Goal: Task Accomplishment & Management: Use online tool/utility

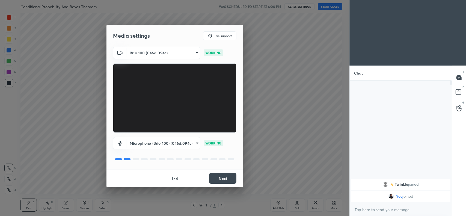
click at [221, 184] on div "1 / 4 Next" at bounding box center [175, 178] width 137 height 17
click at [222, 182] on button "Next" at bounding box center [222, 178] width 27 height 11
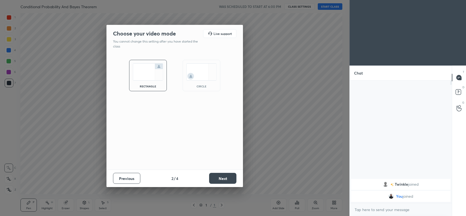
click at [222, 182] on button "Next" at bounding box center [222, 178] width 27 height 11
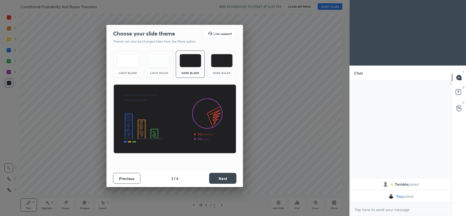
click at [222, 182] on button "Next" at bounding box center [222, 178] width 27 height 11
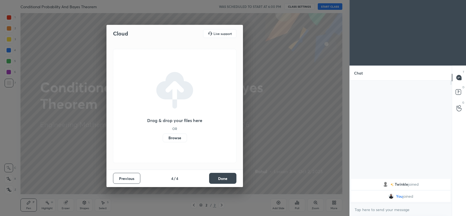
click at [222, 182] on button "Done" at bounding box center [222, 178] width 27 height 11
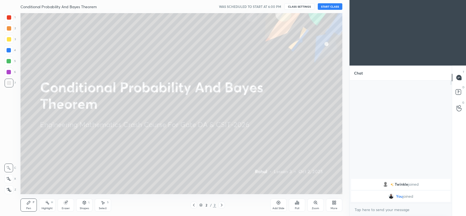
click at [330, 203] on div "More" at bounding box center [334, 205] width 16 height 13
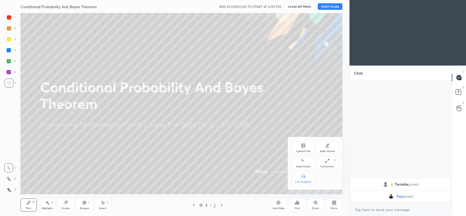
click at [296, 144] on div "Upload File" at bounding box center [304, 148] width 22 height 13
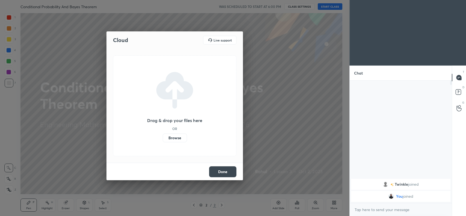
click at [177, 137] on label "Browse" at bounding box center [175, 138] width 24 height 9
click at [163, 137] on input "Browse" at bounding box center [163, 138] width 0 height 9
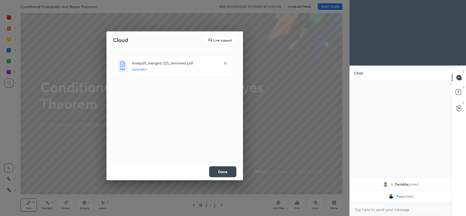
click at [217, 168] on button "Done" at bounding box center [222, 171] width 27 height 11
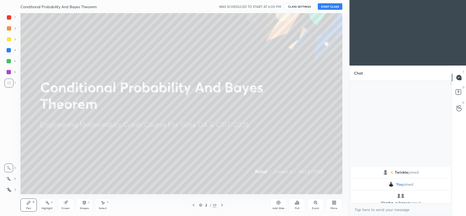
click at [8, 40] on div at bounding box center [9, 39] width 4 height 4
click at [9, 181] on icon at bounding box center [9, 178] width 4 height 3
click at [67, 204] on icon at bounding box center [66, 203] width 4 height 4
click at [11, 189] on span "Erase all" at bounding box center [9, 190] width 8 height 4
click at [11, 29] on div at bounding box center [9, 28] width 9 height 9
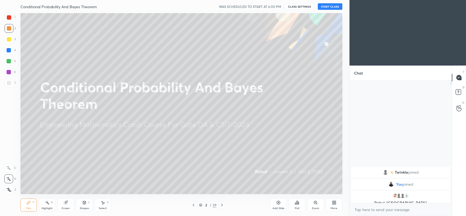
click at [223, 208] on div at bounding box center [222, 205] width 7 height 7
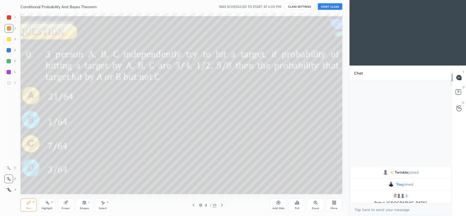
click at [222, 206] on icon at bounding box center [222, 205] width 2 height 3
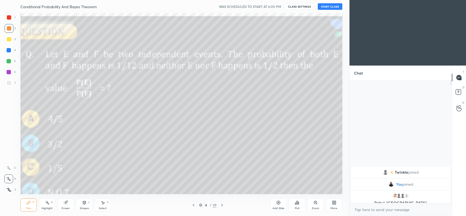
click at [221, 205] on icon at bounding box center [222, 205] width 4 height 4
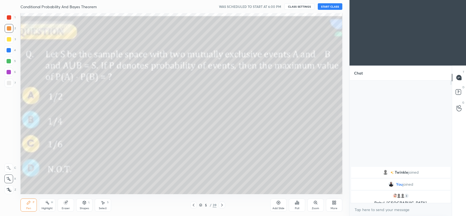
click at [221, 205] on icon at bounding box center [222, 205] width 4 height 4
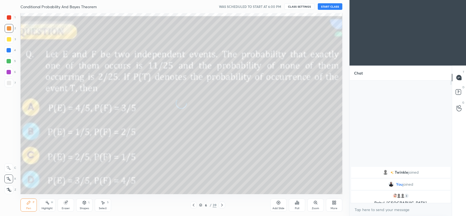
click at [220, 205] on icon at bounding box center [222, 205] width 4 height 4
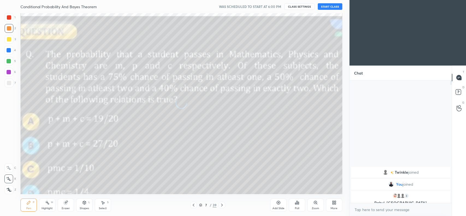
click at [220, 205] on icon at bounding box center [222, 205] width 4 height 4
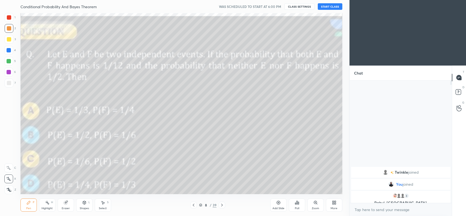
click at [193, 205] on icon at bounding box center [194, 205] width 4 height 4
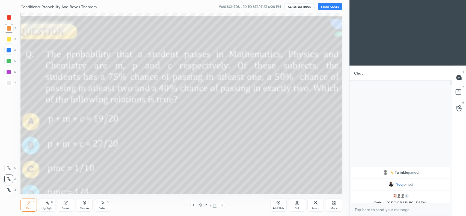
click at [193, 205] on icon at bounding box center [194, 205] width 4 height 4
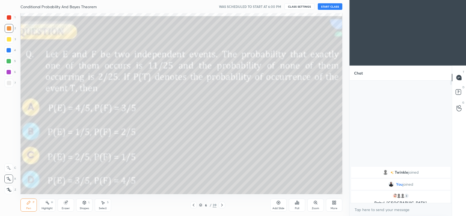
click at [193, 205] on icon at bounding box center [194, 205] width 4 height 4
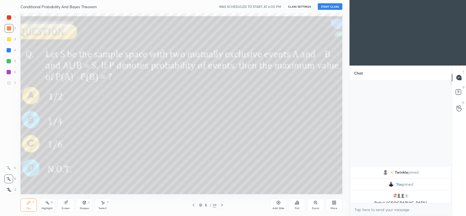
click at [193, 205] on icon at bounding box center [194, 205] width 4 height 4
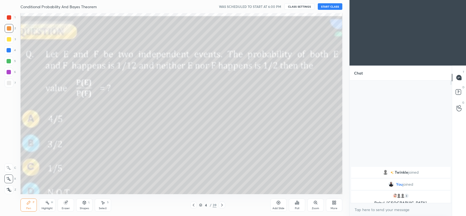
click at [193, 205] on icon at bounding box center [194, 205] width 4 height 4
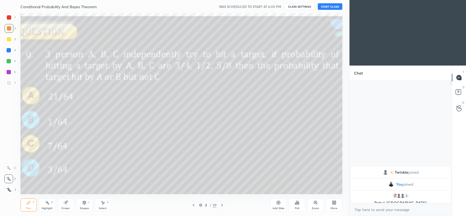
click at [193, 205] on icon at bounding box center [194, 205] width 4 height 4
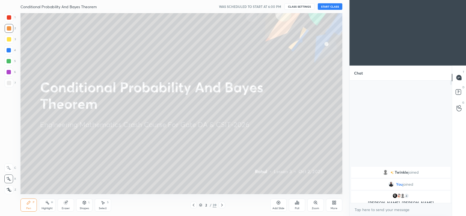
click at [334, 6] on button "START CLASS" at bounding box center [330, 6] width 25 height 7
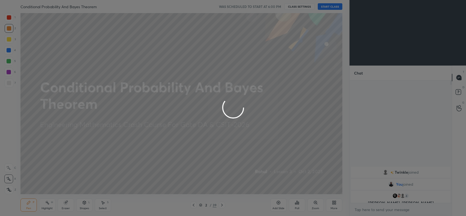
type textarea "x"
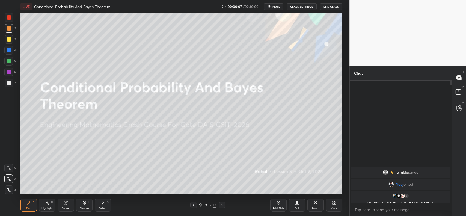
click at [300, 8] on button "CLASS SETTINGS" at bounding box center [302, 6] width 30 height 7
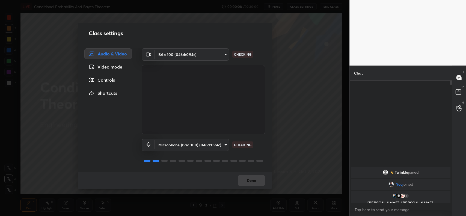
click at [199, 141] on body "1 2 3 4 5 6 7 C X Z C X Z E E Erase all H H LIVE Conditional Probability And Ba…" at bounding box center [233, 108] width 466 height 216
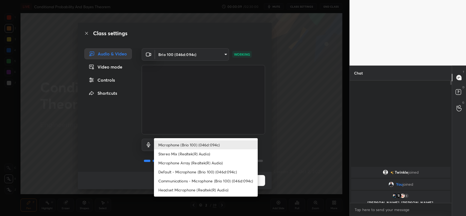
click at [184, 180] on li "Communications - Microphone (Brio 100) (046d:094c)" at bounding box center [206, 181] width 104 height 9
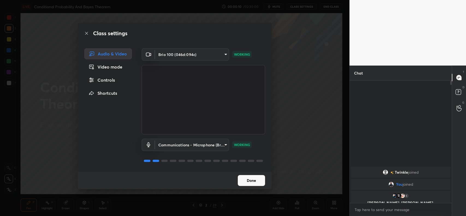
click at [183, 145] on body "1 2 3 4 5 6 7 C X Z C X Z E E Erase all H H LIVE Conditional Probability And Ba…" at bounding box center [233, 108] width 466 height 216
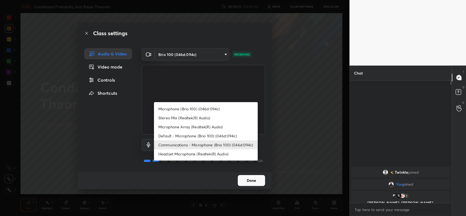
click at [182, 155] on li "Headset Microphone (Realtek(R) Audio)" at bounding box center [206, 153] width 104 height 9
type input "c5357366373ea2228791facba39c50250624b571dc46e3de83a2300c7d444454"
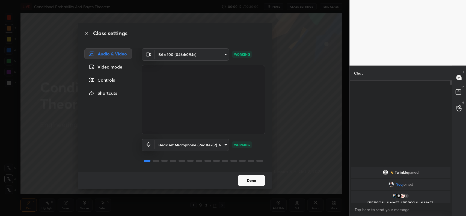
click at [250, 178] on button "Done" at bounding box center [251, 180] width 27 height 11
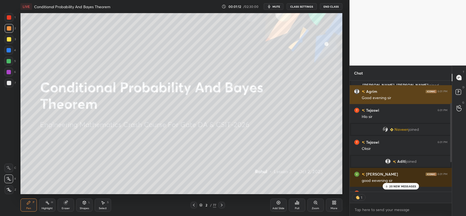
scroll to position [97, 0]
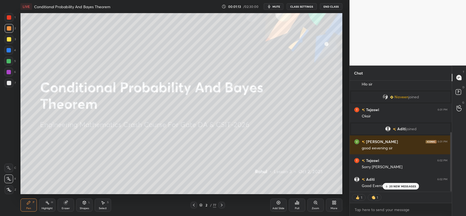
click at [399, 188] on p "20 NEW MESSAGES" at bounding box center [403, 186] width 27 height 3
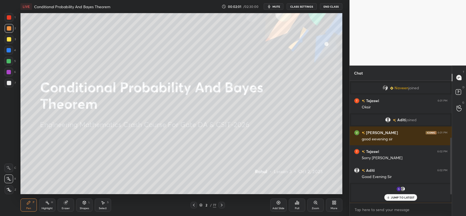
scroll to position [161, 0]
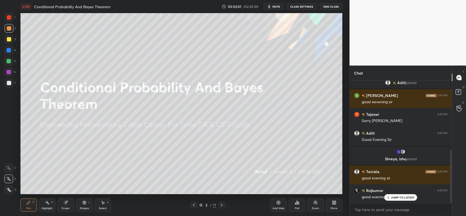
click at [407, 197] on p "JUMP TO LATEST" at bounding box center [402, 197] width 23 height 3
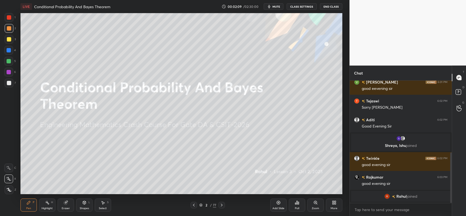
click at [275, 204] on div "Add Slide" at bounding box center [278, 205] width 16 height 13
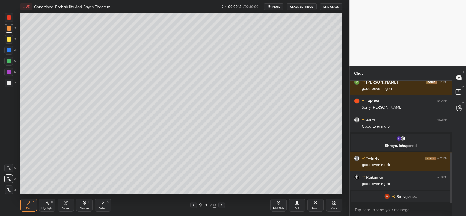
click at [212, 205] on div "3 / 78" at bounding box center [207, 205] width 17 height 5
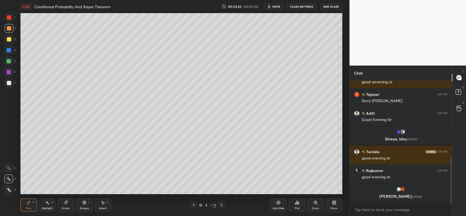
scroll to position [199, 0]
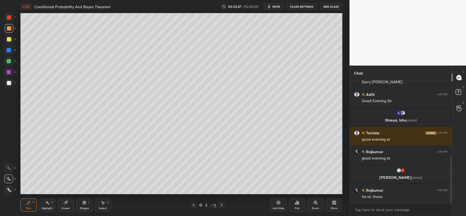
click at [8, 28] on div at bounding box center [9, 28] width 4 height 4
click at [7, 39] on div at bounding box center [9, 39] width 4 height 4
click at [8, 29] on div at bounding box center [9, 28] width 4 height 4
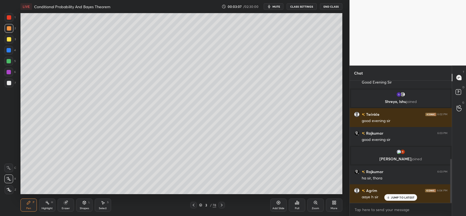
click at [83, 207] on div "Shapes" at bounding box center [84, 208] width 9 height 3
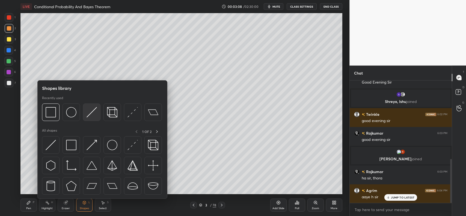
click at [93, 110] on img at bounding box center [92, 112] width 10 height 10
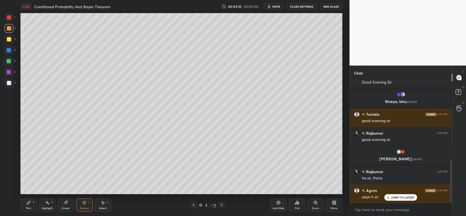
click at [25, 203] on div "Pen P" at bounding box center [28, 205] width 16 height 13
click at [8, 81] on div at bounding box center [9, 83] width 4 height 4
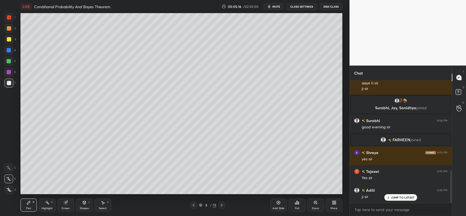
scroll to position [338, 0]
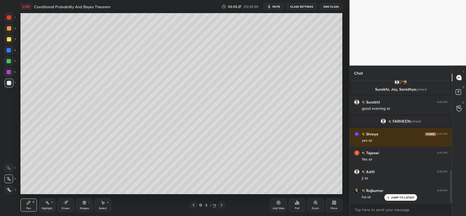
click at [276, 204] on div "Add Slide" at bounding box center [278, 205] width 16 height 13
click at [8, 26] on div at bounding box center [9, 28] width 4 height 4
click at [81, 204] on div "Shapes L" at bounding box center [84, 205] width 16 height 13
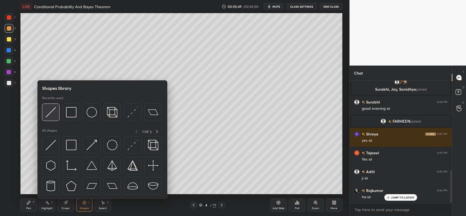
click at [48, 111] on img at bounding box center [51, 112] width 10 height 10
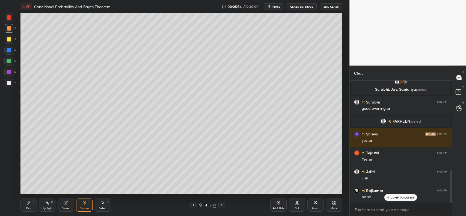
click at [8, 40] on div at bounding box center [9, 39] width 4 height 4
click at [27, 204] on icon at bounding box center [29, 203] width 4 height 4
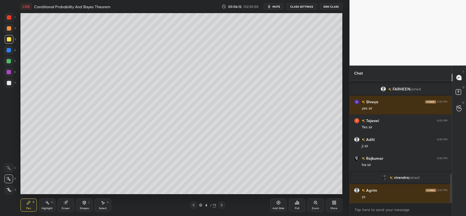
scroll to position [389, 0]
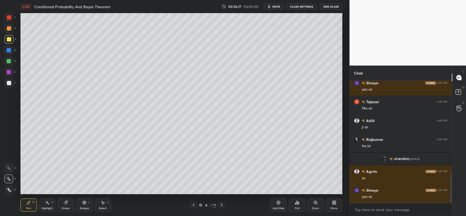
click at [81, 204] on div "Shapes L" at bounding box center [84, 205] width 16 height 13
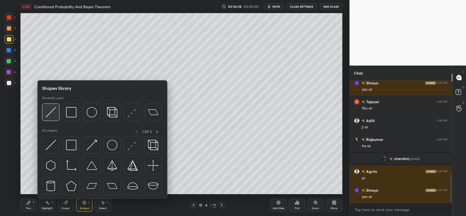
click at [51, 111] on img at bounding box center [51, 112] width 10 height 10
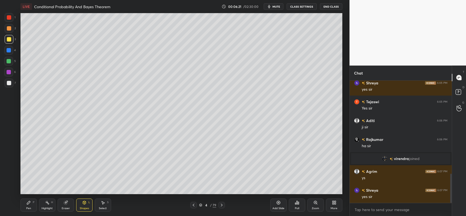
click at [28, 201] on icon at bounding box center [29, 203] width 4 height 4
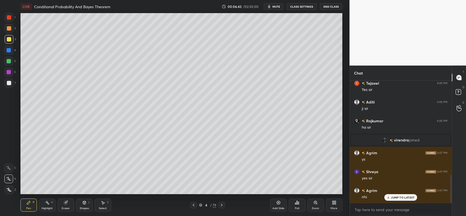
click at [8, 86] on div at bounding box center [9, 83] width 9 height 9
click at [9, 167] on icon at bounding box center [8, 168] width 5 height 4
click at [6, 180] on icon at bounding box center [8, 179] width 5 height 4
click at [8, 81] on div at bounding box center [9, 83] width 4 height 4
click at [9, 39] on div at bounding box center [9, 39] width 4 height 4
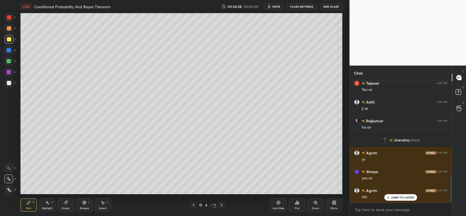
click at [8, 50] on div at bounding box center [9, 50] width 4 height 4
click at [8, 28] on div at bounding box center [9, 28] width 4 height 4
click at [8, 81] on div at bounding box center [9, 83] width 4 height 4
click at [30, 204] on icon at bounding box center [29, 203] width 4 height 4
click at [63, 206] on div "Eraser" at bounding box center [66, 205] width 16 height 13
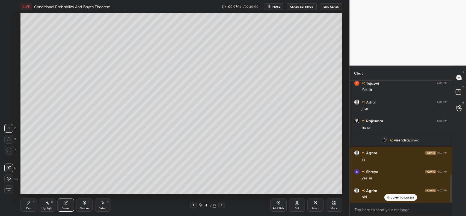
click at [29, 209] on div "Pen" at bounding box center [28, 208] width 5 height 3
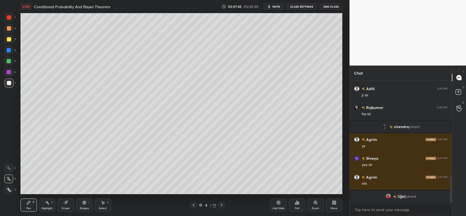
click at [10, 83] on div at bounding box center [9, 83] width 4 height 4
click at [8, 40] on div at bounding box center [9, 39] width 4 height 4
click at [8, 49] on div at bounding box center [9, 50] width 4 height 4
click at [10, 31] on div at bounding box center [9, 28] width 9 height 9
click at [11, 84] on div at bounding box center [9, 83] width 9 height 9
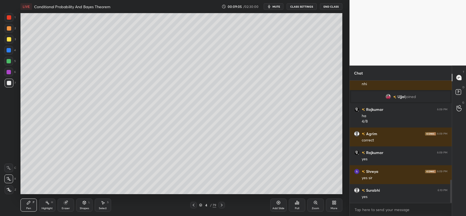
scroll to position [540, 0]
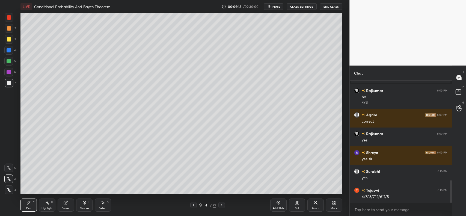
click at [9, 37] on div at bounding box center [9, 39] width 4 height 4
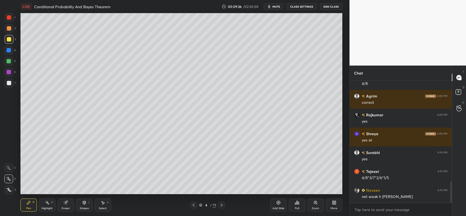
scroll to position [577, 0]
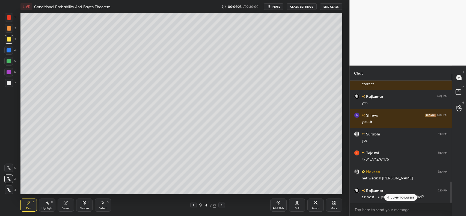
click at [396, 196] on p "JUMP TO LATEST" at bounding box center [402, 197] width 23 height 3
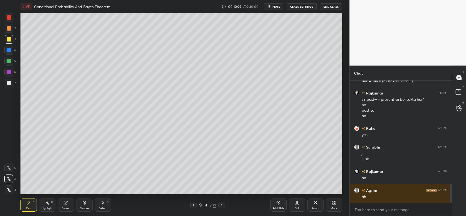
scroll to position [693, 0]
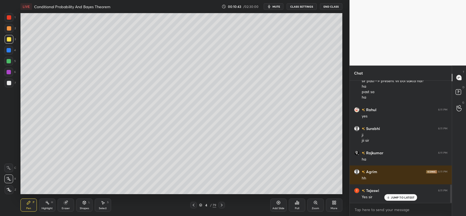
click at [8, 27] on div at bounding box center [9, 28] width 4 height 4
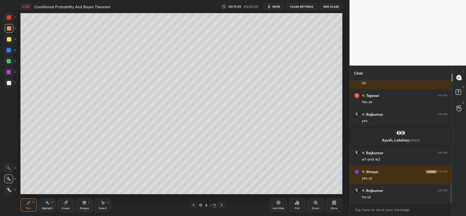
scroll to position [697, 0]
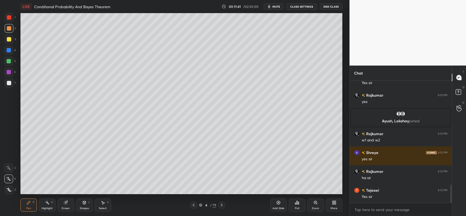
click at [6, 82] on div at bounding box center [9, 83] width 9 height 9
click at [277, 205] on div "Add Slide" at bounding box center [278, 205] width 16 height 13
click at [5, 29] on div at bounding box center [9, 28] width 9 height 9
click at [10, 82] on div at bounding box center [9, 83] width 4 height 4
click at [7, 38] on div at bounding box center [9, 39] width 4 height 4
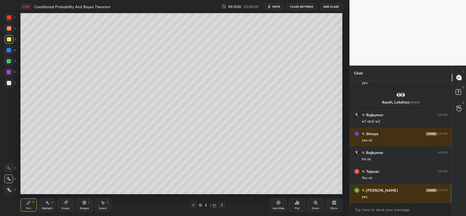
scroll to position [735, 0]
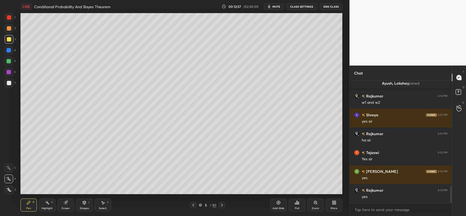
click at [9, 26] on div at bounding box center [9, 28] width 4 height 4
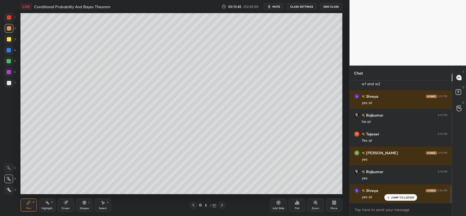
click at [9, 47] on div at bounding box center [8, 50] width 9 height 9
click at [10, 38] on div at bounding box center [9, 39] width 4 height 4
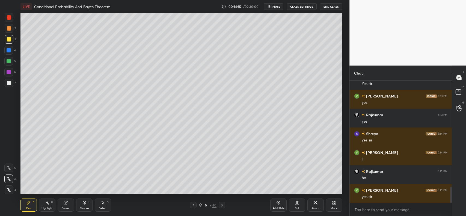
scroll to position [829, 0]
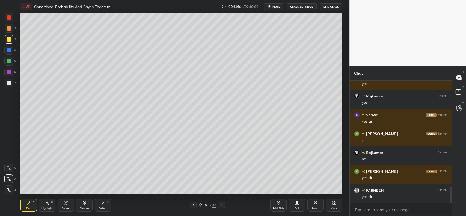
click at [11, 84] on div at bounding box center [9, 83] width 9 height 9
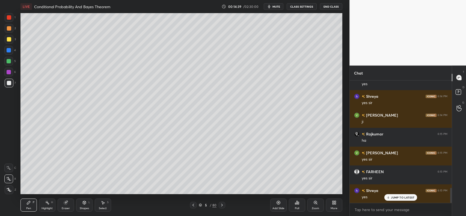
scroll to position [867, 0]
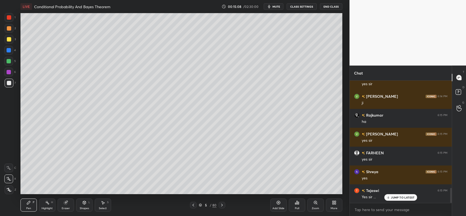
click at [75, 205] on div "Pen P Highlight H Eraser Shapes L Select S" at bounding box center [82, 205] width 125 height 13
click at [83, 202] on icon at bounding box center [84, 202] width 3 height 3
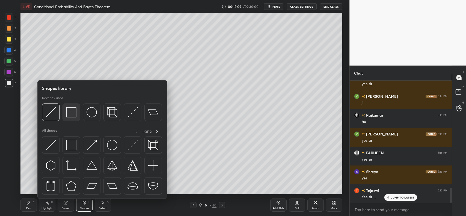
click at [74, 114] on img at bounding box center [71, 112] width 10 height 10
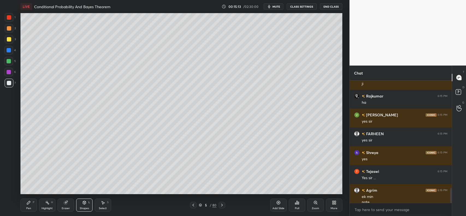
scroll to position [891, 0]
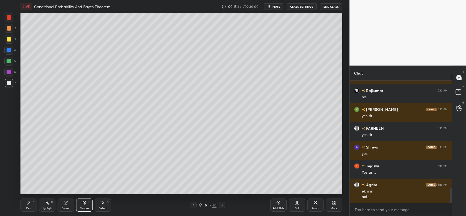
click at [278, 204] on icon at bounding box center [279, 203] width 4 height 4
click at [6, 27] on div at bounding box center [9, 28] width 9 height 9
click at [25, 201] on div "Pen P" at bounding box center [28, 205] width 16 height 13
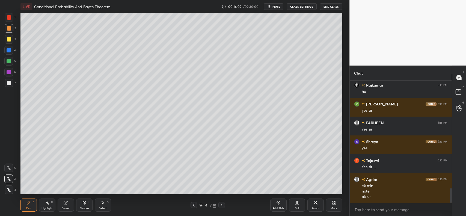
click at [82, 205] on icon at bounding box center [84, 203] width 4 height 4
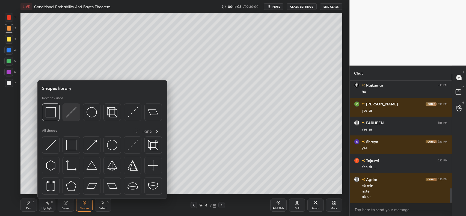
click at [69, 114] on img at bounding box center [71, 112] width 10 height 10
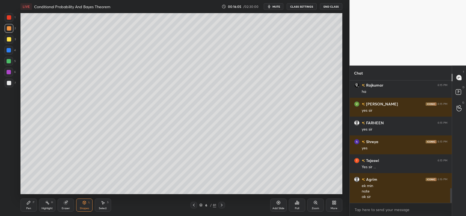
click at [26, 207] on div "Pen" at bounding box center [28, 208] width 5 height 3
click at [10, 81] on div at bounding box center [9, 83] width 4 height 4
click at [8, 52] on div at bounding box center [9, 50] width 4 height 4
click at [10, 40] on div at bounding box center [9, 39] width 4 height 4
click at [193, 207] on icon at bounding box center [194, 205] width 4 height 4
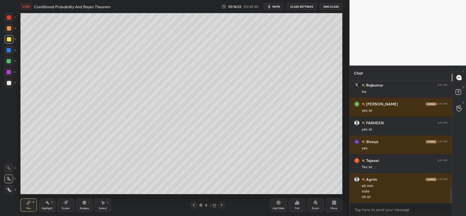
click at [195, 205] on icon at bounding box center [194, 205] width 4 height 4
click at [222, 205] on icon at bounding box center [222, 205] width 2 height 3
click at [223, 205] on icon at bounding box center [222, 205] width 2 height 3
click at [9, 84] on div at bounding box center [9, 83] width 4 height 4
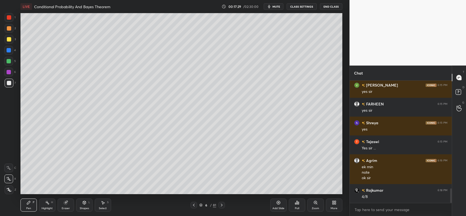
click at [8, 82] on div at bounding box center [9, 83] width 4 height 4
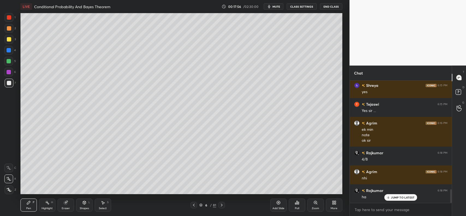
scroll to position [972, 0]
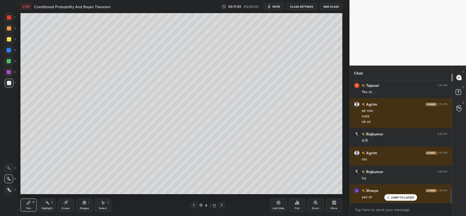
click at [10, 37] on div at bounding box center [9, 39] width 4 height 4
click at [8, 83] on div at bounding box center [9, 83] width 4 height 4
click at [276, 204] on div "Add Slide" at bounding box center [278, 205] width 16 height 13
click at [8, 37] on div at bounding box center [9, 39] width 4 height 4
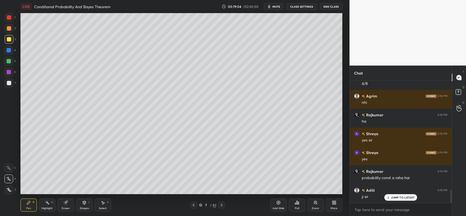
scroll to position [1047, 0]
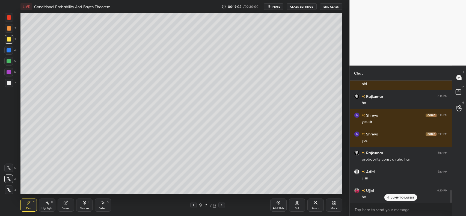
click at [193, 205] on icon at bounding box center [194, 205] width 4 height 4
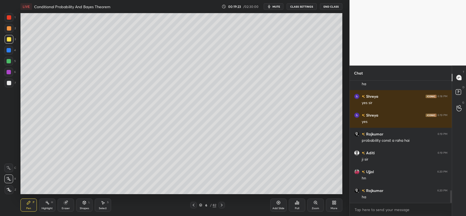
click at [222, 203] on icon at bounding box center [222, 205] width 4 height 4
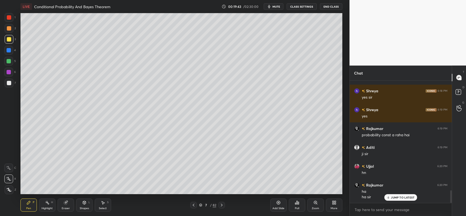
click at [83, 204] on icon at bounding box center [84, 203] width 4 height 4
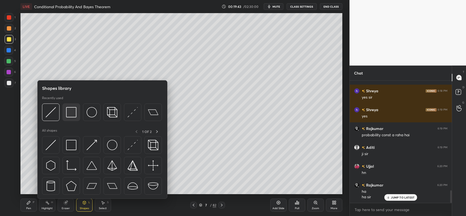
click at [71, 116] on img at bounding box center [71, 112] width 10 height 10
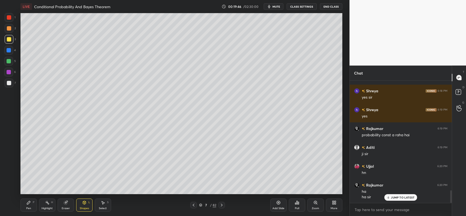
click at [29, 204] on icon at bounding box center [29, 203] width 4 height 4
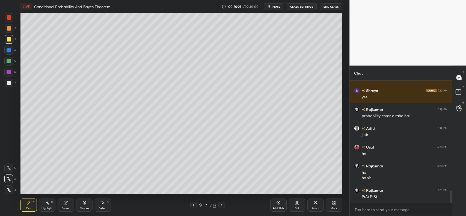
scroll to position [1096, 0]
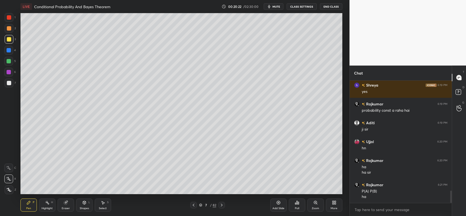
click at [81, 208] on div "Shapes" at bounding box center [84, 208] width 9 height 3
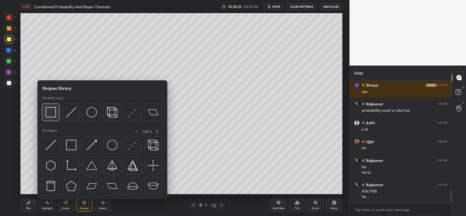
click at [55, 114] on img at bounding box center [51, 112] width 10 height 10
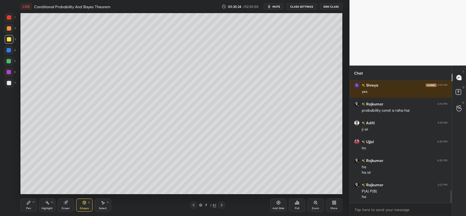
click at [28, 204] on icon at bounding box center [28, 202] width 3 height 3
click at [9, 86] on div at bounding box center [9, 83] width 9 height 9
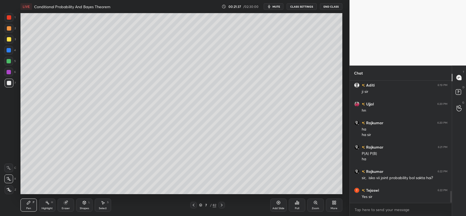
scroll to position [1152, 0]
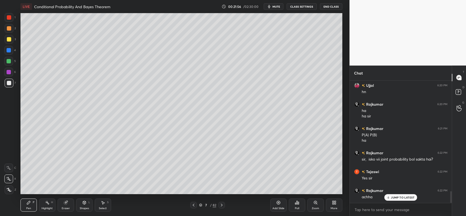
click at [278, 207] on div "Add Slide" at bounding box center [278, 205] width 16 height 13
click at [8, 40] on div at bounding box center [9, 39] width 4 height 4
click at [83, 204] on icon at bounding box center [84, 203] width 4 height 4
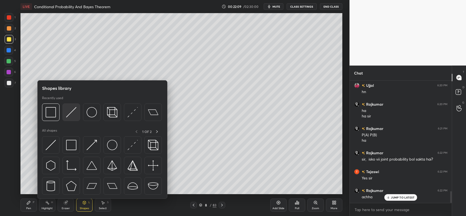
click at [73, 109] on img at bounding box center [71, 112] width 10 height 10
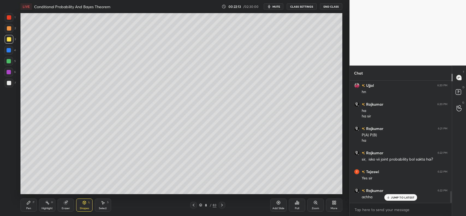
click at [28, 205] on icon at bounding box center [29, 203] width 4 height 4
click at [10, 28] on div at bounding box center [9, 28] width 4 height 4
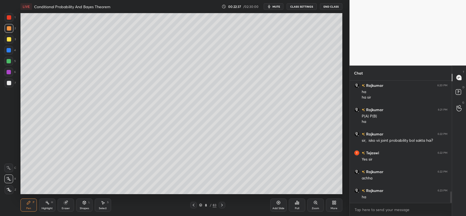
scroll to position [1190, 0]
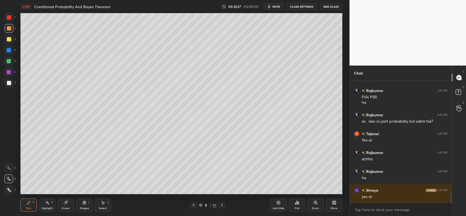
click at [10, 85] on div at bounding box center [9, 83] width 4 height 4
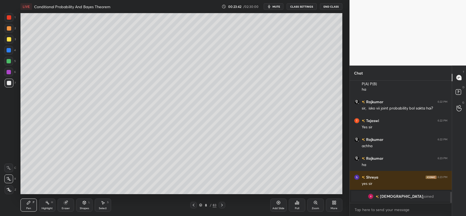
click at [10, 27] on div at bounding box center [9, 28] width 4 height 4
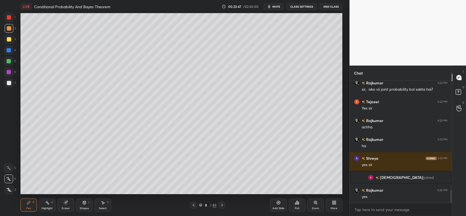
scroll to position [1049, 0]
click at [10, 39] on div at bounding box center [9, 39] width 4 height 4
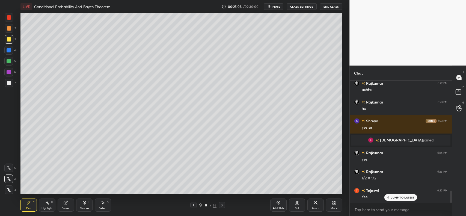
scroll to position [1106, 0]
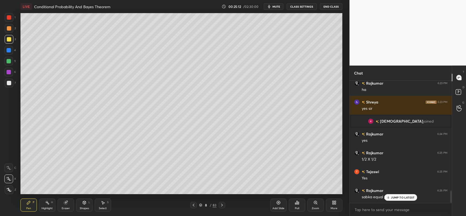
click at [8, 30] on div at bounding box center [9, 28] width 4 height 4
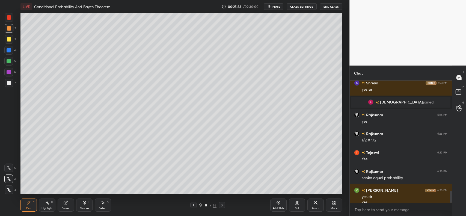
scroll to position [1130, 0]
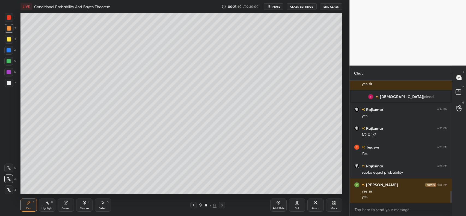
click at [278, 207] on div "Add Slide" at bounding box center [278, 205] width 16 height 13
click at [10, 30] on div at bounding box center [9, 28] width 4 height 4
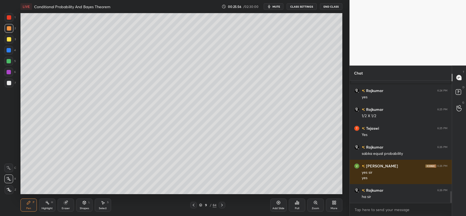
click at [9, 82] on div at bounding box center [9, 83] width 4 height 4
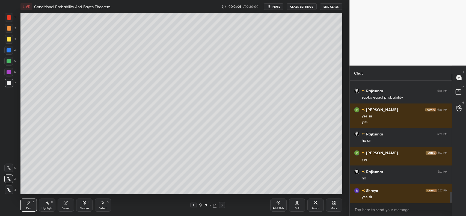
scroll to position [1225, 0]
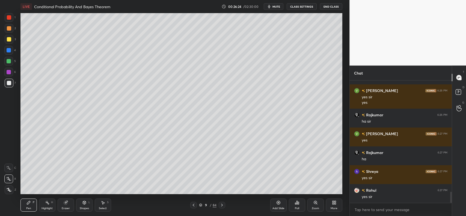
click at [67, 204] on icon at bounding box center [66, 203] width 4 height 4
click at [28, 203] on icon at bounding box center [28, 202] width 3 height 3
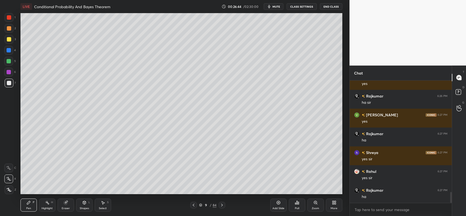
scroll to position [1262, 0]
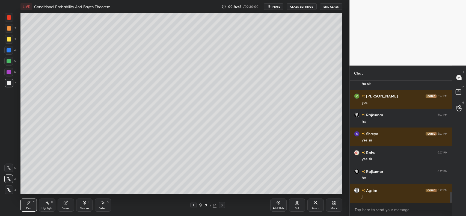
click at [10, 39] on div at bounding box center [9, 39] width 4 height 4
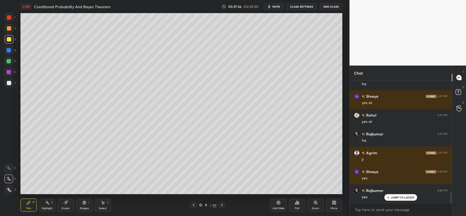
scroll to position [1305, 0]
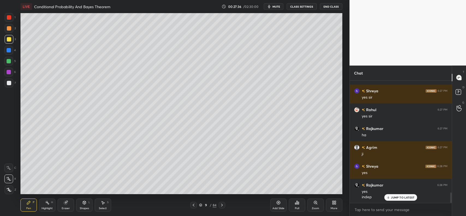
click at [8, 30] on div at bounding box center [9, 28] width 4 height 4
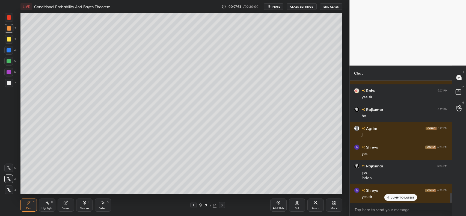
scroll to position [1399, 0]
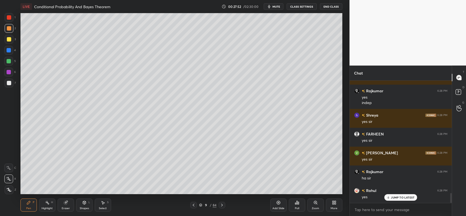
click at [277, 203] on icon at bounding box center [279, 203] width 4 height 4
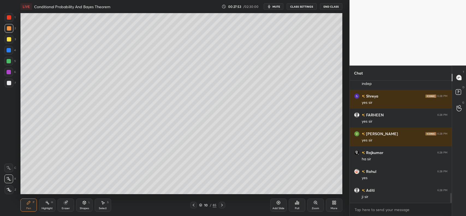
click at [9, 36] on div at bounding box center [9, 39] width 9 height 9
click at [9, 81] on div at bounding box center [9, 83] width 4 height 4
click at [80, 204] on div "Shapes L" at bounding box center [84, 205] width 16 height 13
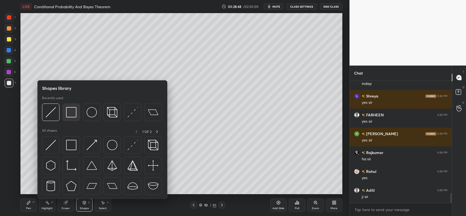
click at [72, 113] on img at bounding box center [71, 112] width 10 height 10
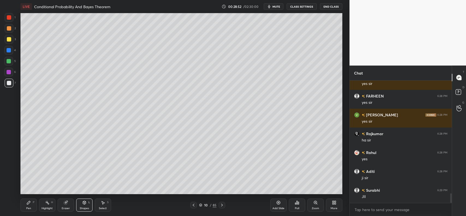
scroll to position [1456, 0]
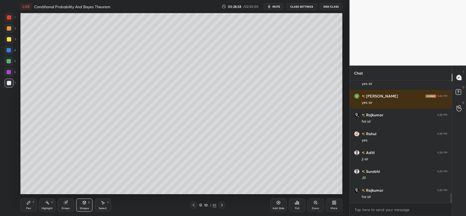
click at [7, 39] on div at bounding box center [9, 39] width 4 height 4
click at [24, 206] on div "Pen P" at bounding box center [28, 205] width 16 height 13
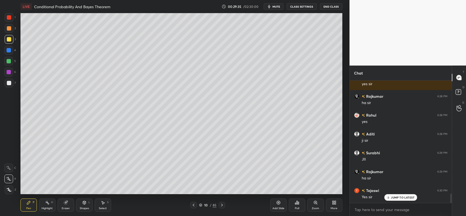
click at [84, 205] on div "Shapes L" at bounding box center [84, 205] width 16 height 13
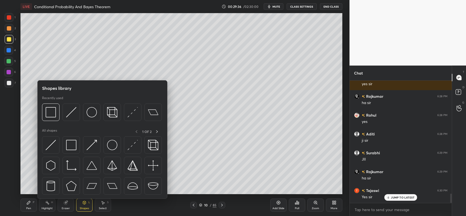
scroll to position [1494, 0]
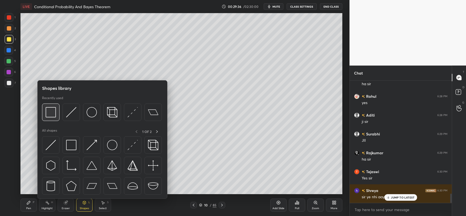
click at [50, 114] on img at bounding box center [51, 112] width 10 height 10
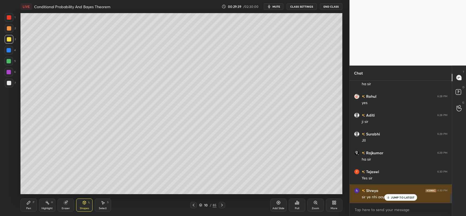
click at [395, 199] on p "JUMP TO LATEST" at bounding box center [402, 197] width 23 height 3
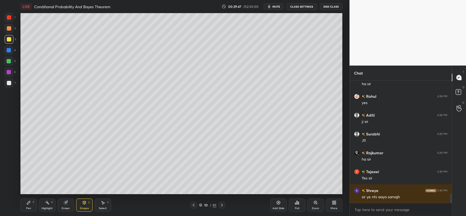
scroll to position [1499, 0]
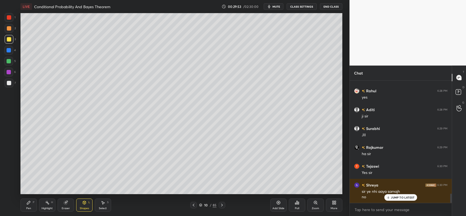
click at [21, 208] on div "Pen P" at bounding box center [28, 205] width 16 height 13
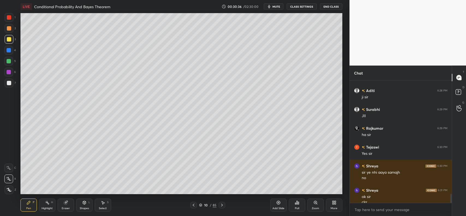
scroll to position [1524, 0]
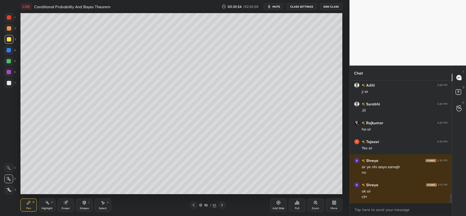
click at [63, 202] on div "Eraser" at bounding box center [66, 205] width 16 height 13
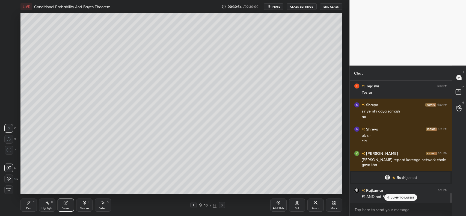
scroll to position [1417, 0]
click at [8, 176] on div at bounding box center [8, 179] width 9 height 9
click at [11, 178] on div at bounding box center [8, 179] width 9 height 9
click at [8, 177] on icon at bounding box center [9, 179] width 4 height 5
click at [8, 165] on div at bounding box center [8, 168] width 9 height 9
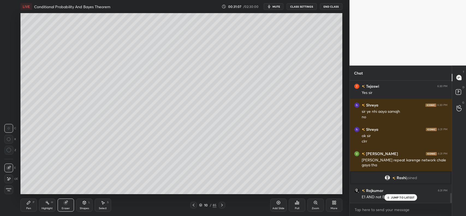
click at [7, 151] on icon at bounding box center [9, 150] width 5 height 5
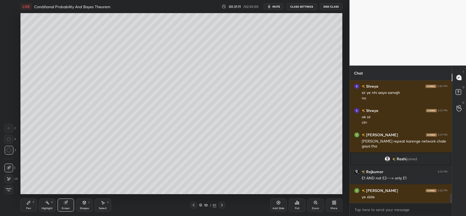
click at [28, 205] on div "Pen P" at bounding box center [28, 205] width 16 height 13
click at [87, 203] on div "Shapes L" at bounding box center [84, 205] width 16 height 13
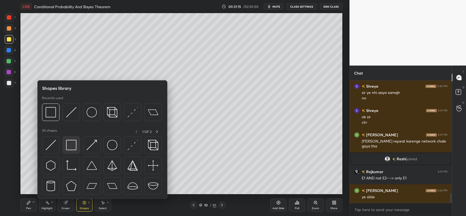
click at [68, 146] on img at bounding box center [71, 145] width 10 height 10
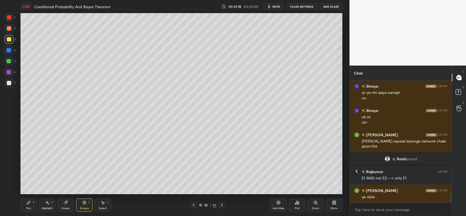
click at [28, 201] on icon at bounding box center [29, 203] width 4 height 4
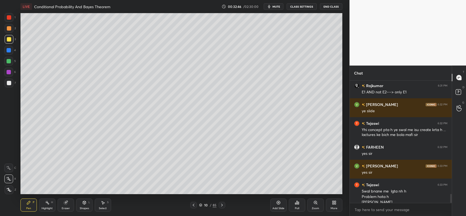
scroll to position [1528, 0]
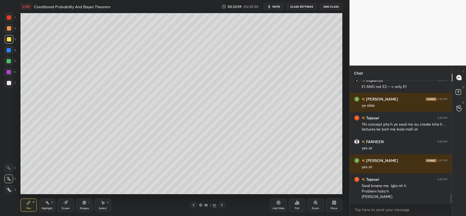
click at [63, 204] on div "Eraser" at bounding box center [66, 205] width 16 height 13
click at [278, 204] on icon at bounding box center [279, 203] width 4 height 4
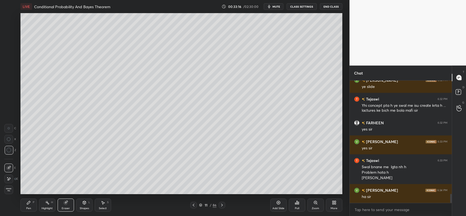
click at [29, 204] on icon at bounding box center [29, 203] width 4 height 4
click at [11, 29] on div at bounding box center [9, 28] width 4 height 4
click at [9, 38] on div at bounding box center [9, 39] width 4 height 4
click at [9, 39] on div at bounding box center [9, 39] width 4 height 4
click at [7, 81] on div at bounding box center [9, 83] width 4 height 4
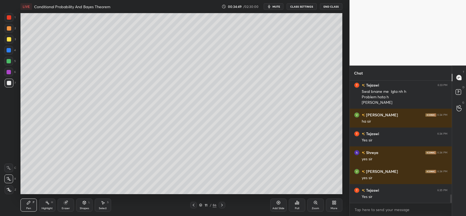
scroll to position [1628, 0]
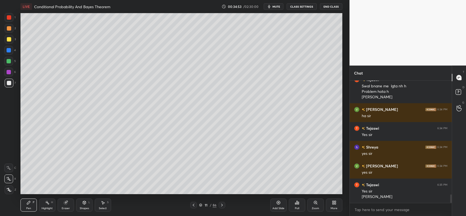
click at [8, 30] on div at bounding box center [9, 28] width 4 height 4
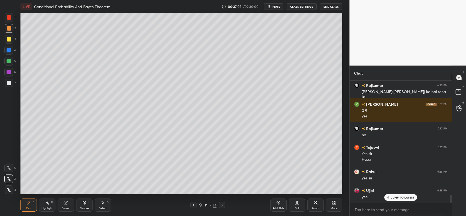
scroll to position [1827, 0]
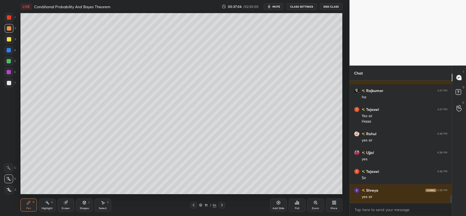
click at [280, 204] on icon at bounding box center [279, 203] width 4 height 4
click at [8, 29] on div at bounding box center [9, 28] width 4 height 4
click at [8, 42] on div at bounding box center [9, 39] width 9 height 9
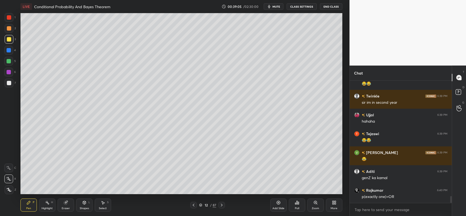
scroll to position [2059, 0]
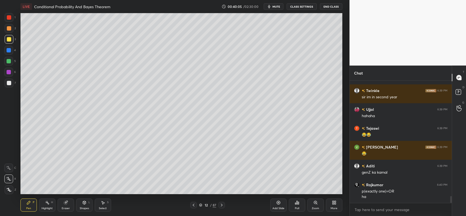
click at [9, 83] on div at bounding box center [9, 83] width 4 height 4
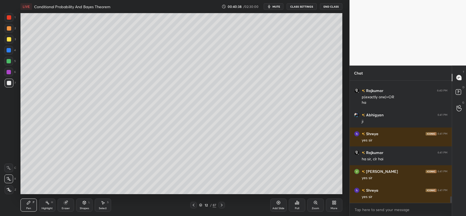
scroll to position [2172, 0]
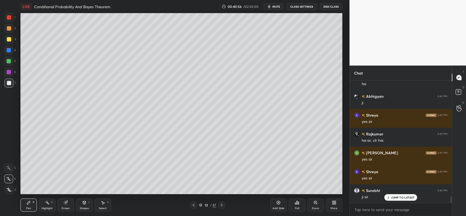
click at [275, 204] on div "Add Slide" at bounding box center [278, 205] width 16 height 13
click at [8, 30] on div at bounding box center [9, 28] width 4 height 4
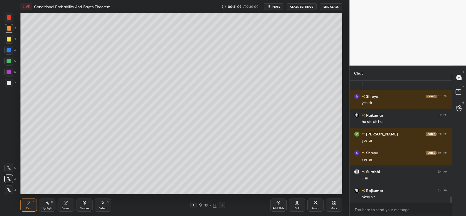
click at [84, 203] on icon at bounding box center [84, 202] width 3 height 3
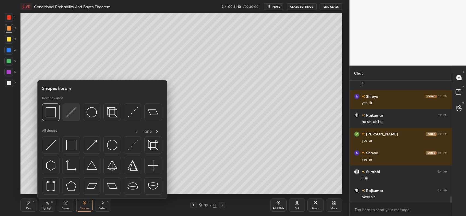
click at [72, 109] on img at bounding box center [71, 112] width 10 height 10
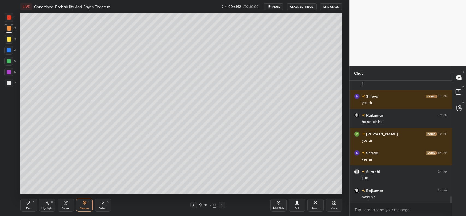
click at [31, 202] on div "Pen P" at bounding box center [28, 205] width 16 height 13
click at [8, 83] on div at bounding box center [9, 83] width 4 height 4
click at [83, 204] on icon at bounding box center [84, 202] width 3 height 3
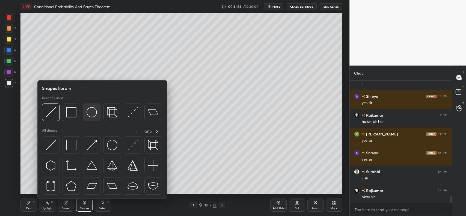
click at [91, 111] on img at bounding box center [92, 112] width 10 height 10
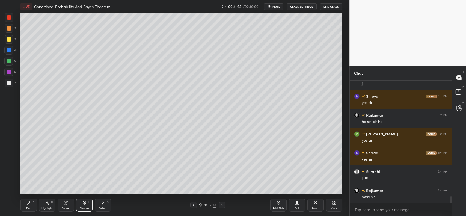
click at [63, 202] on div "Eraser" at bounding box center [66, 205] width 16 height 13
click at [82, 204] on icon at bounding box center [84, 203] width 4 height 4
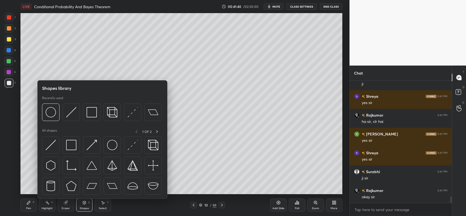
click at [82, 201] on icon at bounding box center [84, 203] width 4 height 4
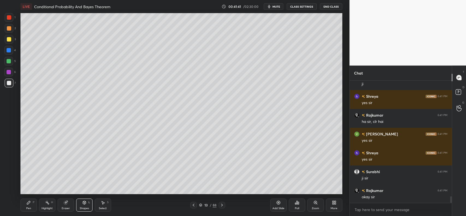
click at [82, 201] on icon at bounding box center [84, 203] width 4 height 4
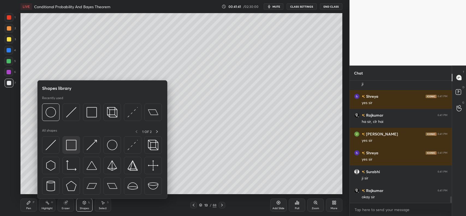
click at [75, 145] on img at bounding box center [71, 145] width 10 height 10
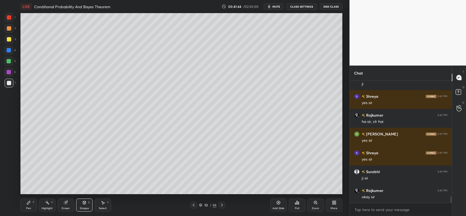
click at [81, 204] on div "Shapes L" at bounding box center [84, 205] width 16 height 13
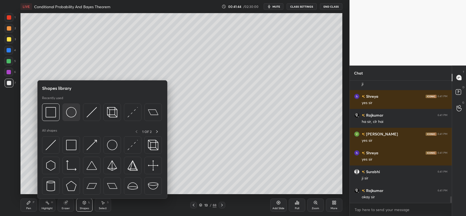
click at [74, 108] on img at bounding box center [71, 112] width 10 height 10
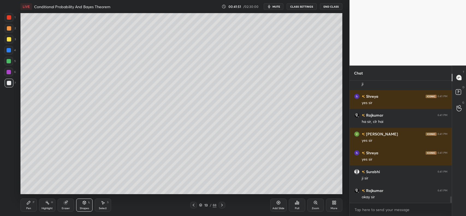
click at [31, 202] on icon at bounding box center [29, 203] width 4 height 4
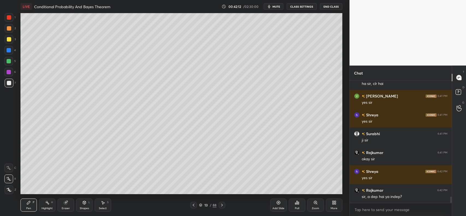
scroll to position [2247, 0]
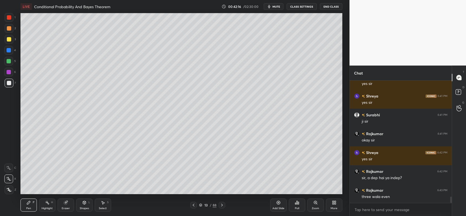
click at [8, 26] on div at bounding box center [9, 28] width 4 height 4
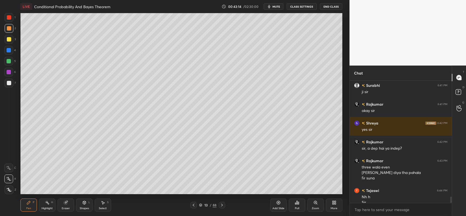
scroll to position [2282, 0]
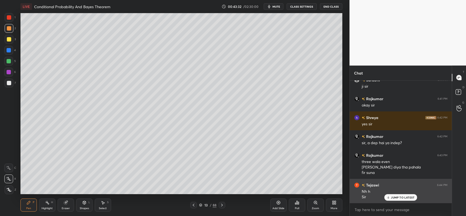
click at [395, 196] on p "JUMP TO LATEST" at bounding box center [402, 197] width 23 height 3
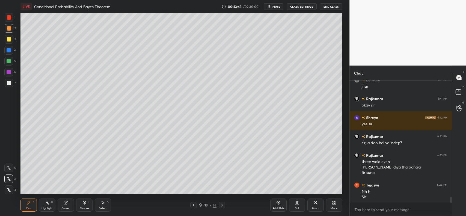
click at [9, 40] on div at bounding box center [9, 39] width 4 height 4
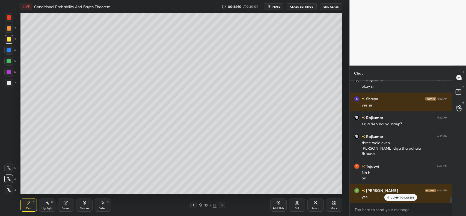
click at [11, 26] on div at bounding box center [9, 28] width 9 height 9
click at [8, 49] on div at bounding box center [9, 50] width 4 height 4
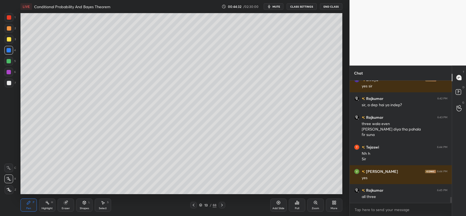
click at [8, 28] on div at bounding box center [9, 28] width 4 height 4
click at [10, 71] on div at bounding box center [9, 72] width 4 height 4
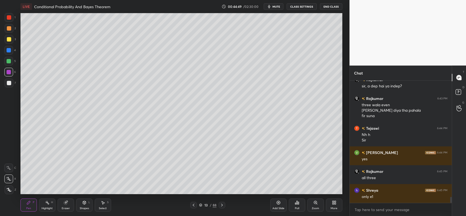
click at [84, 206] on div "Shapes L" at bounding box center [84, 205] width 16 height 13
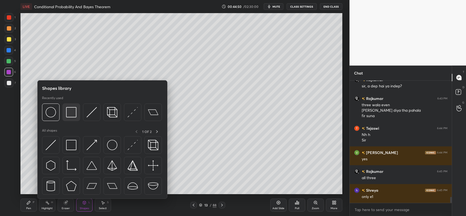
click at [70, 112] on img at bounding box center [71, 112] width 10 height 10
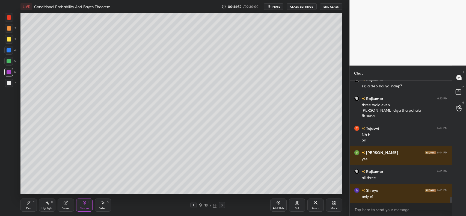
click at [82, 206] on div "Shapes L" at bounding box center [84, 205] width 16 height 13
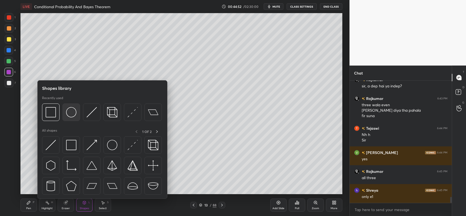
click at [70, 112] on img at bounding box center [71, 112] width 10 height 10
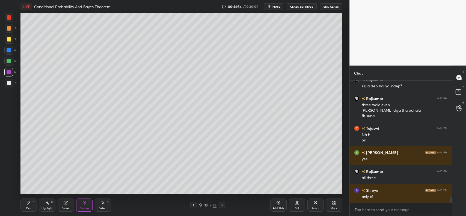
click at [25, 204] on div "Pen P" at bounding box center [28, 205] width 16 height 13
click at [8, 28] on div at bounding box center [9, 28] width 4 height 4
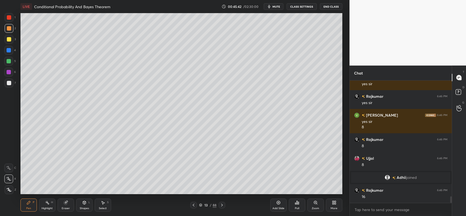
scroll to position [2156, 0]
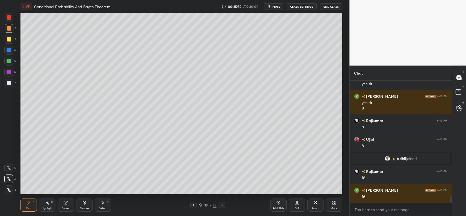
click at [279, 204] on icon at bounding box center [279, 203] width 4 height 4
click at [7, 39] on div at bounding box center [9, 39] width 4 height 4
click at [10, 60] on div at bounding box center [9, 61] width 4 height 4
click at [10, 38] on div at bounding box center [9, 39] width 4 height 4
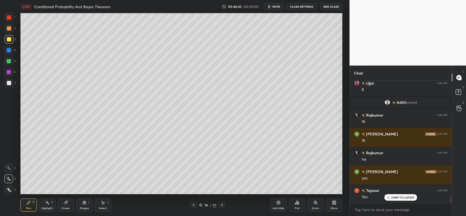
scroll to position [2231, 0]
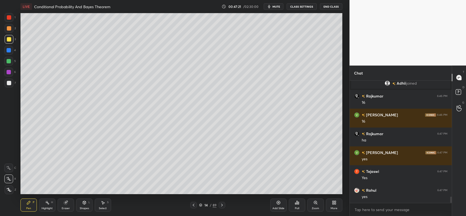
click at [11, 29] on div at bounding box center [9, 28] width 9 height 9
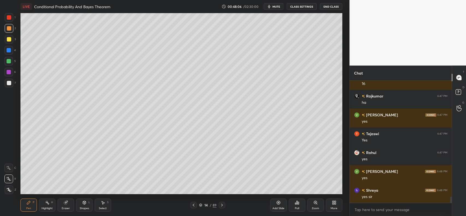
scroll to position [2288, 0]
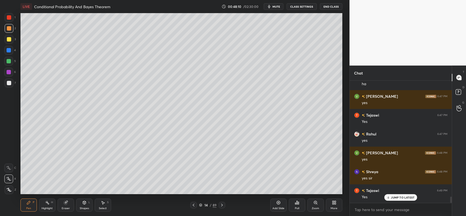
click at [275, 204] on div "Add Slide" at bounding box center [278, 205] width 16 height 13
click at [8, 27] on div at bounding box center [9, 28] width 4 height 4
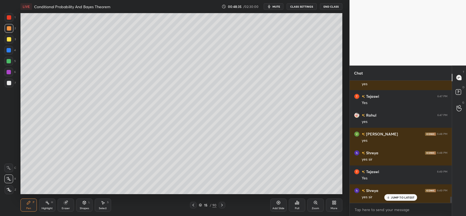
click at [84, 202] on icon at bounding box center [84, 202] width 3 height 3
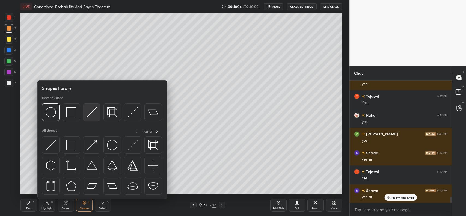
scroll to position [2326, 0]
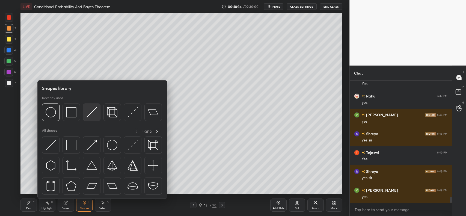
click at [90, 112] on img at bounding box center [92, 112] width 10 height 10
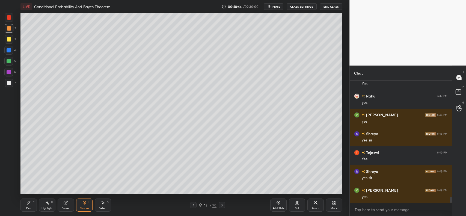
click at [27, 203] on icon at bounding box center [29, 203] width 4 height 4
click at [6, 81] on div at bounding box center [9, 83] width 9 height 9
click at [343, 69] on div "Setting up your live class Poll for secs No correct answer Start poll" at bounding box center [181, 103] width 328 height 181
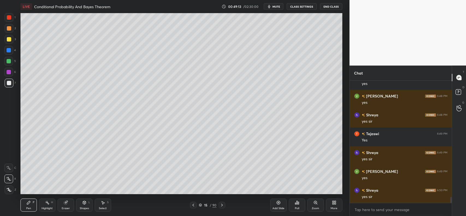
click at [7, 84] on div at bounding box center [9, 83] width 4 height 4
click at [79, 206] on div "Shapes L" at bounding box center [84, 205] width 16 height 13
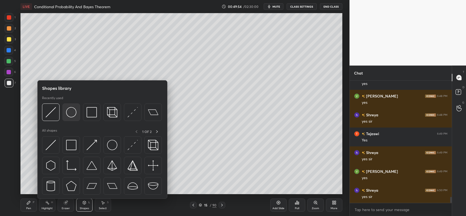
click at [70, 113] on img at bounding box center [71, 112] width 10 height 10
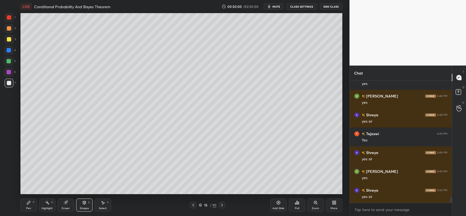
click at [81, 207] on div "Shapes" at bounding box center [84, 208] width 9 height 3
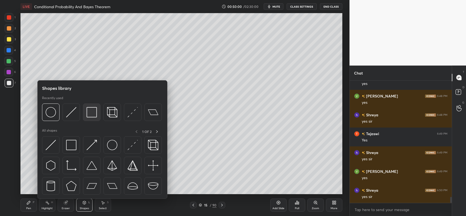
click at [92, 111] on img at bounding box center [92, 112] width 10 height 10
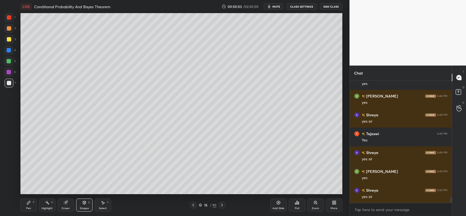
click at [24, 204] on div "Pen P" at bounding box center [28, 205] width 16 height 13
click at [10, 38] on div at bounding box center [9, 39] width 4 height 4
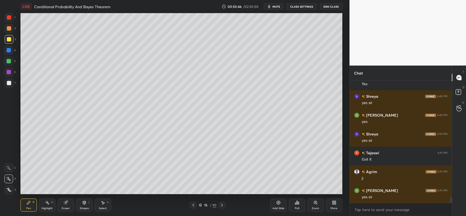
scroll to position [2420, 0]
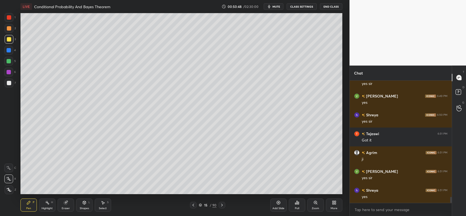
click at [8, 27] on div at bounding box center [9, 28] width 4 height 4
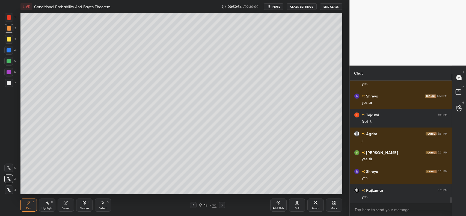
scroll to position [2458, 0]
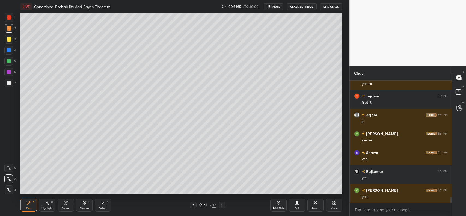
click at [64, 205] on div "Eraser" at bounding box center [66, 205] width 16 height 13
click at [281, 202] on div "Add Slide" at bounding box center [278, 205] width 16 height 13
click at [85, 204] on icon at bounding box center [84, 202] width 3 height 3
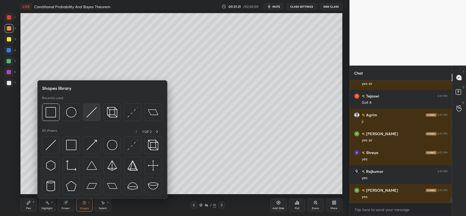
click at [89, 112] on img at bounding box center [92, 112] width 10 height 10
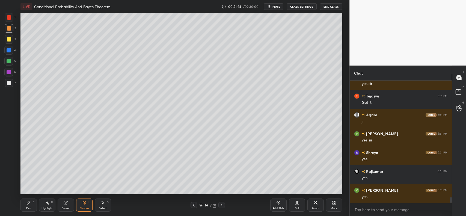
click at [29, 203] on icon at bounding box center [28, 202] width 3 height 3
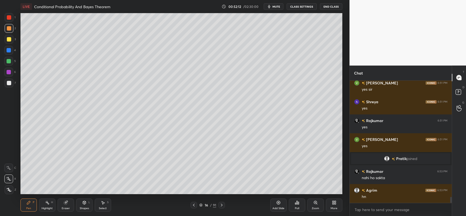
scroll to position [2407, 0]
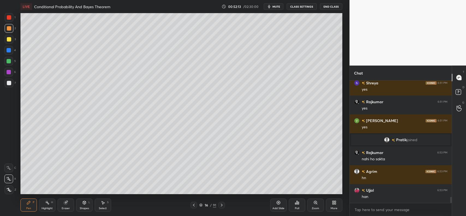
click at [11, 39] on div at bounding box center [9, 39] width 4 height 4
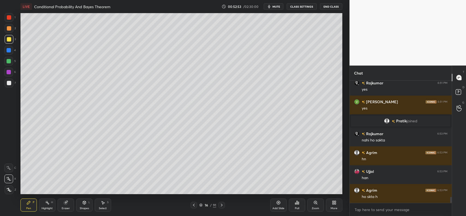
click at [9, 30] on div at bounding box center [9, 28] width 4 height 4
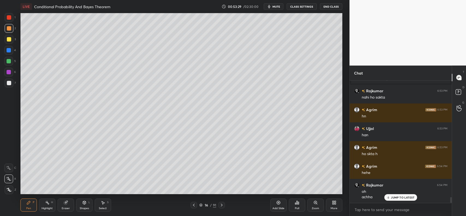
scroll to position [2483, 0]
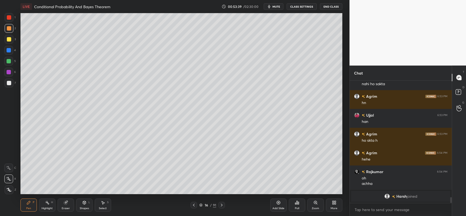
click at [10, 38] on div at bounding box center [9, 39] width 4 height 4
click at [8, 29] on div at bounding box center [9, 28] width 4 height 4
click at [10, 168] on icon at bounding box center [8, 168] width 5 height 4
click at [45, 202] on icon at bounding box center [47, 203] width 4 height 4
click at [63, 198] on div "Pen P Highlight H Eraser Shapes L Select S 16 / 91 Add Slide Poll Zoom More" at bounding box center [181, 205] width 322 height 22
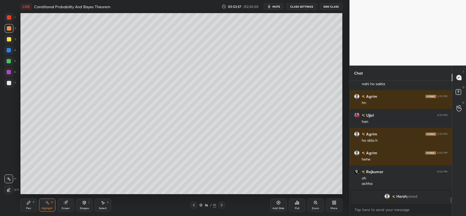
click at [64, 202] on icon at bounding box center [66, 203] width 4 height 4
click at [27, 206] on div "Pen P" at bounding box center [28, 205] width 16 height 13
click at [9, 166] on icon at bounding box center [8, 168] width 5 height 4
click at [11, 83] on div at bounding box center [9, 83] width 4 height 4
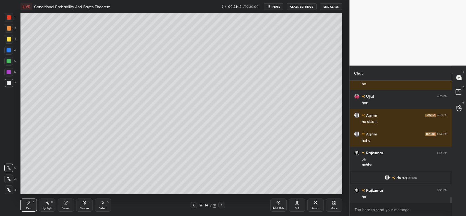
click at [10, 177] on icon at bounding box center [8, 179] width 5 height 4
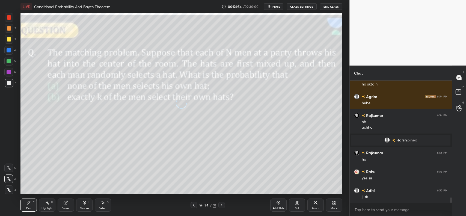
scroll to position [2558, 0]
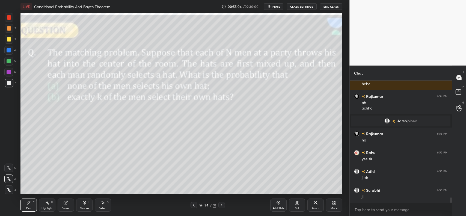
click at [192, 205] on icon at bounding box center [194, 205] width 4 height 4
click at [193, 204] on icon at bounding box center [194, 205] width 4 height 4
click at [192, 204] on icon at bounding box center [194, 205] width 4 height 4
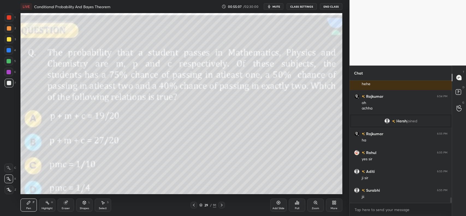
click at [192, 204] on icon at bounding box center [194, 205] width 4 height 4
click at [192, 205] on div at bounding box center [194, 205] width 7 height 7
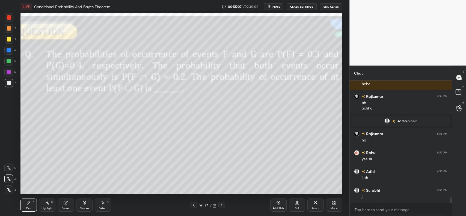
click at [191, 205] on div at bounding box center [194, 205] width 7 height 7
click at [192, 205] on icon at bounding box center [194, 205] width 4 height 4
click at [193, 205] on icon at bounding box center [194, 205] width 4 height 4
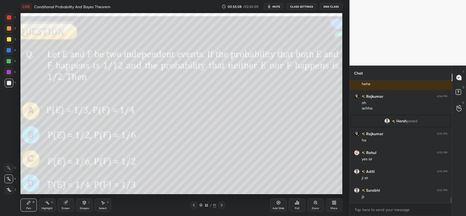
click at [193, 205] on icon at bounding box center [194, 205] width 4 height 4
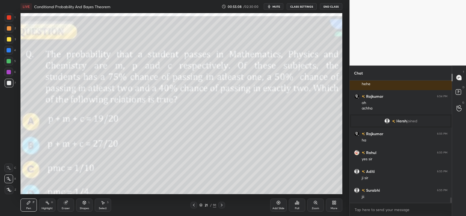
click at [193, 205] on icon at bounding box center [194, 205] width 4 height 4
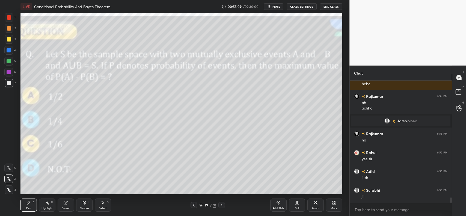
click at [193, 205] on icon at bounding box center [194, 205] width 2 height 3
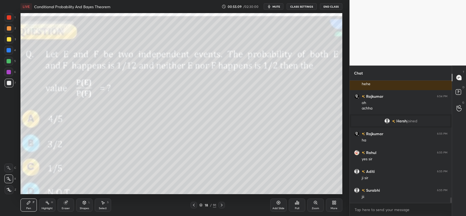
click at [194, 205] on icon at bounding box center [194, 205] width 2 height 3
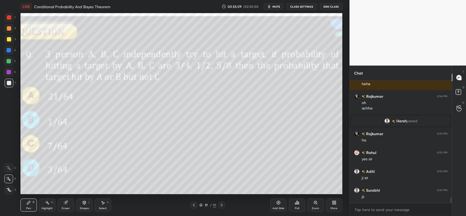
click at [193, 205] on icon at bounding box center [194, 205] width 2 height 3
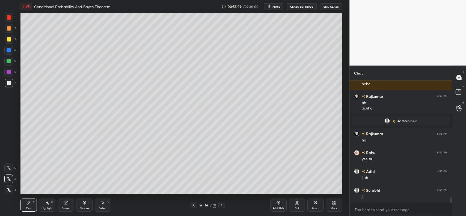
click at [194, 205] on icon at bounding box center [194, 205] width 4 height 4
click at [193, 205] on icon at bounding box center [194, 205] width 2 height 3
click at [220, 205] on icon at bounding box center [222, 205] width 4 height 4
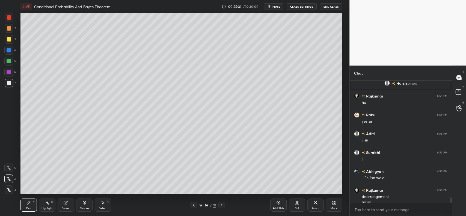
scroll to position [2601, 0]
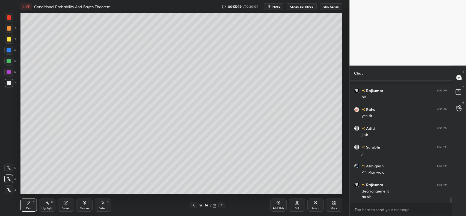
click at [64, 200] on div "Eraser" at bounding box center [66, 205] width 16 height 13
click at [27, 204] on icon at bounding box center [28, 202] width 3 height 3
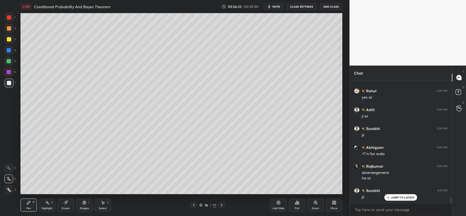
scroll to position [2639, 0]
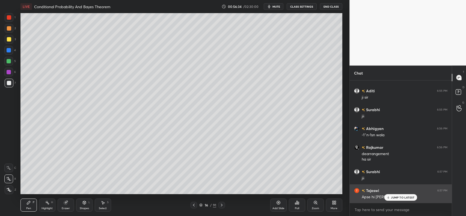
click at [394, 198] on p "JUMP TO LATEST" at bounding box center [402, 197] width 23 height 3
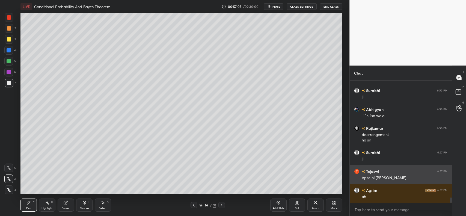
scroll to position [2677, 0]
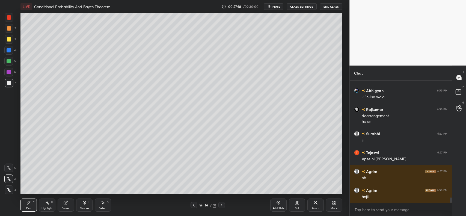
click at [12, 85] on div at bounding box center [9, 83] width 9 height 9
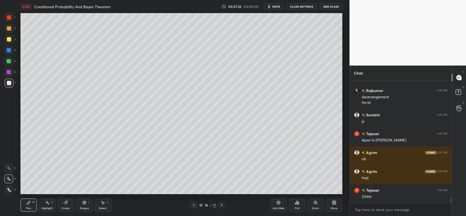
click at [194, 205] on icon at bounding box center [194, 205] width 4 height 4
click at [222, 207] on icon at bounding box center [222, 205] width 4 height 4
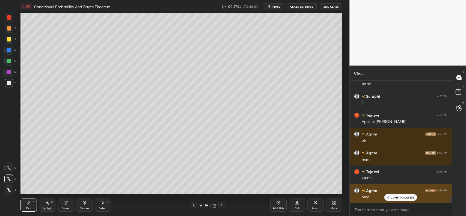
click at [394, 197] on p "JUMP TO LATEST" at bounding box center [402, 197] width 23 height 3
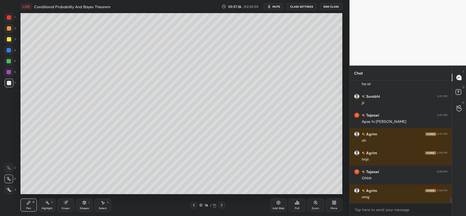
click at [276, 204] on div "Add Slide" at bounding box center [278, 205] width 16 height 13
click at [9, 40] on div at bounding box center [9, 39] width 4 height 4
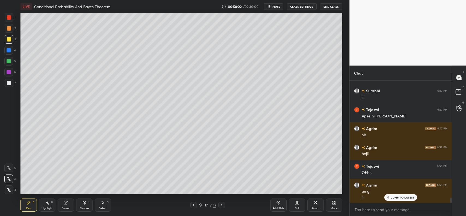
click at [66, 201] on icon at bounding box center [66, 202] width 3 height 3
click at [31, 204] on div "Pen P" at bounding box center [28, 205] width 16 height 13
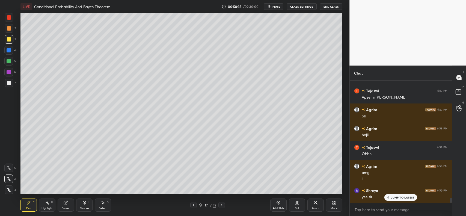
click at [8, 40] on div at bounding box center [9, 39] width 4 height 4
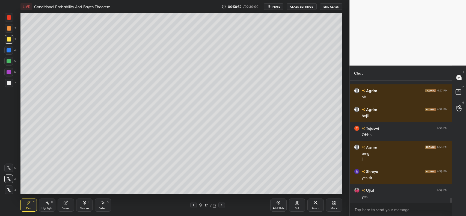
click at [63, 204] on div "Eraser" at bounding box center [66, 205] width 16 height 13
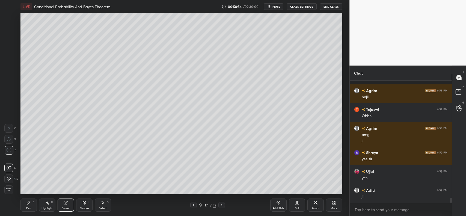
scroll to position [2814, 0]
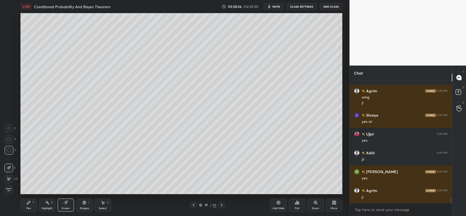
click at [28, 204] on icon at bounding box center [28, 202] width 3 height 3
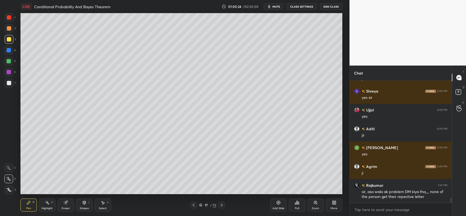
scroll to position [2843, 0]
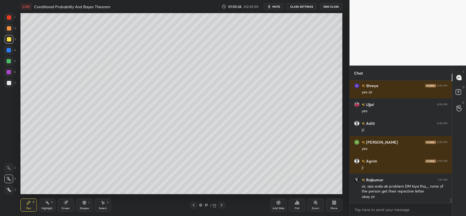
click at [7, 40] on div at bounding box center [9, 39] width 4 height 4
click at [192, 204] on icon at bounding box center [194, 205] width 4 height 4
click at [223, 205] on icon at bounding box center [222, 205] width 4 height 4
click at [277, 204] on icon at bounding box center [279, 203] width 4 height 4
click at [9, 39] on div at bounding box center [9, 39] width 4 height 4
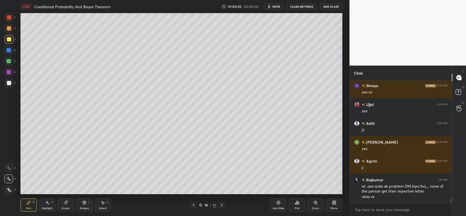
scroll to position [2849, 0]
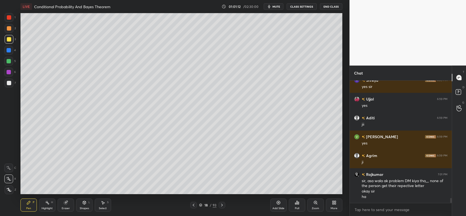
click at [9, 28] on div at bounding box center [9, 28] width 4 height 4
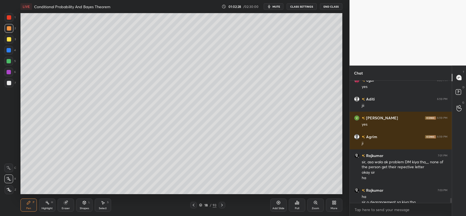
scroll to position [2873, 0]
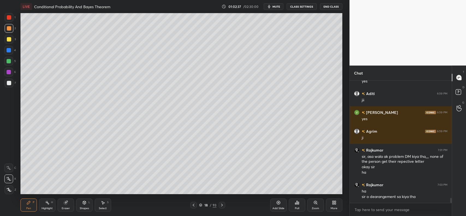
click at [193, 205] on icon at bounding box center [194, 205] width 4 height 4
click at [193, 205] on icon at bounding box center [194, 205] width 2 height 3
click at [193, 205] on icon at bounding box center [194, 205] width 4 height 4
click at [222, 204] on icon at bounding box center [222, 205] width 4 height 4
click at [218, 208] on div "16 / 93" at bounding box center [207, 205] width 35 height 7
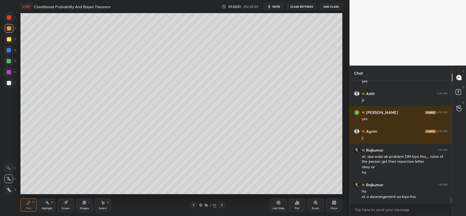
click at [220, 205] on icon at bounding box center [222, 205] width 4 height 4
click at [223, 206] on icon at bounding box center [222, 205] width 4 height 4
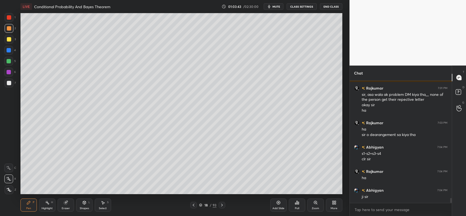
scroll to position [2954, 0]
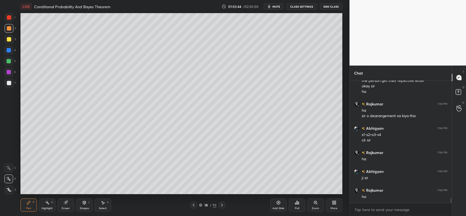
click at [9, 50] on div at bounding box center [9, 50] width 4 height 4
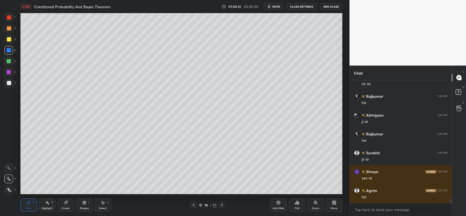
scroll to position [3029, 0]
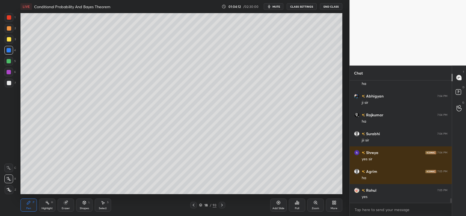
click at [279, 201] on icon at bounding box center [279, 203] width 4 height 4
click at [8, 27] on div at bounding box center [9, 28] width 4 height 4
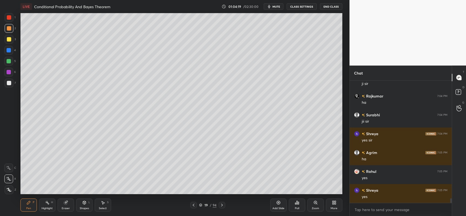
click at [193, 204] on icon at bounding box center [194, 205] width 4 height 4
click at [222, 204] on icon at bounding box center [222, 205] width 4 height 4
click at [193, 203] on icon at bounding box center [194, 205] width 4 height 4
click at [223, 204] on icon at bounding box center [222, 205] width 4 height 4
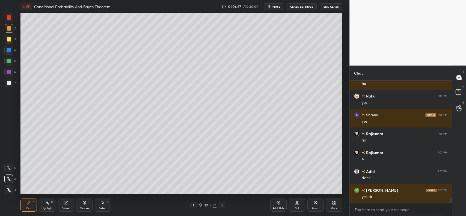
scroll to position [3142, 0]
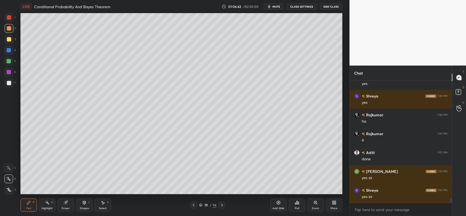
click at [67, 202] on icon at bounding box center [66, 202] width 3 height 3
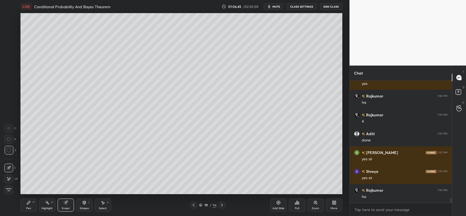
click at [28, 204] on icon at bounding box center [28, 202] width 3 height 3
click at [101, 201] on icon at bounding box center [103, 203] width 4 height 4
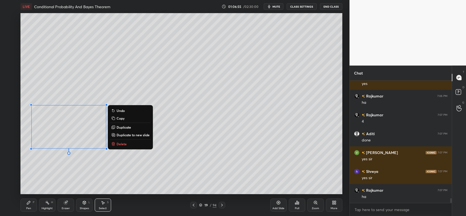
click at [76, 169] on div "0 ° Undo Copy Duplicate Duplicate to new slide Delete" at bounding box center [181, 103] width 322 height 181
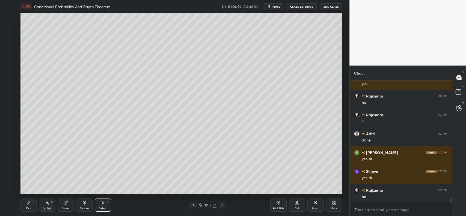
click at [33, 204] on div "P" at bounding box center [34, 202] width 2 height 3
click at [67, 203] on icon at bounding box center [66, 203] width 4 height 4
click at [278, 202] on icon at bounding box center [279, 203] width 4 height 4
click at [25, 204] on div "Pen P" at bounding box center [28, 205] width 16 height 13
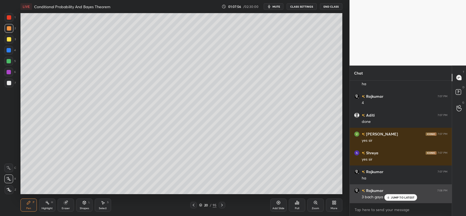
click at [401, 198] on p "JUMP TO LATEST" at bounding box center [402, 197] width 23 height 3
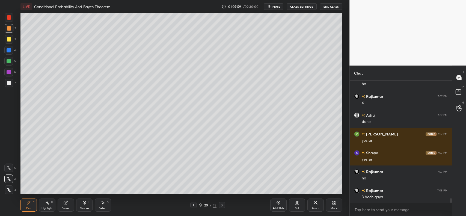
click at [65, 203] on icon at bounding box center [66, 203] width 4 height 4
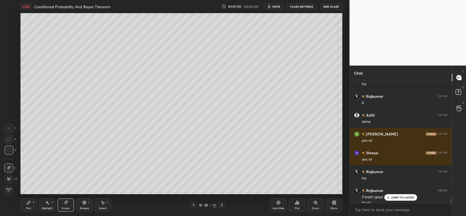
scroll to position [3185, 0]
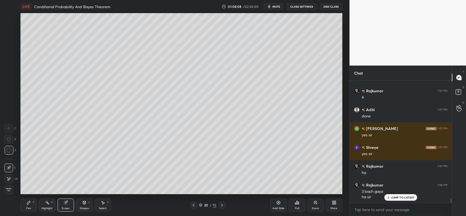
click at [28, 207] on div "Pen P" at bounding box center [28, 205] width 16 height 13
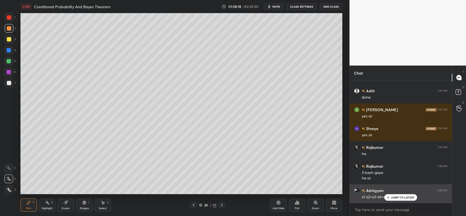
click at [394, 197] on p "JUMP TO LATEST" at bounding box center [402, 197] width 23 height 3
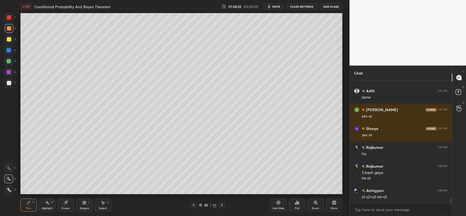
click at [193, 205] on icon at bounding box center [194, 205] width 4 height 4
click at [223, 204] on icon at bounding box center [222, 205] width 4 height 4
click at [64, 204] on icon at bounding box center [66, 203] width 4 height 4
click at [10, 188] on span "Erase all" at bounding box center [9, 190] width 8 height 4
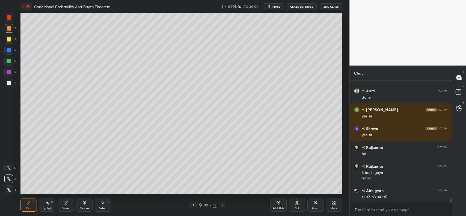
click at [195, 207] on icon at bounding box center [194, 205] width 4 height 4
click at [278, 203] on icon at bounding box center [279, 203] width 4 height 4
click at [84, 201] on icon at bounding box center [84, 203] width 4 height 4
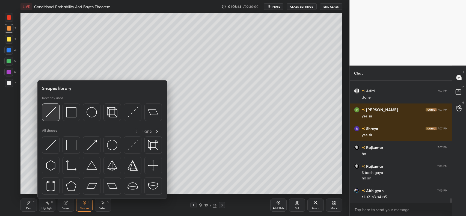
click at [47, 112] on img at bounding box center [51, 112] width 10 height 10
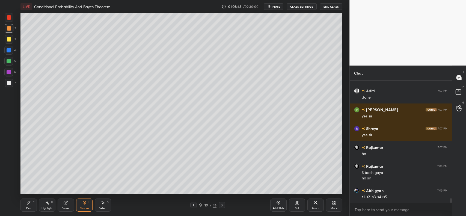
click at [28, 204] on icon at bounding box center [28, 202] width 3 height 3
click at [9, 38] on div at bounding box center [9, 39] width 4 height 4
click at [64, 203] on icon at bounding box center [66, 203] width 4 height 4
click at [27, 204] on icon at bounding box center [28, 202] width 3 height 3
click at [11, 38] on div at bounding box center [9, 39] width 9 height 9
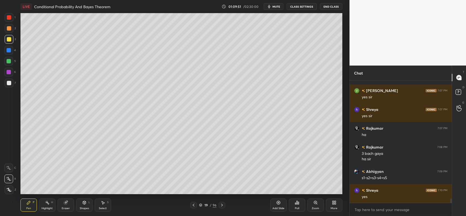
scroll to position [3242, 0]
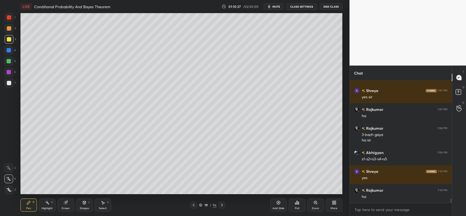
click at [10, 16] on div at bounding box center [9, 17] width 4 height 4
click at [279, 202] on icon at bounding box center [279, 203] width 4 height 4
click at [8, 39] on div at bounding box center [9, 39] width 4 height 4
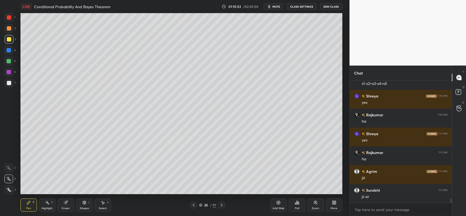
scroll to position [3336, 0]
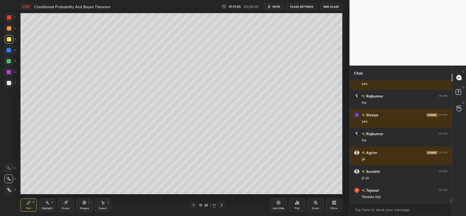
click at [11, 25] on div at bounding box center [9, 28] width 9 height 9
click at [9, 82] on div at bounding box center [9, 83] width 4 height 4
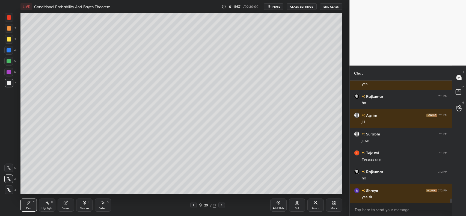
scroll to position [3393, 0]
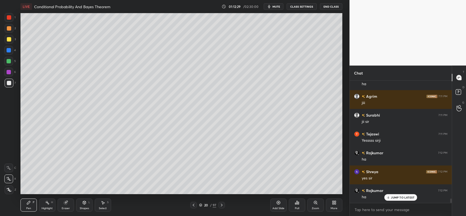
click at [9, 30] on div at bounding box center [9, 28] width 4 height 4
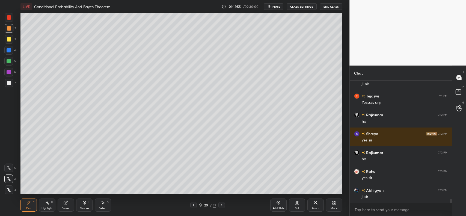
scroll to position [3449, 0]
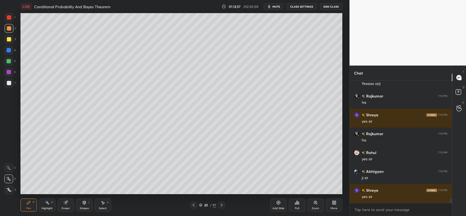
click at [194, 205] on icon at bounding box center [194, 205] width 4 height 4
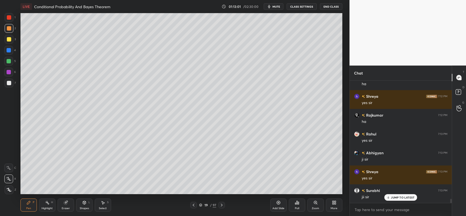
click at [222, 205] on icon at bounding box center [222, 205] width 4 height 4
click at [280, 204] on icon at bounding box center [279, 203] width 4 height 4
click at [8, 37] on div at bounding box center [9, 39] width 4 height 4
click at [9, 39] on div at bounding box center [9, 39] width 4 height 4
click at [10, 51] on div at bounding box center [9, 50] width 4 height 4
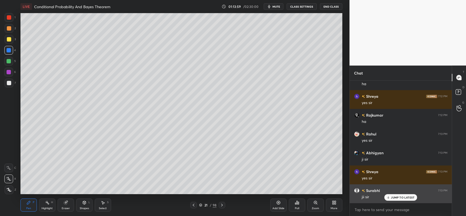
click at [402, 198] on p "JUMP TO LATEST" at bounding box center [402, 197] width 23 height 3
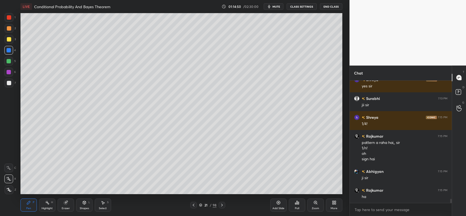
scroll to position [3573, 0]
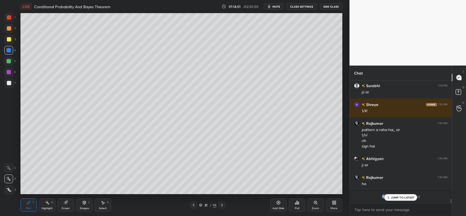
click at [394, 197] on p "JUMP TO LATEST" at bounding box center [402, 197] width 23 height 3
click at [277, 204] on icon at bounding box center [279, 203] width 4 height 4
click at [6, 82] on div at bounding box center [9, 83] width 9 height 9
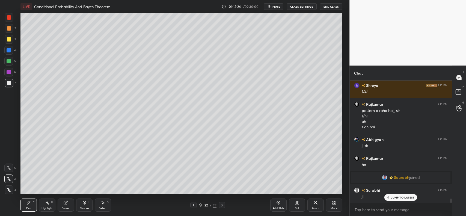
scroll to position [3228, 0]
click at [8, 84] on div at bounding box center [9, 83] width 4 height 4
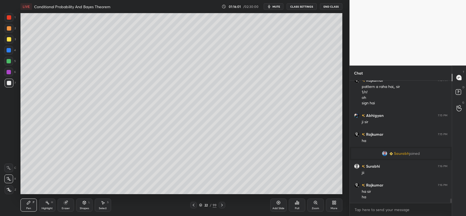
scroll to position [3271, 0]
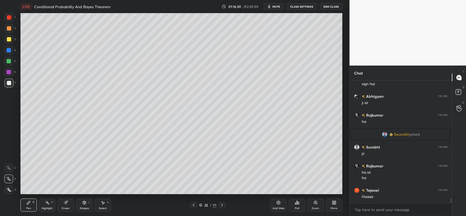
click at [68, 203] on div "Eraser" at bounding box center [66, 205] width 16 height 13
click at [28, 203] on icon at bounding box center [28, 202] width 3 height 3
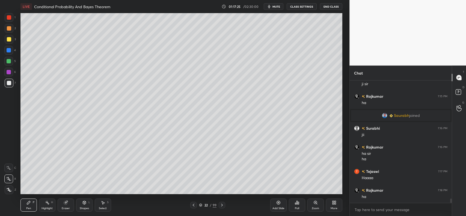
scroll to position [3309, 0]
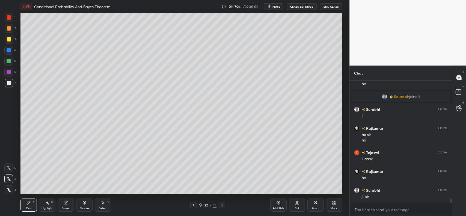
click at [275, 204] on div "Add Slide" at bounding box center [278, 205] width 16 height 13
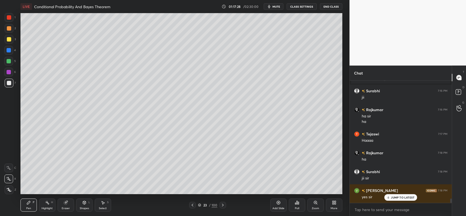
click at [9, 40] on div at bounding box center [9, 39] width 4 height 4
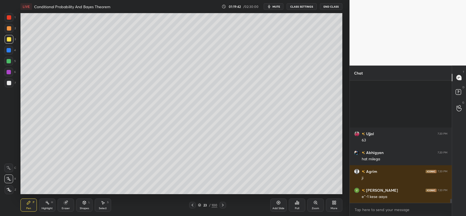
scroll to position [3577, 0]
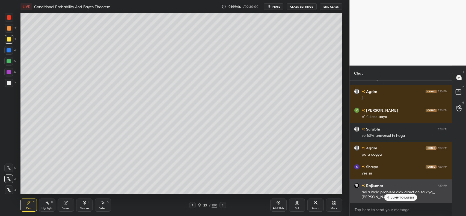
click at [399, 200] on div "JUMP TO LATEST" at bounding box center [401, 197] width 33 height 7
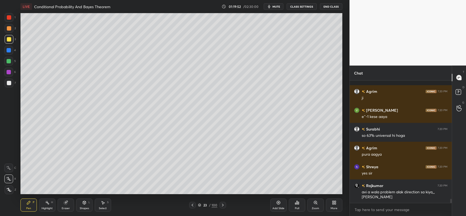
scroll to position [3601, 0]
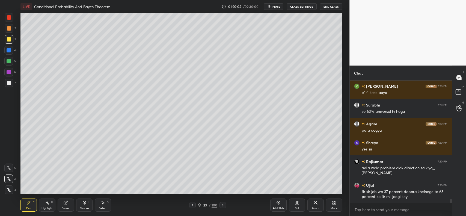
click at [192, 204] on icon at bounding box center [192, 205] width 4 height 4
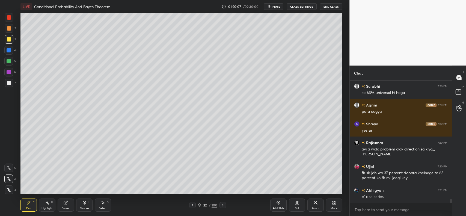
click at [220, 204] on div at bounding box center [223, 205] width 7 height 7
click at [277, 203] on icon at bounding box center [279, 203] width 4 height 4
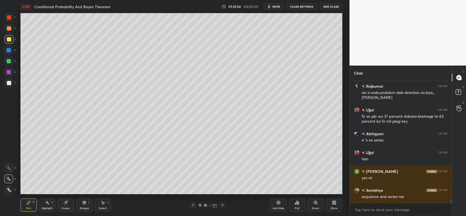
scroll to position [3696, 0]
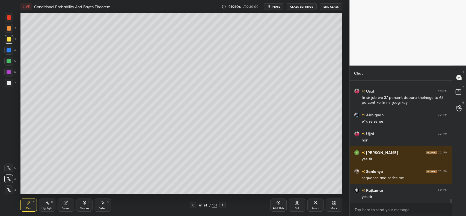
click at [65, 205] on div "Eraser" at bounding box center [66, 205] width 16 height 13
click at [7, 189] on span "Erase all" at bounding box center [9, 190] width 8 height 4
click at [10, 29] on div at bounding box center [9, 28] width 4 height 4
click at [11, 29] on div at bounding box center [9, 28] width 4 height 4
click at [10, 167] on icon at bounding box center [8, 168] width 5 height 4
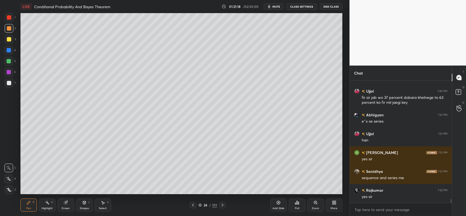
click at [8, 178] on icon at bounding box center [9, 178] width 4 height 3
click at [64, 202] on icon at bounding box center [66, 203] width 4 height 4
click at [27, 201] on icon at bounding box center [29, 203] width 4 height 4
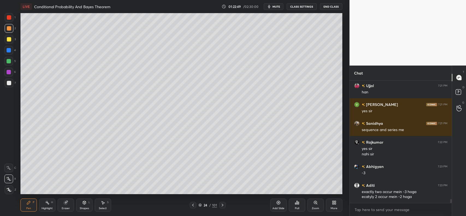
scroll to position [3763, 0]
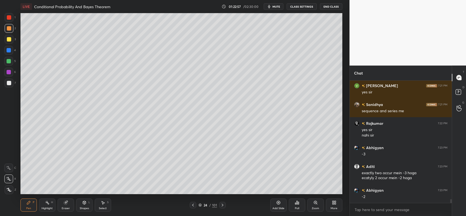
click at [9, 39] on div at bounding box center [9, 39] width 4 height 4
click at [191, 204] on icon at bounding box center [193, 205] width 4 height 4
click at [191, 204] on div at bounding box center [193, 205] width 7 height 7
click at [191, 204] on icon at bounding box center [193, 205] width 4 height 4
click at [192, 204] on icon at bounding box center [193, 205] width 4 height 4
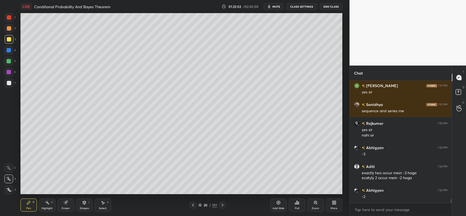
click at [193, 205] on icon at bounding box center [193, 205] width 2 height 3
click at [193, 205] on icon at bounding box center [193, 205] width 4 height 4
click at [193, 204] on icon at bounding box center [193, 205] width 2 height 3
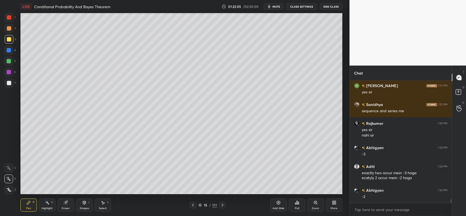
click at [194, 204] on icon at bounding box center [193, 205] width 4 height 4
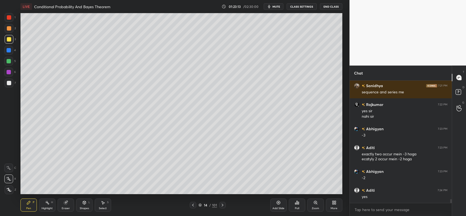
click at [220, 205] on div at bounding box center [222, 205] width 7 height 7
click at [221, 205] on icon at bounding box center [222, 205] width 4 height 4
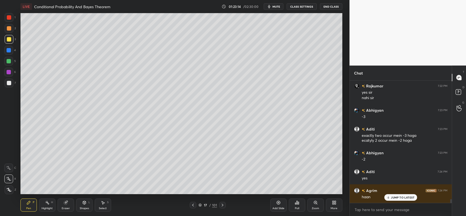
click at [221, 205] on icon at bounding box center [222, 205] width 4 height 4
click at [220, 204] on icon at bounding box center [222, 205] width 4 height 4
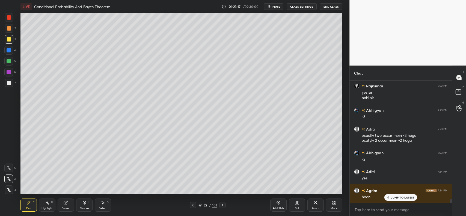
click at [222, 205] on icon at bounding box center [222, 205] width 4 height 4
click at [222, 204] on icon at bounding box center [222, 205] width 4 height 4
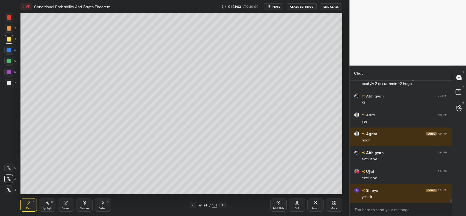
scroll to position [3876, 0]
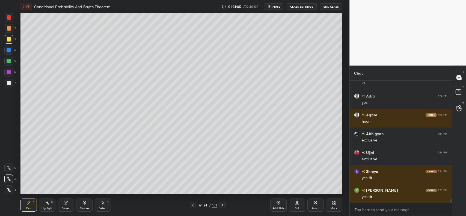
click at [279, 202] on icon at bounding box center [279, 203] width 4 height 4
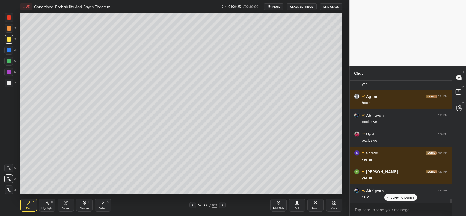
scroll to position [3913, 0]
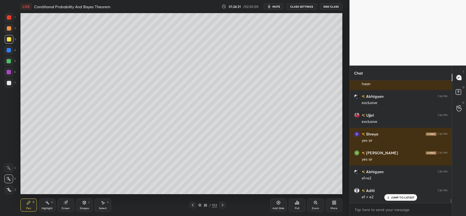
click at [6, 51] on div at bounding box center [8, 50] width 9 height 9
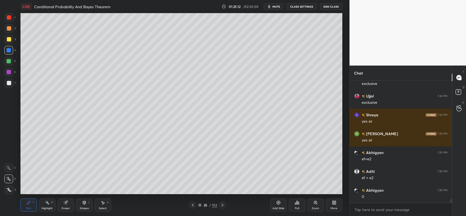
click at [7, 31] on div at bounding box center [9, 28] width 9 height 9
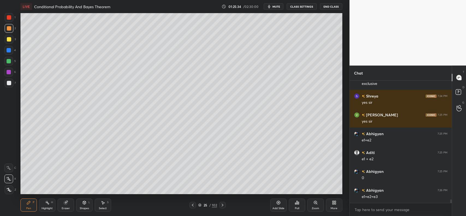
click at [84, 204] on icon at bounding box center [84, 203] width 0 height 2
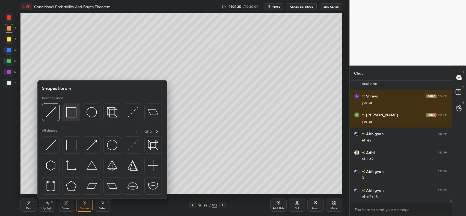
click at [72, 113] on img at bounding box center [71, 112] width 10 height 10
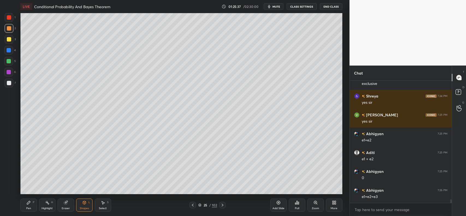
click at [84, 205] on div "Shapes L" at bounding box center [84, 205] width 16 height 13
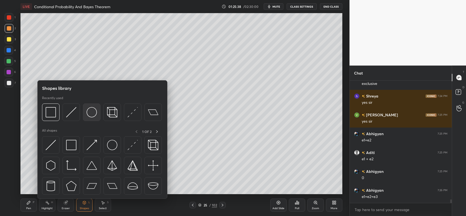
click at [95, 112] on img at bounding box center [92, 112] width 10 height 10
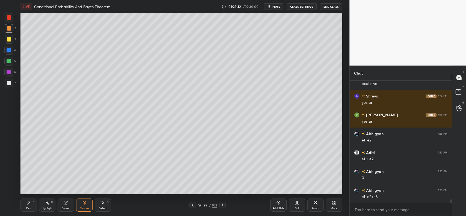
click at [27, 202] on icon at bounding box center [29, 203] width 4 height 4
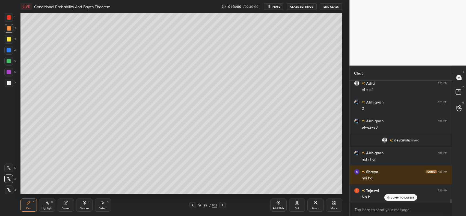
scroll to position [3816, 0]
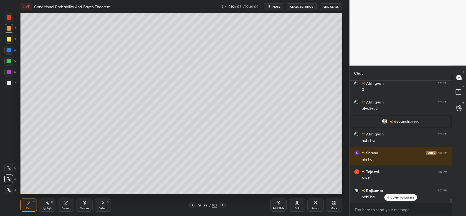
click at [399, 199] on p "JUMP TO LATEST" at bounding box center [402, 197] width 23 height 3
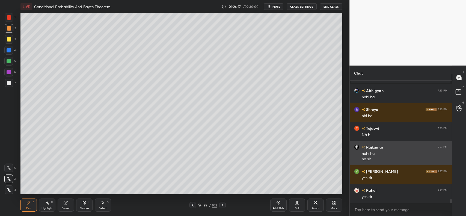
scroll to position [3878, 0]
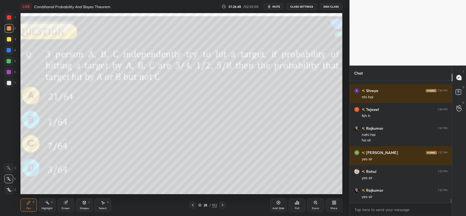
click at [224, 206] on icon at bounding box center [222, 205] width 4 height 4
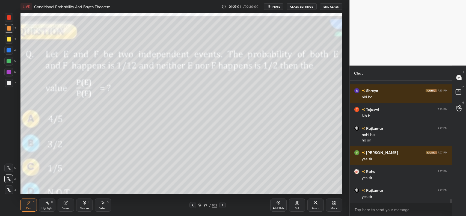
click at [274, 5] on span "mute" at bounding box center [277, 7] width 8 height 4
click at [299, 205] on icon at bounding box center [297, 203] width 4 height 4
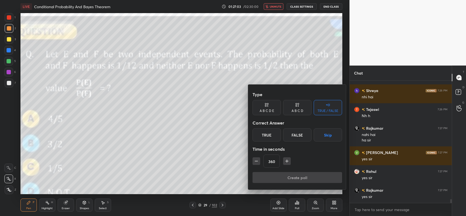
click at [299, 110] on div "A B C D" at bounding box center [298, 110] width 12 height 3
click at [314, 138] on div "D" at bounding box center [316, 134] width 16 height 13
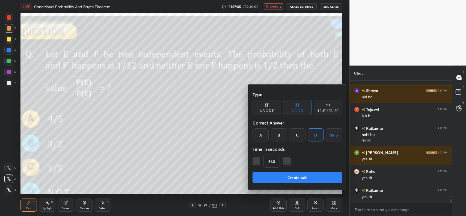
click at [287, 177] on button "Create poll" at bounding box center [298, 177] width 90 height 11
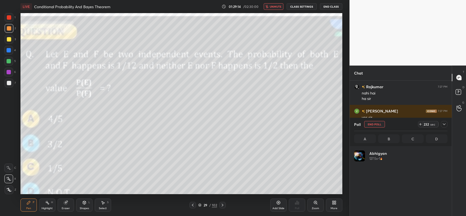
scroll to position [64, 92]
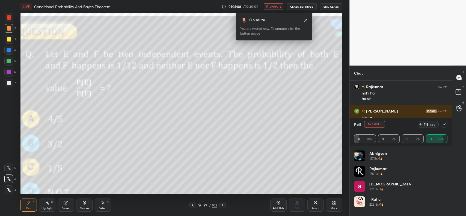
click at [274, 5] on span "unmute" at bounding box center [276, 7] width 12 height 4
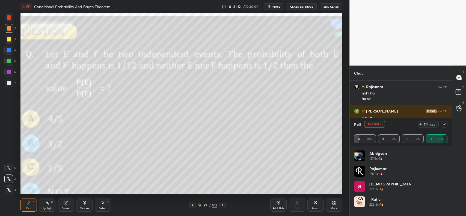
click at [444, 125] on icon at bounding box center [444, 124] width 4 height 4
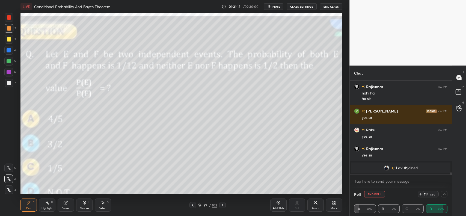
scroll to position [0, 2]
click at [372, 193] on button "End Poll" at bounding box center [374, 194] width 21 height 7
type textarea "x"
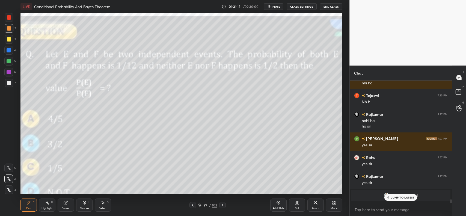
scroll to position [2, 2]
click at [396, 197] on p "JUMP TO LATEST" at bounding box center [402, 197] width 23 height 3
click at [9, 40] on div at bounding box center [9, 39] width 4 height 4
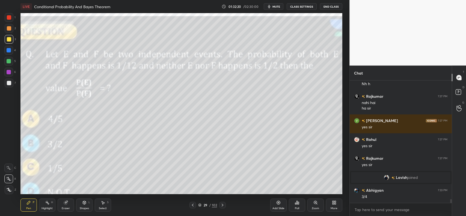
scroll to position [3859, 0]
click at [277, 203] on icon at bounding box center [279, 203] width 4 height 4
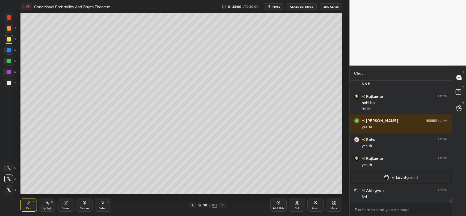
click at [193, 205] on icon at bounding box center [193, 205] width 2 height 3
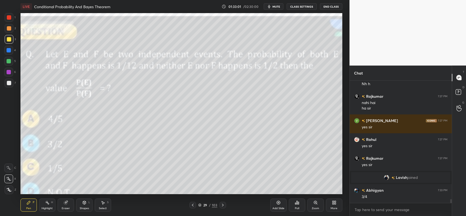
click at [222, 204] on icon at bounding box center [223, 205] width 4 height 4
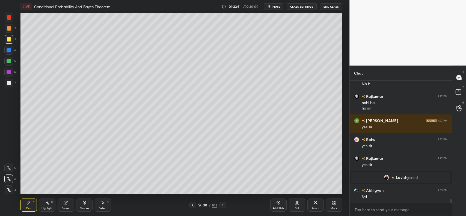
click at [193, 204] on icon at bounding box center [193, 205] width 2 height 3
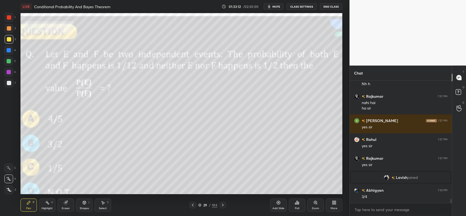
click at [222, 203] on icon at bounding box center [223, 205] width 4 height 4
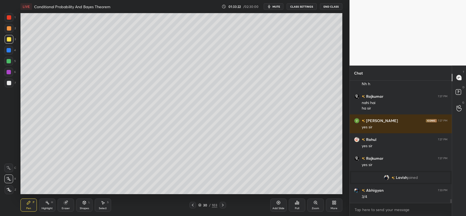
click at [9, 84] on div at bounding box center [9, 83] width 4 height 4
click at [86, 205] on icon at bounding box center [84, 203] width 4 height 4
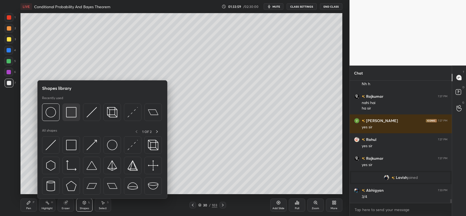
scroll to position [3877, 0]
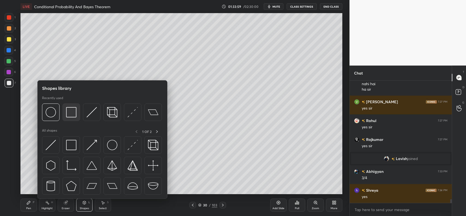
click at [73, 114] on img at bounding box center [71, 112] width 10 height 10
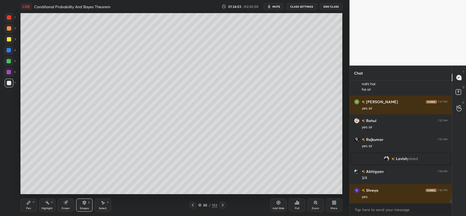
click at [29, 204] on icon at bounding box center [29, 203] width 4 height 4
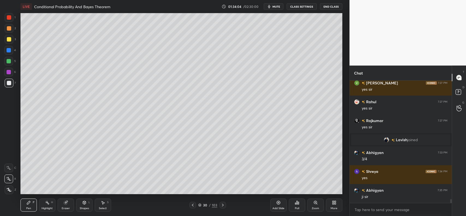
click at [10, 30] on div at bounding box center [9, 28] width 4 height 4
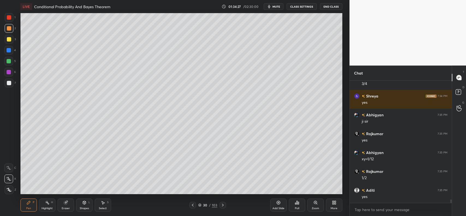
scroll to position [3990, 0]
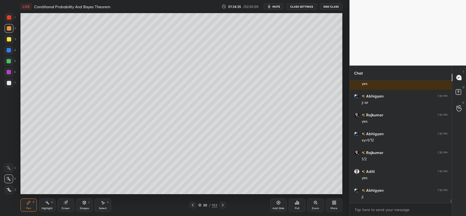
click at [13, 40] on div "3" at bounding box center [10, 39] width 11 height 9
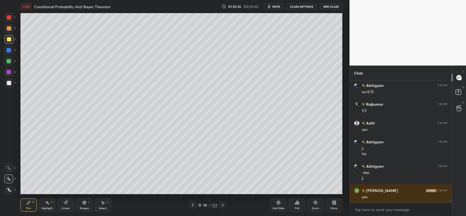
scroll to position [4058, 0]
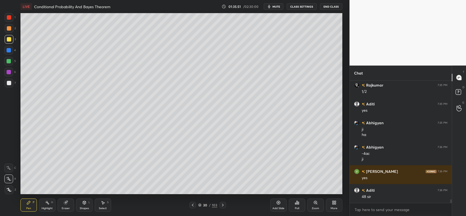
click at [277, 202] on icon at bounding box center [279, 203] width 4 height 4
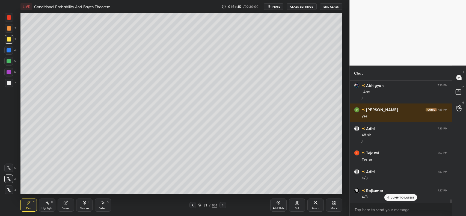
scroll to position [4139, 0]
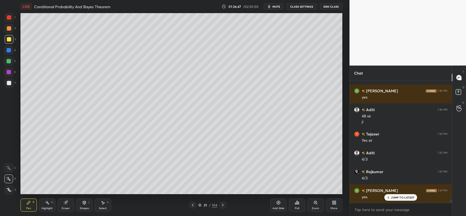
click at [9, 29] on div at bounding box center [9, 28] width 4 height 4
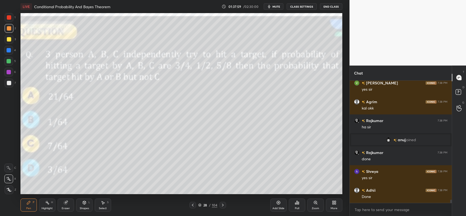
scroll to position [4300, 0]
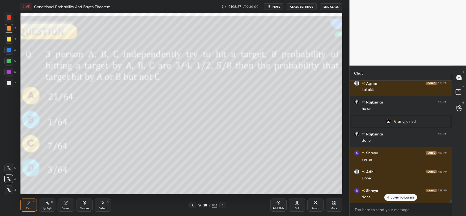
click at [294, 202] on div "Poll" at bounding box center [297, 205] width 16 height 13
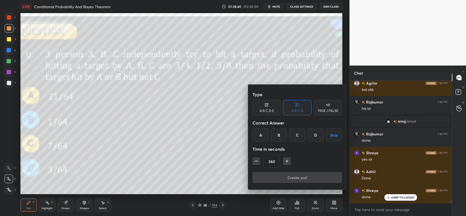
click at [260, 132] on div "A" at bounding box center [261, 134] width 16 height 13
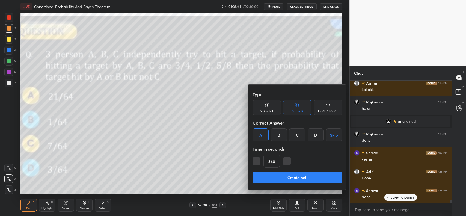
click at [257, 158] on button "button" at bounding box center [257, 161] width 8 height 8
click at [256, 160] on icon "button" at bounding box center [256, 160] width 5 height 5
click at [257, 160] on icon "button" at bounding box center [256, 160] width 5 height 5
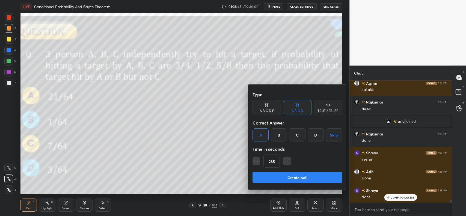
click at [257, 159] on icon "button" at bounding box center [256, 160] width 5 height 5
click at [258, 159] on icon "button" at bounding box center [256, 160] width 5 height 5
click at [257, 160] on icon "button" at bounding box center [256, 160] width 5 height 5
click at [256, 160] on icon "button" at bounding box center [256, 160] width 5 height 5
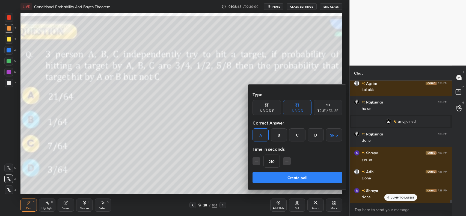
click at [256, 161] on icon "button" at bounding box center [256, 160] width 5 height 5
click at [256, 160] on icon "button" at bounding box center [256, 160] width 5 height 5
type input "180"
click at [275, 178] on button "Create poll" at bounding box center [298, 177] width 90 height 11
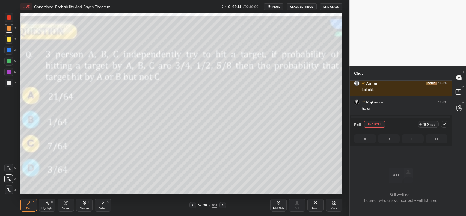
scroll to position [47, 101]
click at [445, 124] on icon at bounding box center [444, 124] width 4 height 4
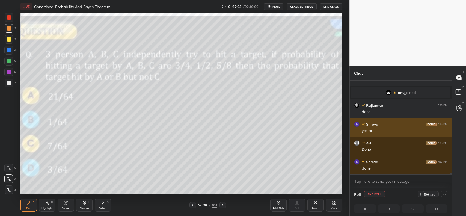
scroll to position [0, 2]
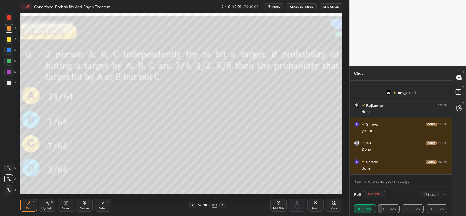
click at [374, 195] on button "End Poll" at bounding box center [374, 194] width 21 height 7
type textarea "x"
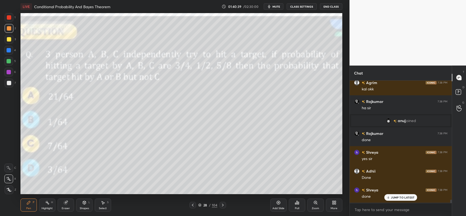
scroll to position [4319, 0]
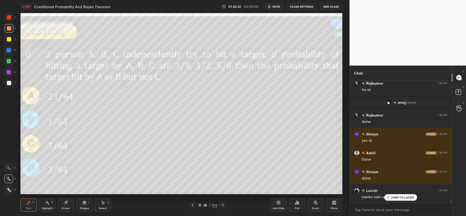
click at [401, 198] on p "JUMP TO LATEST" at bounding box center [402, 197] width 23 height 3
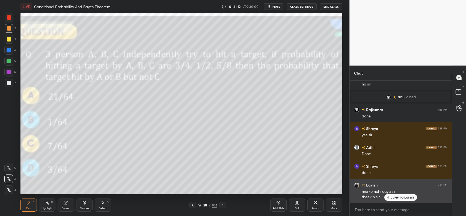
click at [394, 195] on div "JUMP TO LATEST" at bounding box center [401, 197] width 33 height 7
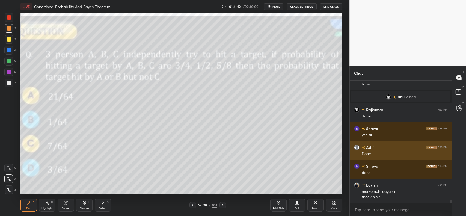
scroll to position [4325, 0]
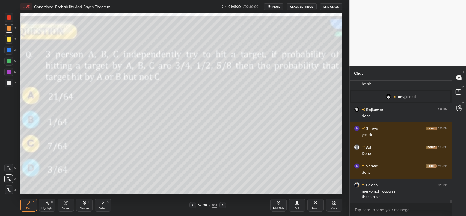
click at [278, 204] on icon at bounding box center [279, 203] width 4 height 4
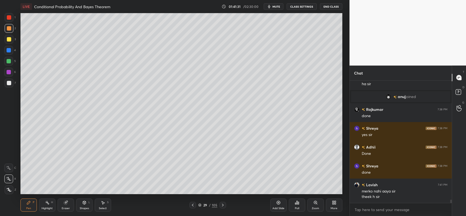
click at [81, 203] on div "Shapes L" at bounding box center [84, 205] width 16 height 13
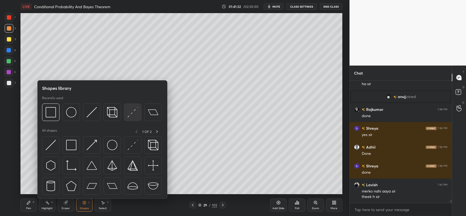
click at [128, 109] on img at bounding box center [133, 112] width 10 height 10
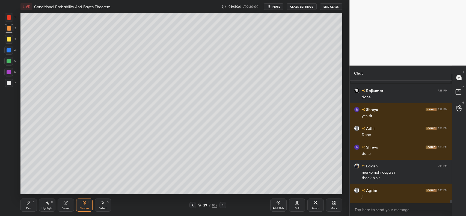
scroll to position [4362, 0]
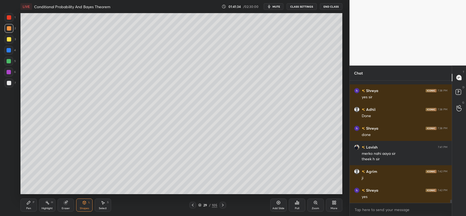
click at [24, 204] on div "Pen P" at bounding box center [28, 205] width 16 height 13
click at [9, 82] on div at bounding box center [9, 83] width 4 height 4
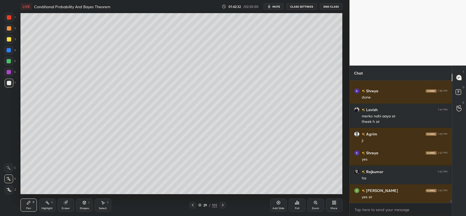
scroll to position [4419, 0]
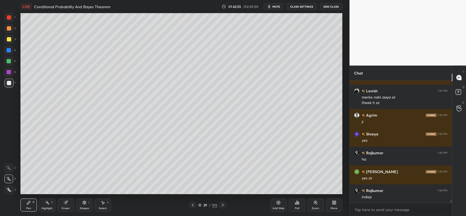
click at [192, 205] on icon at bounding box center [193, 205] width 4 height 4
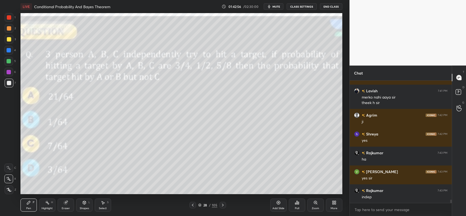
click at [223, 204] on icon at bounding box center [223, 205] width 4 height 4
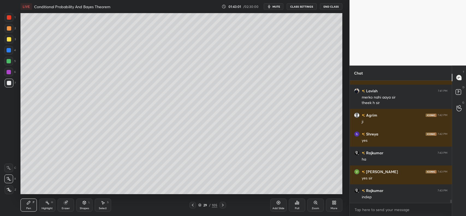
click at [193, 203] on icon at bounding box center [193, 205] width 4 height 4
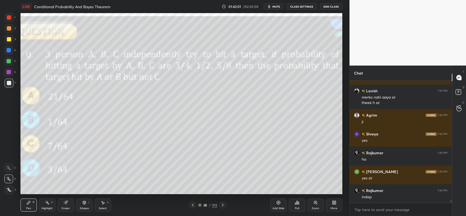
click at [224, 204] on icon at bounding box center [223, 205] width 4 height 4
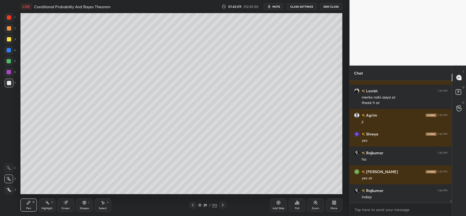
scroll to position [4438, 0]
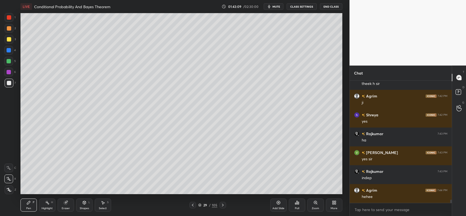
click at [193, 206] on icon at bounding box center [193, 205] width 2 height 3
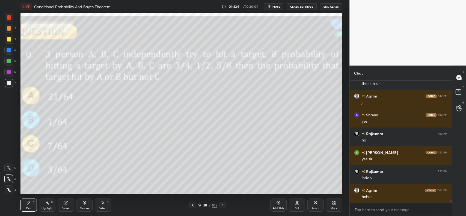
click at [223, 204] on icon at bounding box center [223, 205] width 4 height 4
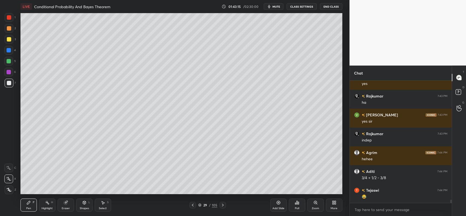
scroll to position [4494, 0]
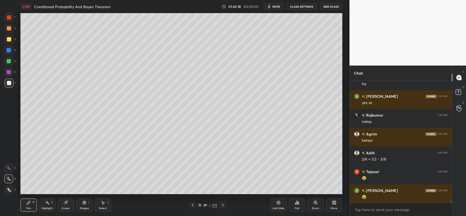
click at [193, 204] on icon at bounding box center [193, 205] width 4 height 4
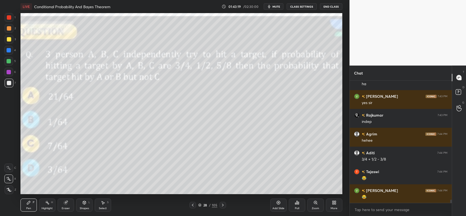
click at [222, 205] on icon at bounding box center [223, 205] width 4 height 4
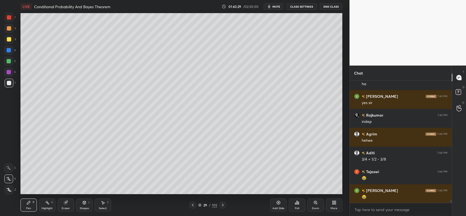
scroll to position [4523, 0]
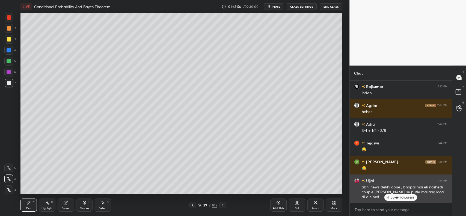
click at [403, 199] on p "JUMP TO LATEST" at bounding box center [402, 197] width 23 height 3
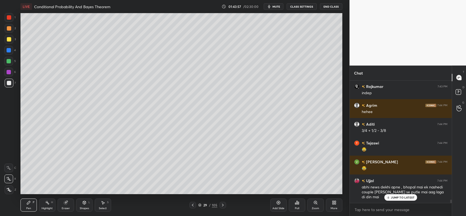
scroll to position [4542, 0]
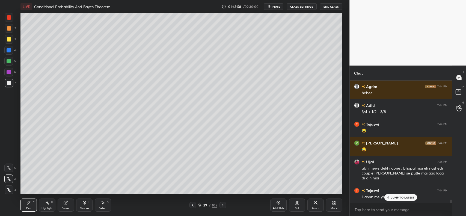
click at [397, 197] on p "JUMP TO LATEST" at bounding box center [402, 197] width 23 height 3
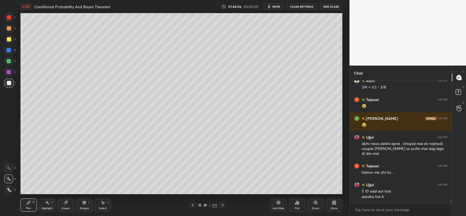
scroll to position [4585, 0]
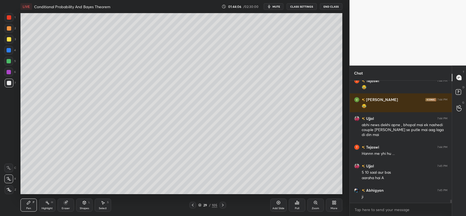
click at [193, 205] on icon at bounding box center [193, 205] width 4 height 4
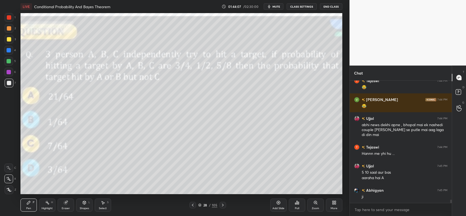
click at [192, 205] on icon at bounding box center [193, 205] width 4 height 4
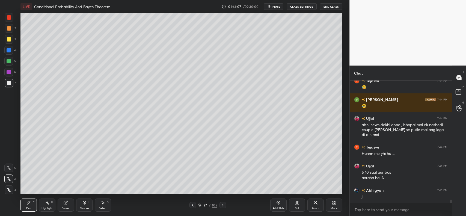
scroll to position [4604, 0]
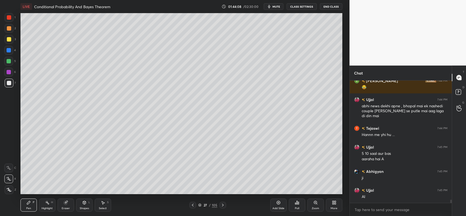
click at [225, 204] on div at bounding box center [223, 205] width 7 height 7
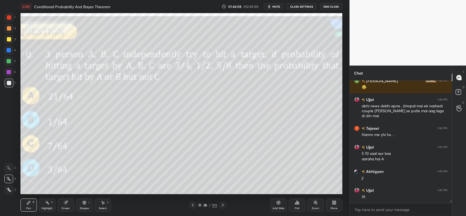
click at [223, 204] on icon at bounding box center [223, 205] width 4 height 4
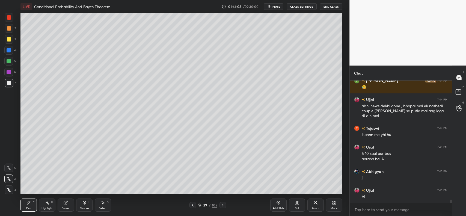
click at [223, 205] on icon at bounding box center [223, 205] width 2 height 3
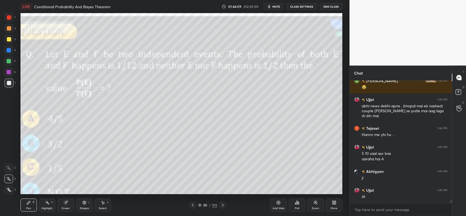
click at [223, 204] on icon at bounding box center [223, 205] width 4 height 4
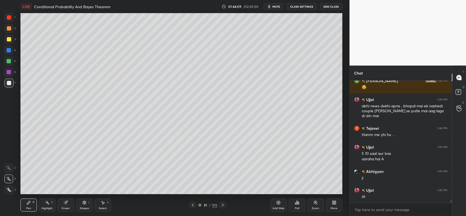
click at [223, 204] on icon at bounding box center [223, 205] width 2 height 3
click at [222, 205] on icon at bounding box center [223, 205] width 4 height 4
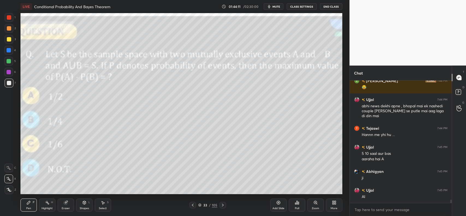
click at [222, 205] on icon at bounding box center [223, 205] width 4 height 4
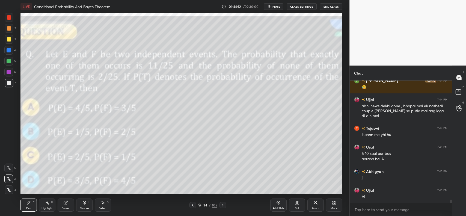
click at [221, 204] on icon at bounding box center [223, 205] width 4 height 4
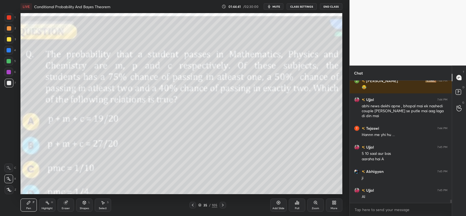
scroll to position [4622, 0]
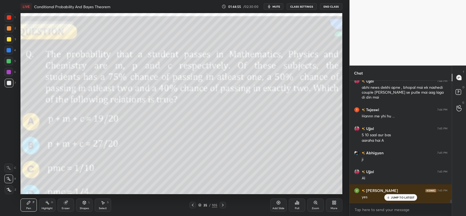
click at [296, 204] on icon at bounding box center [295, 203] width 1 height 1
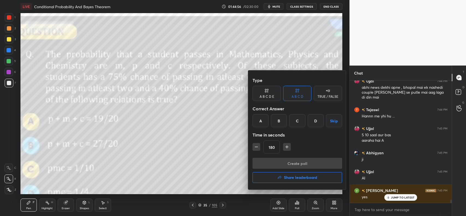
click at [323, 93] on div "TRUE / FALSE" at bounding box center [328, 93] width 28 height 15
click at [284, 149] on icon "button" at bounding box center [286, 146] width 5 height 5
click at [287, 148] on icon "button" at bounding box center [286, 146] width 5 height 5
click at [286, 147] on icon "button" at bounding box center [287, 147] width 3 height 0
click at [286, 145] on icon "button" at bounding box center [286, 146] width 5 height 5
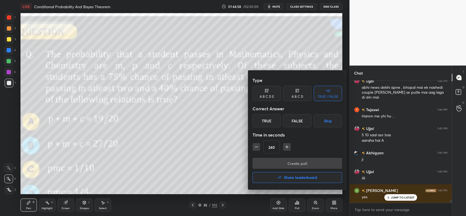
click at [287, 145] on icon "button" at bounding box center [286, 146] width 5 height 5
click at [286, 146] on icon "button" at bounding box center [286, 146] width 5 height 5
type input "300"
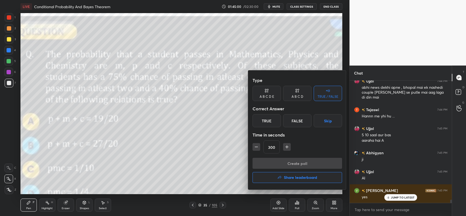
click at [275, 122] on div "True" at bounding box center [267, 120] width 28 height 13
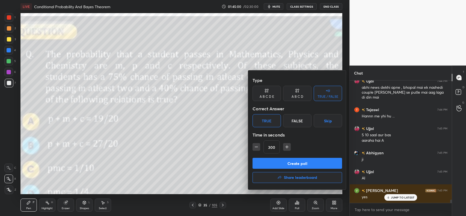
click at [289, 161] on button "Create poll" at bounding box center [298, 163] width 90 height 11
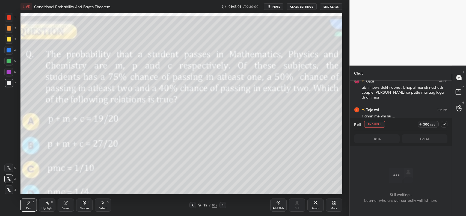
scroll to position [2, 2]
click at [444, 122] on icon at bounding box center [444, 124] width 4 height 4
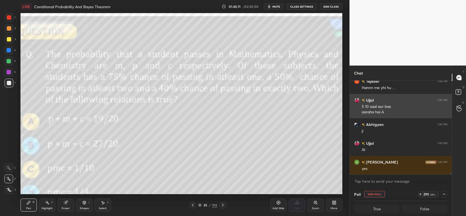
scroll to position [0, 2]
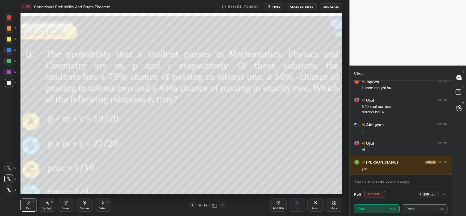
click at [67, 201] on icon at bounding box center [66, 202] width 3 height 3
click at [30, 204] on icon at bounding box center [29, 203] width 4 height 4
click at [67, 200] on div "Eraser" at bounding box center [66, 205] width 16 height 13
click at [27, 204] on icon at bounding box center [29, 203] width 4 height 4
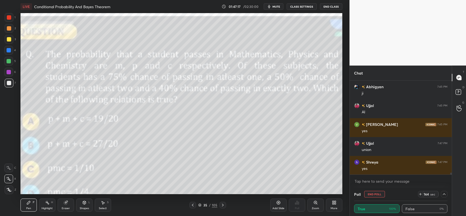
scroll to position [4707, 0]
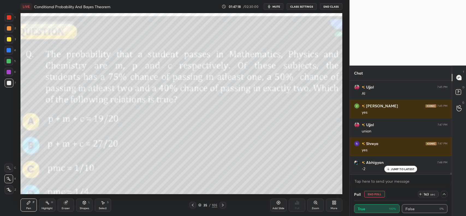
click at [67, 204] on icon at bounding box center [66, 203] width 4 height 4
click at [32, 204] on div "Pen P" at bounding box center [28, 205] width 16 height 13
click at [99, 203] on div "Select S" at bounding box center [103, 205] width 16 height 13
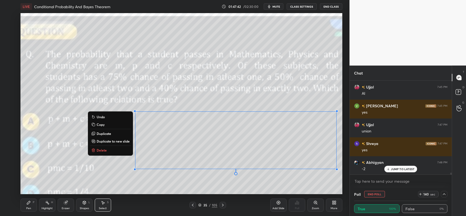
click at [96, 124] on button "Copy" at bounding box center [110, 124] width 41 height 7
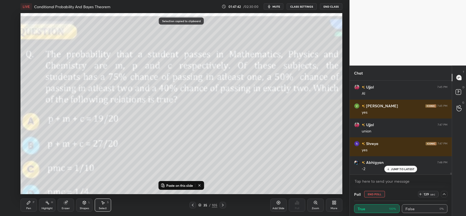
click at [279, 202] on icon at bounding box center [279, 203] width 4 height 4
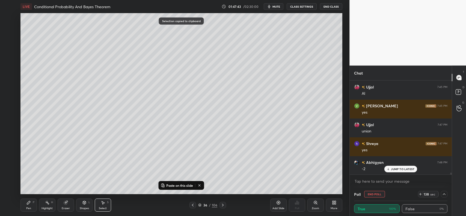
click at [175, 184] on p "Paste on this slide" at bounding box center [179, 185] width 27 height 4
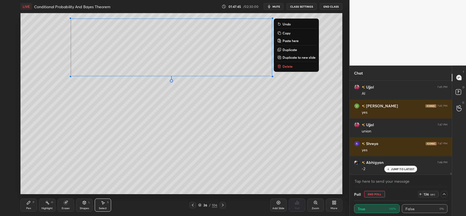
click at [177, 120] on div "0 ° Undo Copy Paste here Duplicate Duplicate to new slide Delete" at bounding box center [181, 103] width 322 height 181
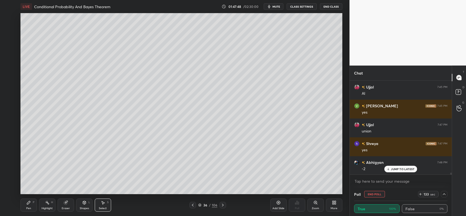
click at [27, 200] on div "Pen P" at bounding box center [28, 205] width 16 height 13
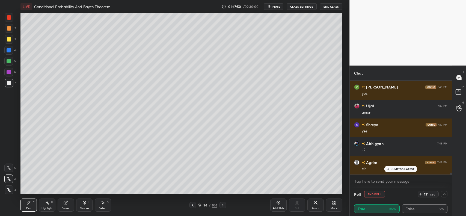
click at [65, 203] on icon at bounding box center [66, 203] width 4 height 4
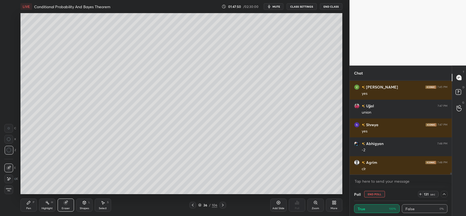
scroll to position [4745, 0]
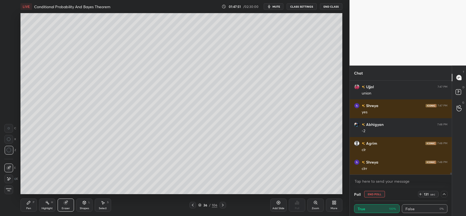
click at [10, 190] on span "Erase all" at bounding box center [9, 190] width 8 height 4
click at [193, 205] on icon at bounding box center [193, 205] width 4 height 4
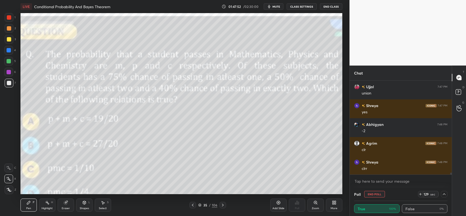
click at [102, 203] on icon at bounding box center [103, 203] width 4 height 4
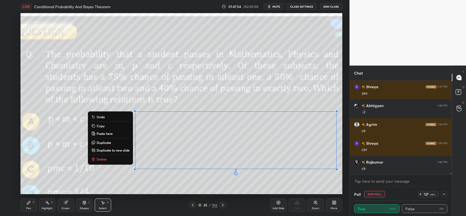
click at [112, 123] on button "Copy" at bounding box center [110, 126] width 41 height 7
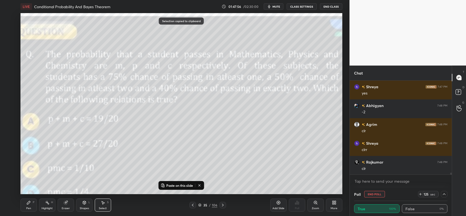
click at [222, 204] on icon at bounding box center [223, 205] width 2 height 3
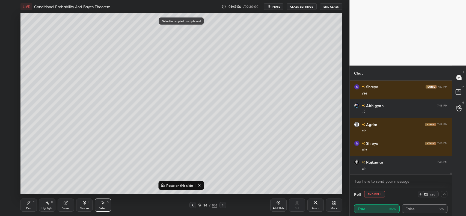
scroll to position [4783, 0]
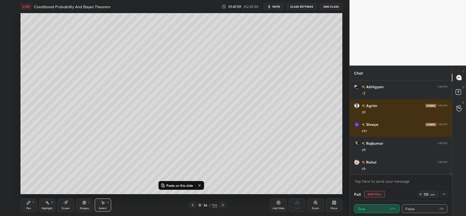
click at [181, 184] on p "Paste on this slide" at bounding box center [179, 185] width 27 height 4
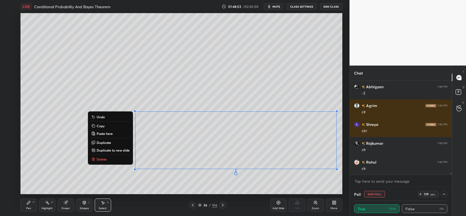
click at [204, 179] on div "0 ° Undo Copy Paste here Duplicate Duplicate to new slide Delete" at bounding box center [181, 103] width 322 height 181
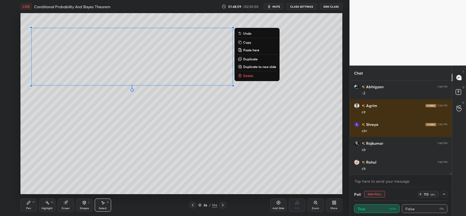
click at [145, 129] on div "0 ° Undo Copy Paste here Duplicate Duplicate to new slide Delete" at bounding box center [181, 103] width 322 height 181
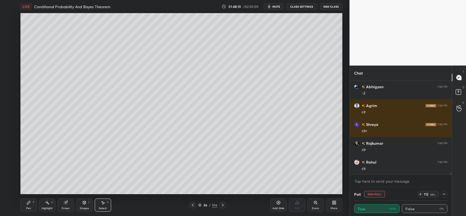
click at [32, 204] on div "Pen P" at bounding box center [28, 205] width 16 height 13
click at [65, 201] on icon at bounding box center [66, 203] width 4 height 4
click at [9, 186] on div "Erase all" at bounding box center [8, 190] width 9 height 9
click at [30, 204] on icon at bounding box center [29, 203] width 4 height 4
click at [10, 169] on icon at bounding box center [8, 168] width 5 height 4
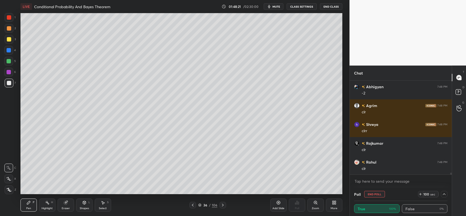
click at [7, 175] on div at bounding box center [8, 179] width 9 height 9
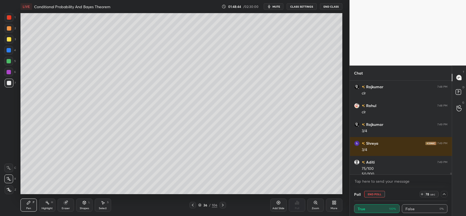
scroll to position [4845, 0]
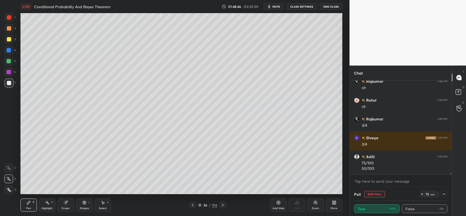
click at [193, 202] on div at bounding box center [193, 205] width 7 height 7
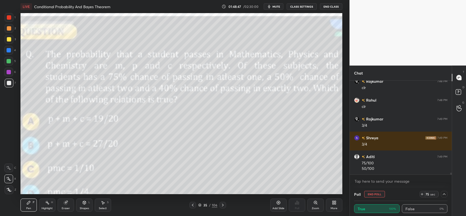
click at [223, 204] on icon at bounding box center [223, 205] width 4 height 4
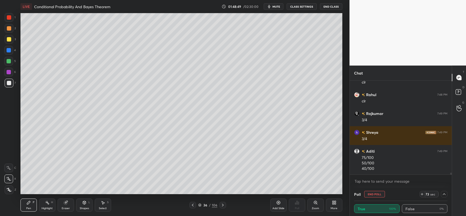
scroll to position [4869, 0]
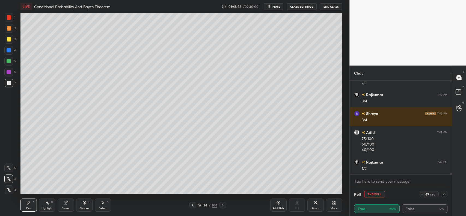
click at [190, 203] on div at bounding box center [193, 205] width 7 height 7
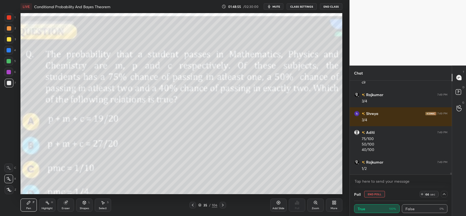
click at [221, 207] on icon at bounding box center [223, 205] width 4 height 4
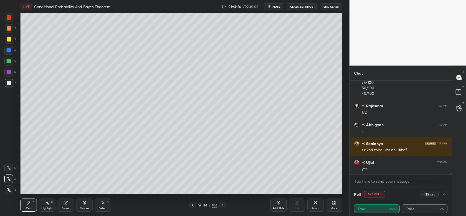
scroll to position [4945, 0]
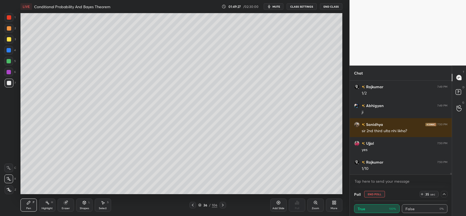
click at [84, 202] on icon at bounding box center [84, 203] width 0 height 2
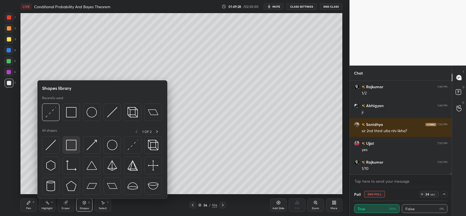
click at [74, 143] on img at bounding box center [71, 145] width 10 height 10
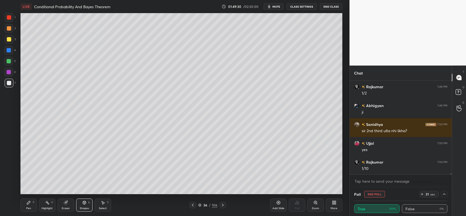
click at [66, 202] on icon at bounding box center [66, 202] width 3 height 3
click at [29, 203] on icon at bounding box center [28, 202] width 3 height 3
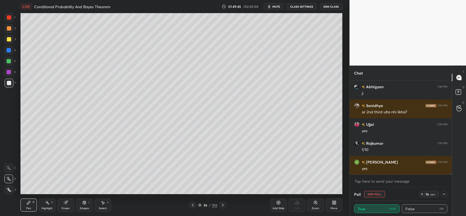
click at [27, 203] on icon at bounding box center [29, 203] width 4 height 4
click at [9, 36] on div at bounding box center [9, 39] width 9 height 9
click at [67, 198] on div "Pen P Highlight H Eraser Shapes L Select S 36 / 106 Add Slide Poll Zoom More" at bounding box center [181, 205] width 322 height 22
click at [64, 203] on icon at bounding box center [66, 203] width 4 height 4
click at [277, 202] on icon at bounding box center [279, 203] width 4 height 4
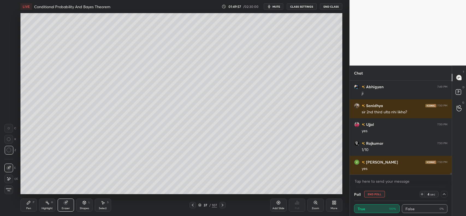
click at [28, 205] on div "Pen P" at bounding box center [28, 205] width 16 height 13
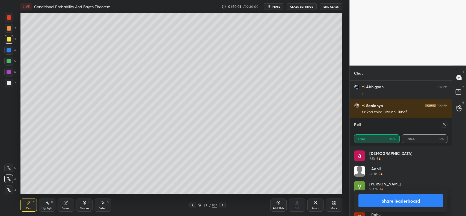
scroll to position [64, 92]
click at [445, 125] on icon at bounding box center [444, 124] width 4 height 4
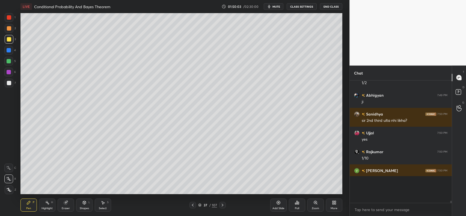
scroll to position [4938, 0]
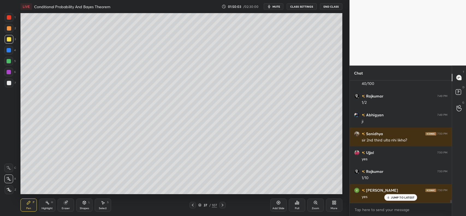
click at [192, 206] on icon at bounding box center [193, 205] width 4 height 4
click at [222, 203] on icon at bounding box center [222, 205] width 4 height 4
click at [193, 204] on icon at bounding box center [193, 205] width 4 height 4
click at [220, 204] on icon at bounding box center [222, 205] width 4 height 4
click at [193, 202] on div at bounding box center [193, 205] width 7 height 7
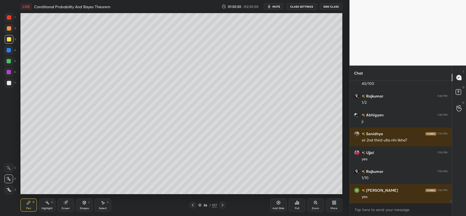
scroll to position [4954, 0]
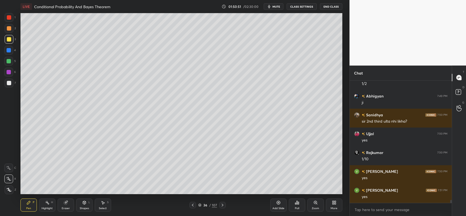
click at [223, 204] on icon at bounding box center [223, 205] width 2 height 3
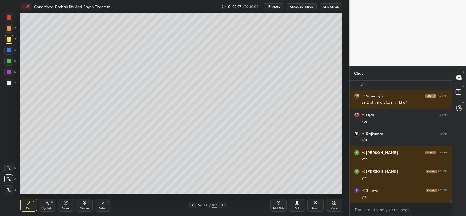
click at [192, 205] on icon at bounding box center [193, 205] width 4 height 4
click at [223, 204] on icon at bounding box center [222, 205] width 4 height 4
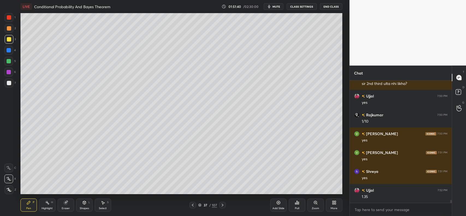
click at [191, 204] on icon at bounding box center [193, 205] width 4 height 4
click at [192, 206] on icon at bounding box center [193, 205] width 4 height 4
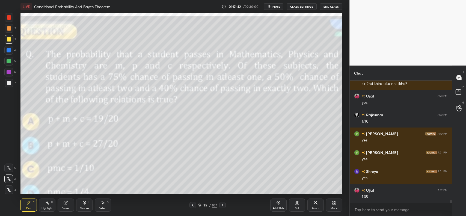
click at [221, 204] on icon at bounding box center [222, 205] width 4 height 4
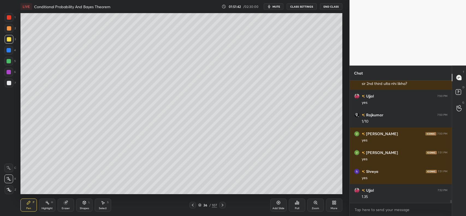
click at [220, 204] on div at bounding box center [222, 205] width 7 height 7
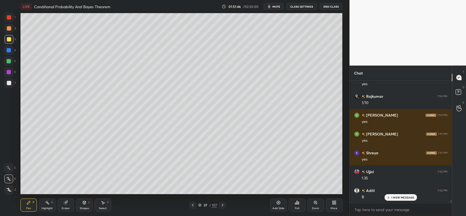
scroll to position [5029, 0]
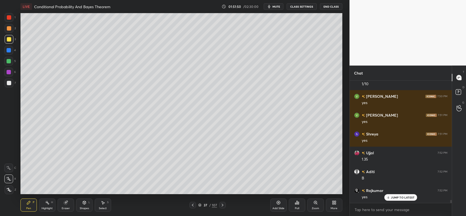
click at [84, 206] on div "Shapes L" at bounding box center [84, 205] width 16 height 13
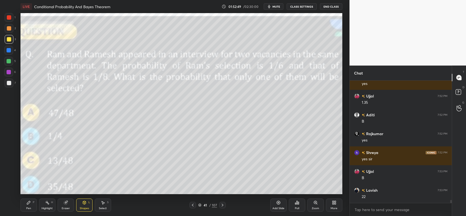
scroll to position [5105, 0]
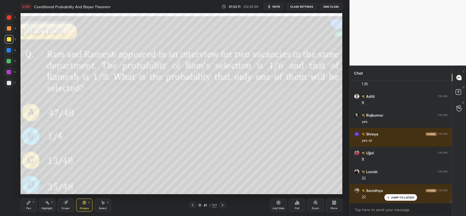
click at [28, 203] on icon at bounding box center [28, 202] width 3 height 3
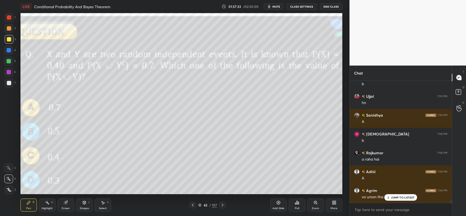
scroll to position [5331, 0]
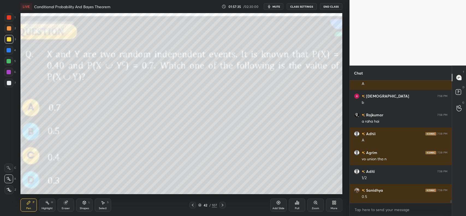
click at [65, 202] on icon at bounding box center [66, 203] width 4 height 4
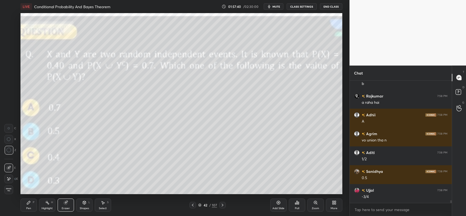
click at [65, 204] on icon at bounding box center [66, 203] width 4 height 4
click at [11, 189] on span "Erase all" at bounding box center [9, 190] width 8 height 4
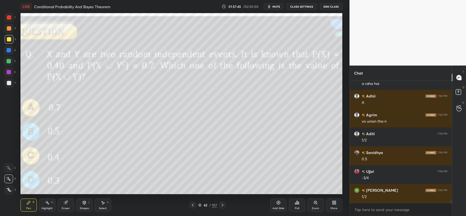
click at [7, 30] on div at bounding box center [9, 28] width 4 height 4
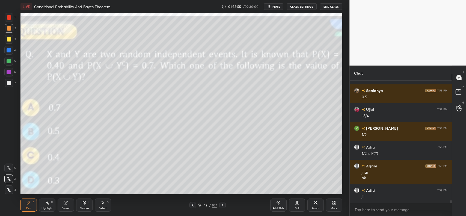
scroll to position [5450, 0]
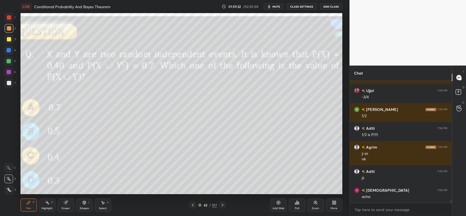
click at [67, 204] on icon at bounding box center [66, 203] width 4 height 4
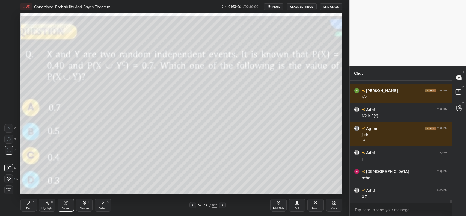
click at [30, 205] on div "Pen P" at bounding box center [28, 205] width 16 height 13
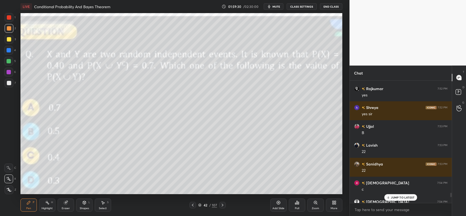
scroll to position [5128, 0]
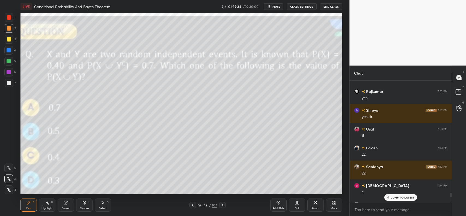
click at [401, 197] on p "JUMP TO LATEST" at bounding box center [402, 197] width 23 height 3
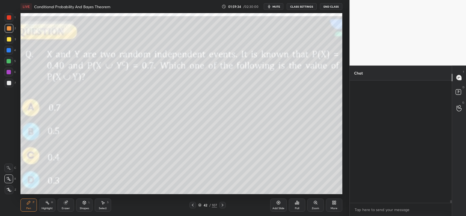
scroll to position [5469, 0]
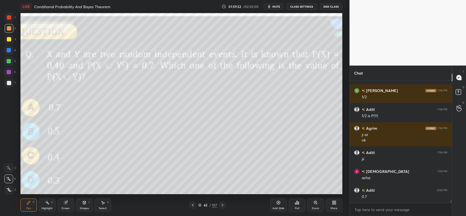
click at [224, 206] on icon at bounding box center [222, 205] width 4 height 4
click at [223, 204] on icon at bounding box center [222, 205] width 4 height 4
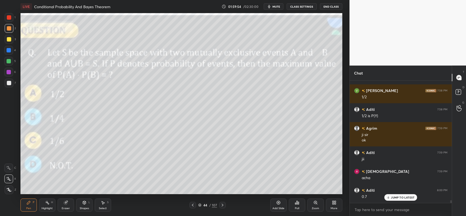
scroll to position [5487, 0]
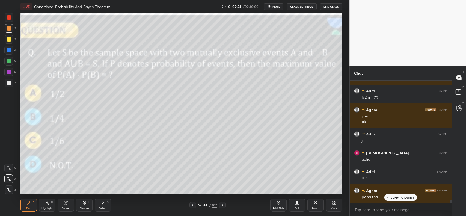
click at [192, 204] on icon at bounding box center [193, 205] width 4 height 4
click at [222, 205] on icon at bounding box center [222, 205] width 4 height 4
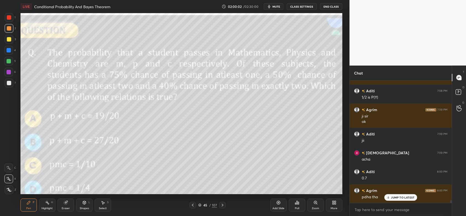
click at [221, 205] on icon at bounding box center [222, 205] width 4 height 4
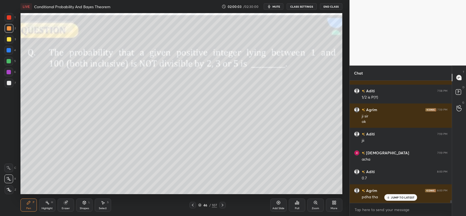
click at [220, 205] on icon at bounding box center [222, 205] width 4 height 4
click at [220, 204] on icon at bounding box center [222, 205] width 4 height 4
click at [193, 204] on icon at bounding box center [193, 205] width 2 height 3
click at [195, 204] on icon at bounding box center [193, 205] width 4 height 4
click at [194, 205] on icon at bounding box center [193, 205] width 4 height 4
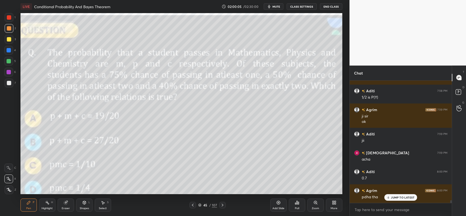
click at [194, 205] on icon at bounding box center [193, 205] width 4 height 4
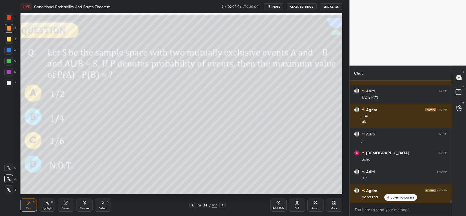
click at [193, 205] on icon at bounding box center [193, 205] width 4 height 4
click at [63, 204] on div "Eraser" at bounding box center [66, 205] width 16 height 13
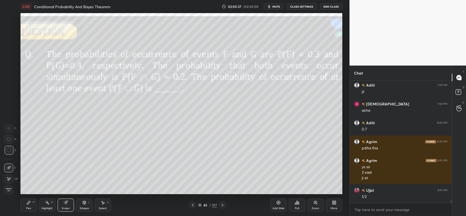
scroll to position [5555, 0]
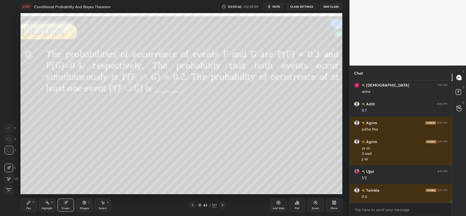
click at [29, 205] on icon at bounding box center [29, 203] width 4 height 4
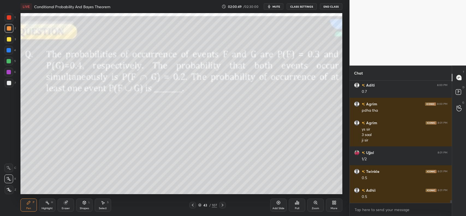
click at [83, 204] on icon at bounding box center [84, 203] width 4 height 4
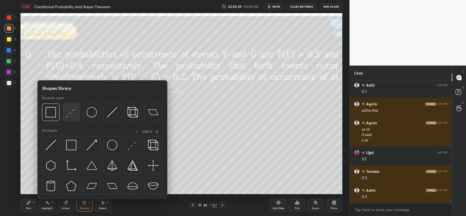
scroll to position [5592, 0]
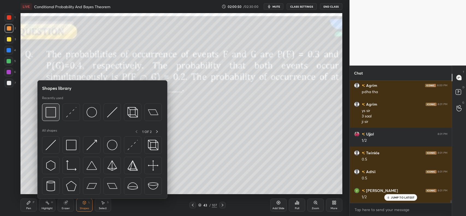
click at [51, 109] on img at bounding box center [51, 112] width 10 height 10
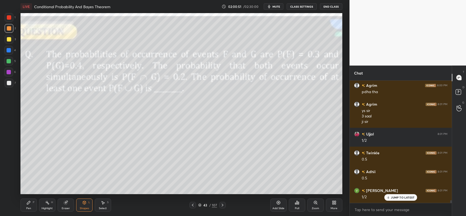
click at [33, 203] on div "P" at bounding box center [34, 202] width 2 height 3
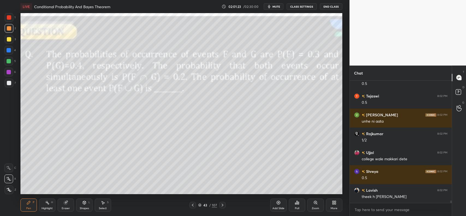
scroll to position [5743, 0]
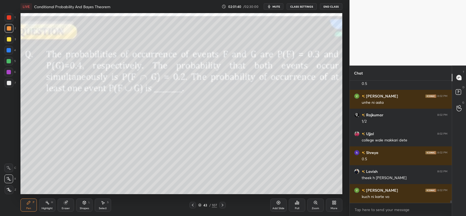
click at [223, 204] on icon at bounding box center [222, 205] width 4 height 4
click at [222, 205] on icon at bounding box center [222, 205] width 4 height 4
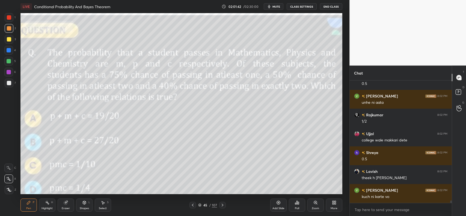
click at [222, 204] on icon at bounding box center [222, 205] width 4 height 4
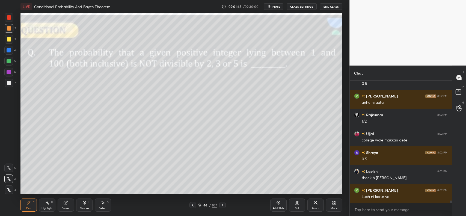
click at [221, 205] on icon at bounding box center [222, 205] width 4 height 4
click at [193, 205] on icon at bounding box center [193, 205] width 4 height 4
click at [192, 205] on icon at bounding box center [193, 205] width 4 height 4
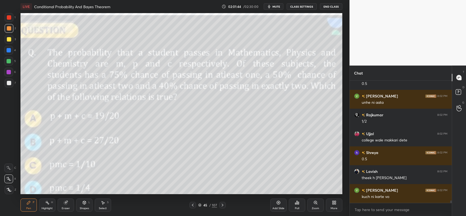
click at [192, 204] on icon at bounding box center [193, 205] width 4 height 4
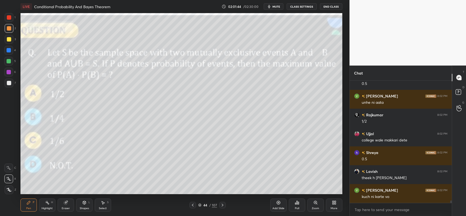
click at [192, 205] on icon at bounding box center [193, 205] width 4 height 4
click at [191, 205] on icon at bounding box center [193, 205] width 4 height 4
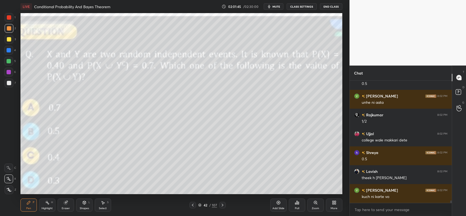
click at [191, 205] on icon at bounding box center [193, 205] width 4 height 4
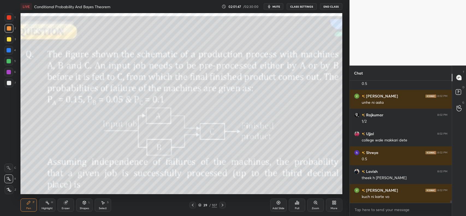
click at [223, 204] on icon at bounding box center [222, 205] width 4 height 4
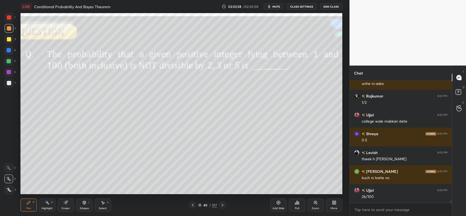
scroll to position [5781, 0]
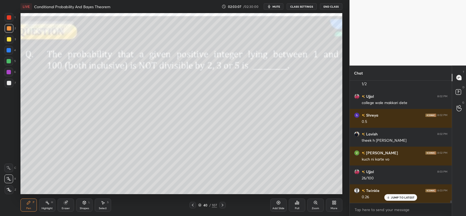
click at [10, 85] on div at bounding box center [9, 83] width 4 height 4
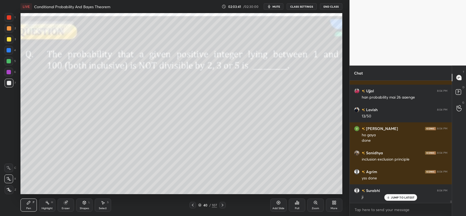
scroll to position [5919, 0]
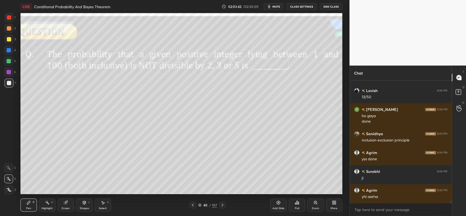
click at [62, 201] on div "Eraser" at bounding box center [66, 205] width 16 height 13
click at [193, 204] on icon at bounding box center [193, 205] width 4 height 4
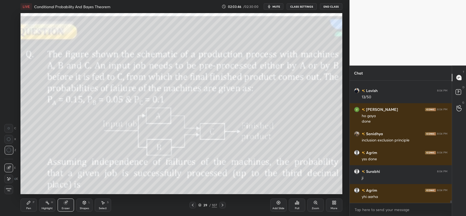
click at [192, 205] on icon at bounding box center [193, 205] width 4 height 4
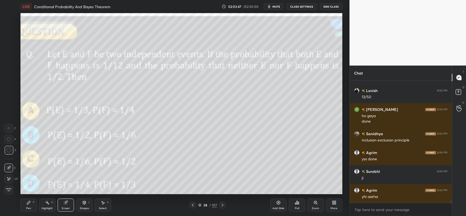
click at [223, 204] on icon at bounding box center [222, 205] width 4 height 4
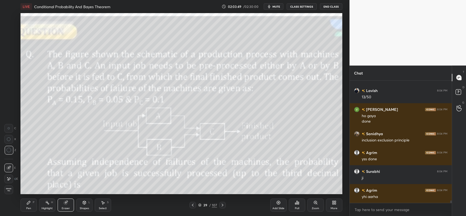
click at [26, 202] on div "Pen P" at bounding box center [28, 205] width 16 height 13
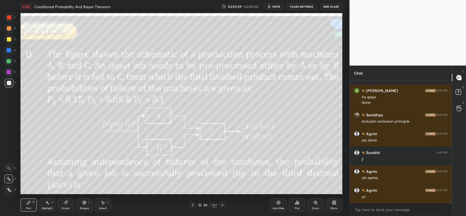
scroll to position [5956, 0]
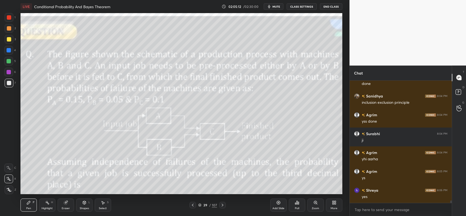
click at [67, 201] on icon at bounding box center [66, 203] width 4 height 4
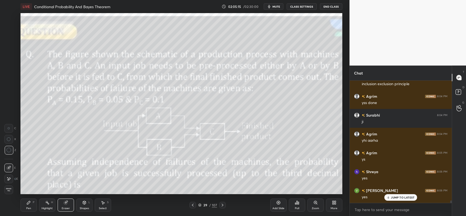
click at [29, 207] on div "Pen P" at bounding box center [28, 205] width 16 height 13
click at [278, 205] on div "Add Slide" at bounding box center [278, 205] width 16 height 13
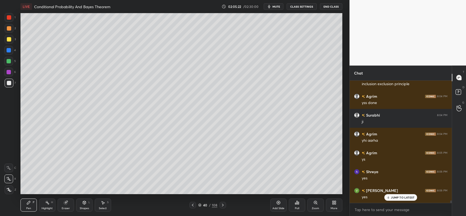
click at [30, 203] on icon at bounding box center [29, 203] width 4 height 4
click at [192, 205] on icon at bounding box center [193, 205] width 4 height 4
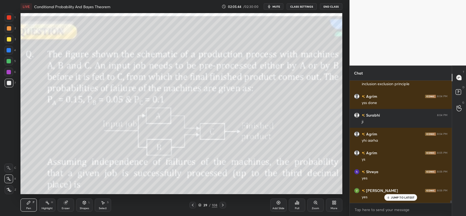
scroll to position [5994, 0]
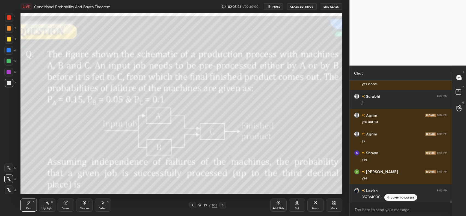
click at [222, 206] on icon at bounding box center [223, 205] width 4 height 4
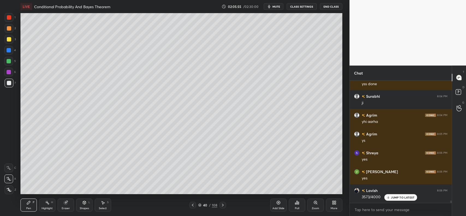
click at [8, 39] on div at bounding box center [9, 39] width 4 height 4
click at [193, 205] on icon at bounding box center [193, 205] width 4 height 4
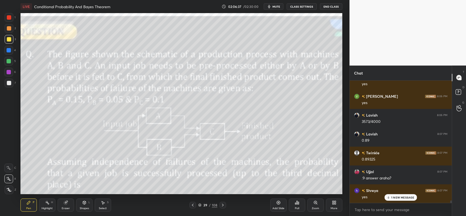
scroll to position [6088, 0]
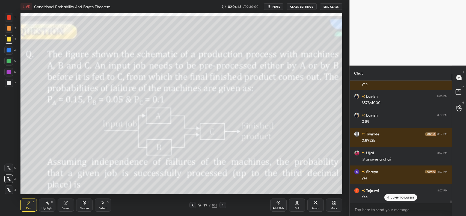
click at [221, 207] on icon at bounding box center [223, 205] width 4 height 4
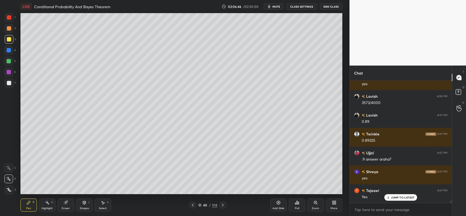
click at [8, 37] on div at bounding box center [9, 39] width 4 height 4
click at [189, 204] on div "40 / 108" at bounding box center [207, 205] width 125 height 7
click at [193, 206] on icon at bounding box center [193, 205] width 4 height 4
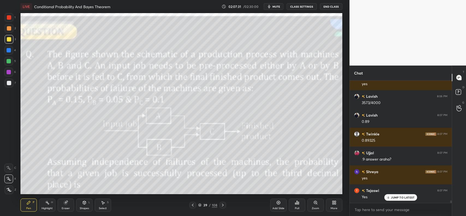
click at [224, 206] on icon at bounding box center [223, 205] width 4 height 4
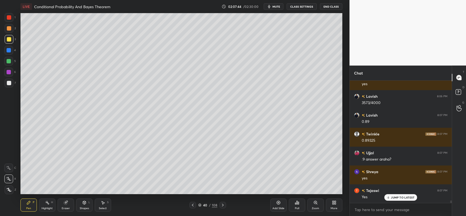
click at [191, 207] on icon at bounding box center [193, 205] width 4 height 4
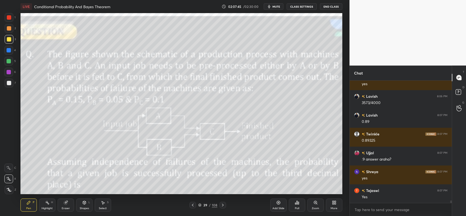
scroll to position [6107, 0]
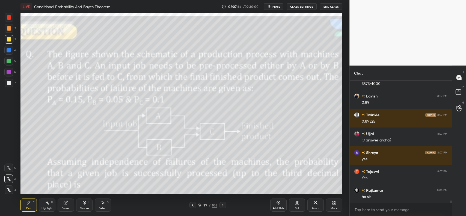
click at [224, 204] on icon at bounding box center [223, 205] width 4 height 4
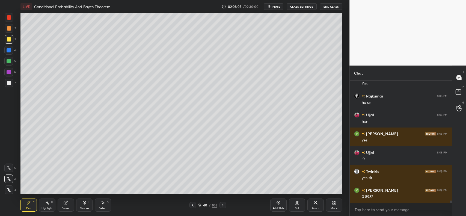
scroll to position [6220, 0]
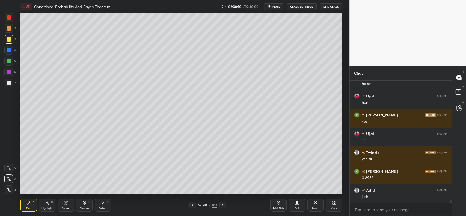
click at [193, 204] on icon at bounding box center [193, 205] width 4 height 4
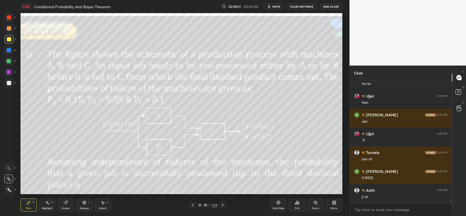
click at [193, 204] on icon at bounding box center [193, 205] width 2 height 3
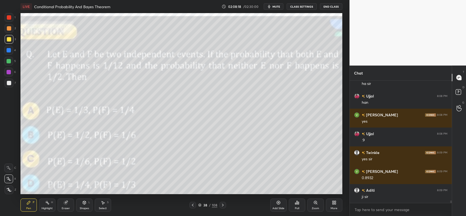
click at [192, 204] on icon at bounding box center [193, 205] width 4 height 4
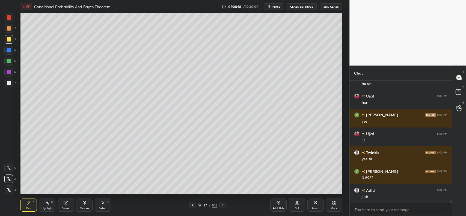
click at [192, 205] on icon at bounding box center [193, 205] width 4 height 4
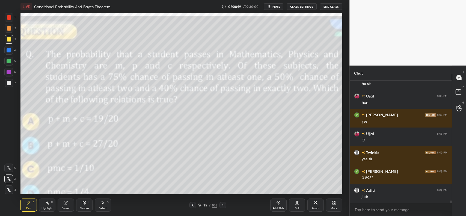
click at [192, 204] on icon at bounding box center [193, 205] width 4 height 4
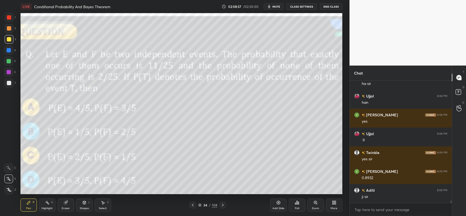
click at [11, 84] on div at bounding box center [9, 83] width 9 height 9
click at [194, 205] on icon at bounding box center [193, 205] width 4 height 4
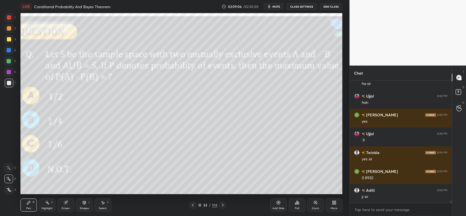
click at [192, 206] on icon at bounding box center [193, 205] width 4 height 4
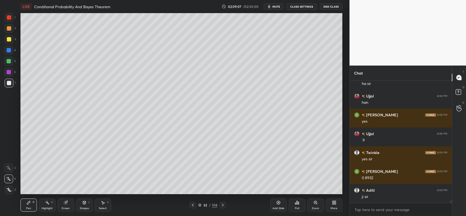
click at [224, 205] on icon at bounding box center [223, 205] width 4 height 4
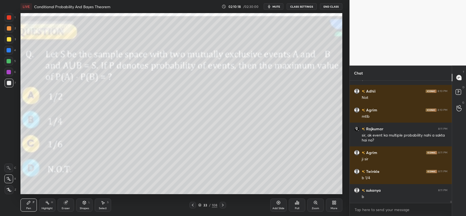
scroll to position [6413, 0]
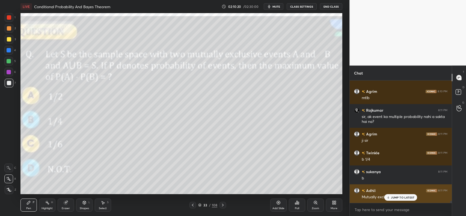
click at [391, 198] on div "JUMP TO LATEST" at bounding box center [401, 197] width 33 height 7
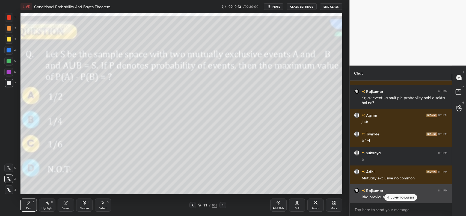
click at [392, 198] on p "JUMP TO LATEST" at bounding box center [402, 197] width 23 height 3
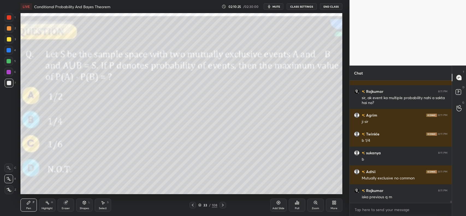
click at [223, 203] on icon at bounding box center [223, 205] width 4 height 4
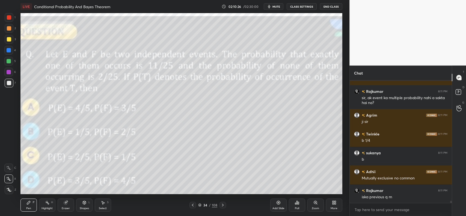
click at [222, 204] on icon at bounding box center [223, 205] width 4 height 4
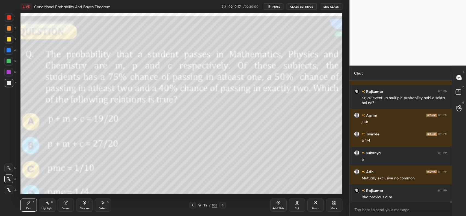
click at [192, 203] on icon at bounding box center [193, 205] width 4 height 4
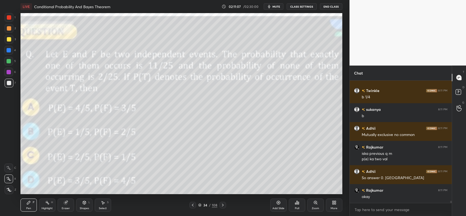
scroll to position [6495, 0]
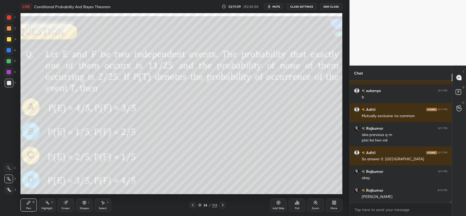
click at [193, 204] on icon at bounding box center [193, 205] width 2 height 3
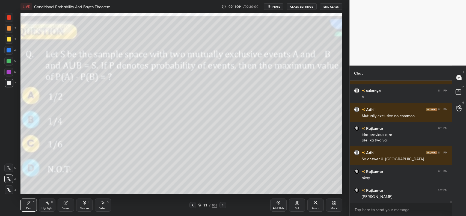
click at [193, 205] on icon at bounding box center [193, 205] width 2 height 3
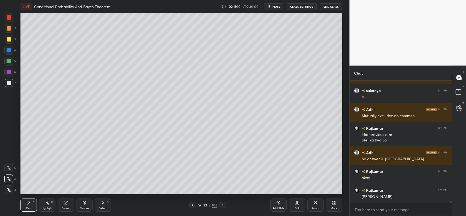
click at [192, 204] on icon at bounding box center [193, 205] width 4 height 4
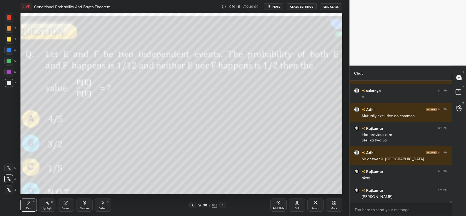
click at [192, 204] on icon at bounding box center [193, 205] width 4 height 4
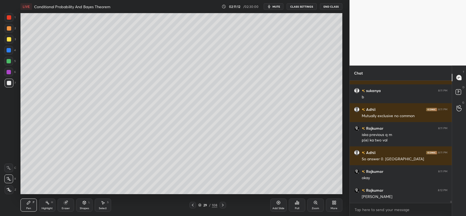
click at [191, 203] on icon at bounding box center [193, 205] width 4 height 4
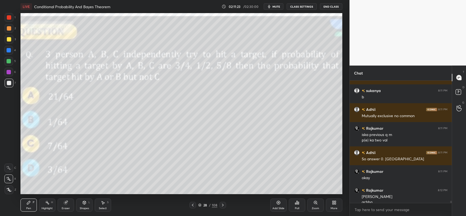
scroll to position [6500, 0]
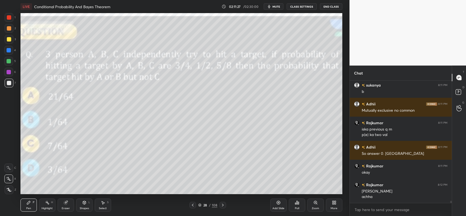
click at [192, 205] on icon at bounding box center [193, 205] width 4 height 4
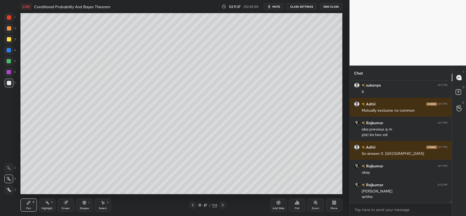
click at [193, 204] on icon at bounding box center [193, 205] width 4 height 4
click at [193, 204] on icon at bounding box center [193, 205] width 2 height 3
click at [193, 205] on icon at bounding box center [193, 205] width 2 height 3
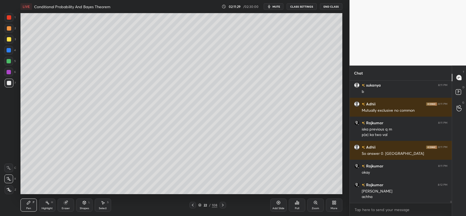
click at [193, 205] on icon at bounding box center [193, 205] width 2 height 3
click at [193, 205] on icon at bounding box center [193, 205] width 4 height 4
click at [193, 205] on icon at bounding box center [193, 205] width 2 height 3
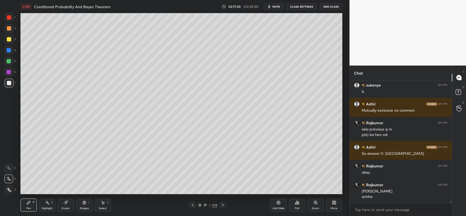
click at [192, 205] on icon at bounding box center [193, 205] width 4 height 4
click at [222, 205] on icon at bounding box center [223, 205] width 4 height 4
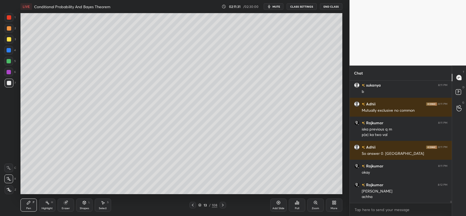
click at [222, 206] on icon at bounding box center [223, 205] width 4 height 4
click at [223, 205] on icon at bounding box center [223, 205] width 4 height 4
click at [222, 205] on icon at bounding box center [223, 205] width 4 height 4
click at [223, 205] on icon at bounding box center [223, 205] width 4 height 4
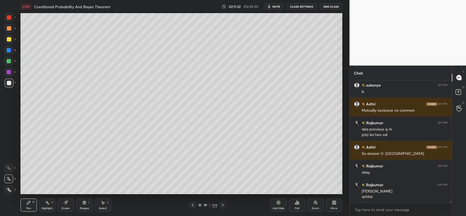
click at [223, 205] on icon at bounding box center [223, 205] width 4 height 4
click at [223, 205] on icon at bounding box center [223, 205] width 2 height 3
click at [223, 204] on icon at bounding box center [223, 205] width 4 height 4
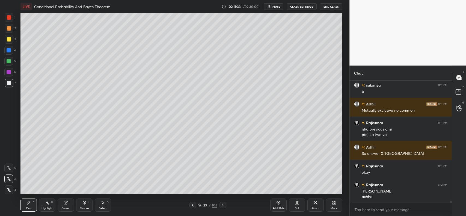
click at [223, 204] on icon at bounding box center [223, 205] width 4 height 4
click at [223, 204] on icon at bounding box center [223, 205] width 2 height 3
click at [223, 205] on icon at bounding box center [223, 205] width 4 height 4
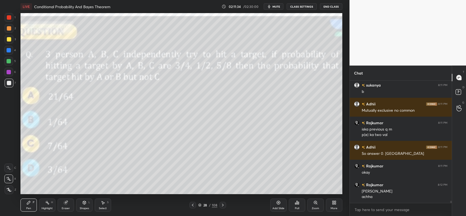
click at [223, 205] on icon at bounding box center [223, 205] width 4 height 4
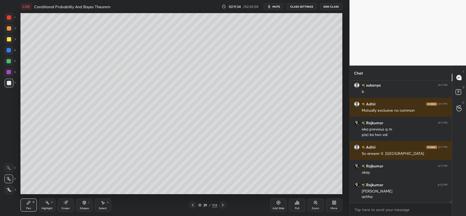
click at [223, 205] on icon at bounding box center [223, 205] width 2 height 3
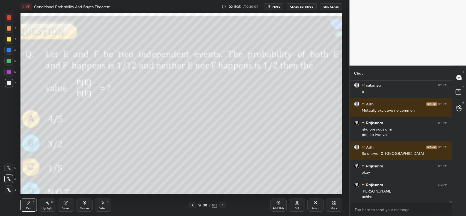
click at [221, 204] on icon at bounding box center [223, 205] width 4 height 4
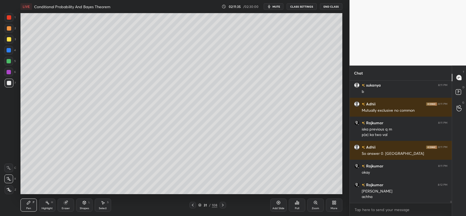
click at [222, 204] on icon at bounding box center [223, 205] width 2 height 3
click at [223, 204] on icon at bounding box center [223, 205] width 4 height 4
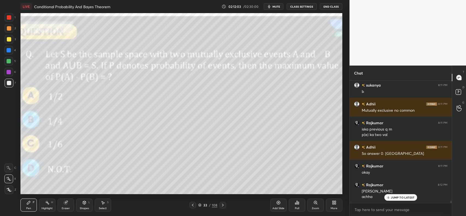
scroll to position [6519, 0]
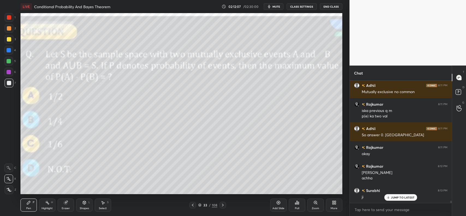
click at [280, 204] on icon at bounding box center [279, 203] width 4 height 4
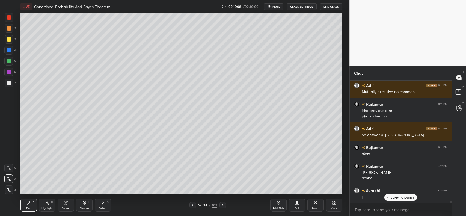
click at [8, 39] on div at bounding box center [9, 39] width 4 height 4
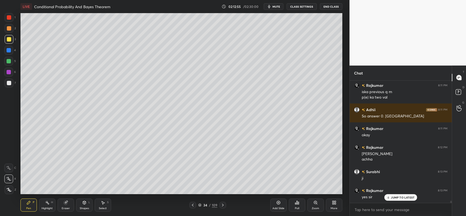
scroll to position [6557, 0]
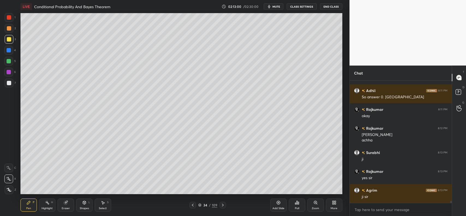
click at [82, 205] on div "Shapes L" at bounding box center [84, 205] width 16 height 13
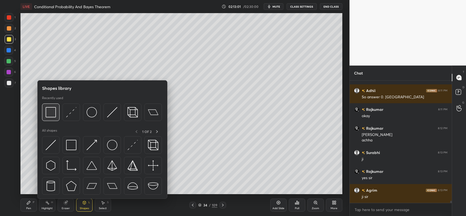
click at [52, 111] on img at bounding box center [51, 112] width 10 height 10
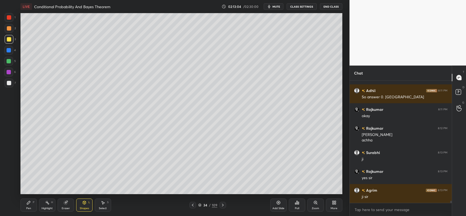
click at [29, 203] on icon at bounding box center [28, 202] width 3 height 3
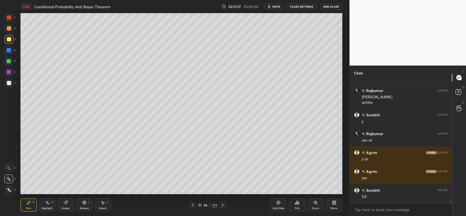
scroll to position [6613, 0]
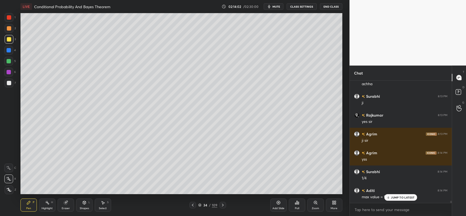
click at [277, 202] on icon at bounding box center [279, 203] width 4 height 4
click at [8, 51] on div at bounding box center [9, 50] width 4 height 4
click at [9, 39] on div at bounding box center [9, 39] width 4 height 4
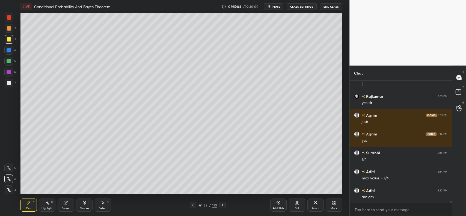
scroll to position [6651, 0]
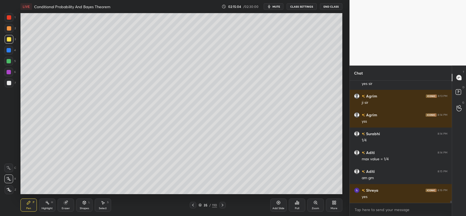
click at [83, 205] on div "Shapes L" at bounding box center [84, 205] width 16 height 13
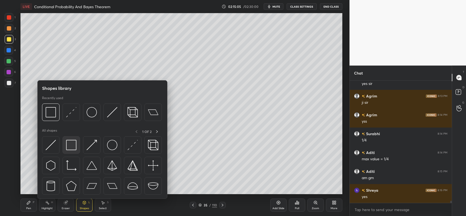
click at [75, 146] on img at bounding box center [71, 145] width 10 height 10
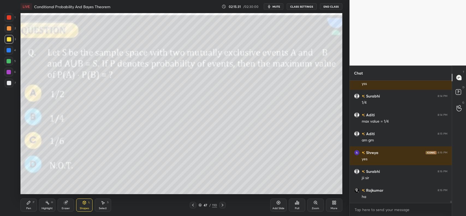
scroll to position [6712, 0]
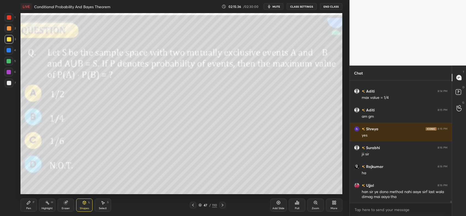
click at [28, 205] on div "Pen P" at bounding box center [28, 205] width 16 height 13
click at [222, 205] on icon at bounding box center [222, 205] width 4 height 4
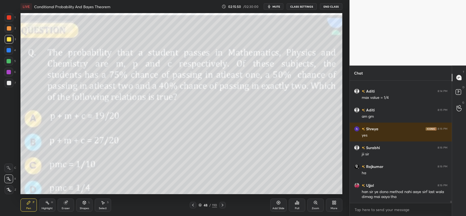
click at [223, 204] on icon at bounding box center [222, 205] width 4 height 4
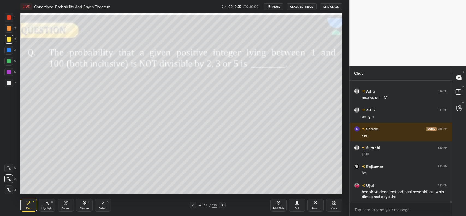
click at [222, 207] on icon at bounding box center [222, 205] width 4 height 4
click at [9, 81] on div at bounding box center [9, 83] width 4 height 4
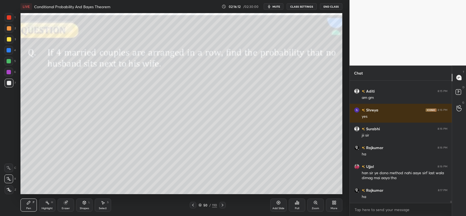
scroll to position [6750, 0]
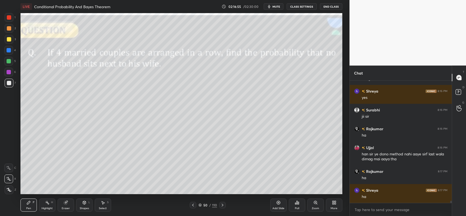
click at [70, 202] on div "Eraser" at bounding box center [66, 205] width 16 height 13
click at [29, 202] on icon at bounding box center [28, 202] width 3 height 3
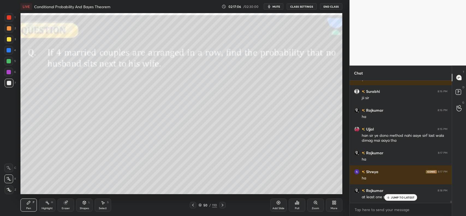
scroll to position [6787, 0]
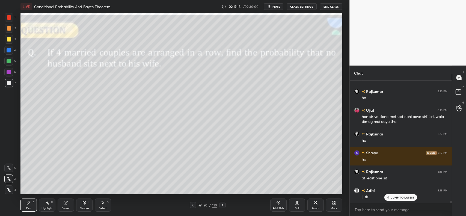
click at [8, 32] on div at bounding box center [9, 28] width 9 height 9
click at [223, 206] on icon at bounding box center [222, 205] width 4 height 4
click at [223, 204] on icon at bounding box center [222, 205] width 4 height 4
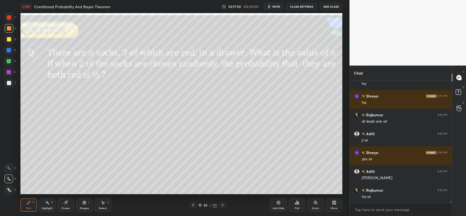
scroll to position [6863, 0]
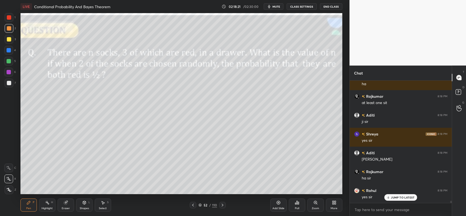
click at [220, 205] on icon at bounding box center [222, 205] width 4 height 4
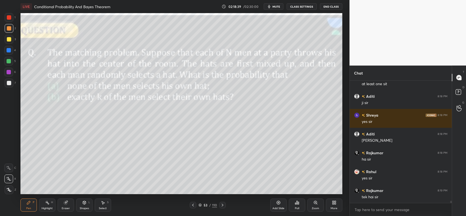
click at [221, 203] on icon at bounding box center [222, 205] width 4 height 4
click at [195, 204] on icon at bounding box center [193, 205] width 4 height 4
click at [195, 205] on icon at bounding box center [193, 205] width 4 height 4
click at [194, 204] on icon at bounding box center [193, 205] width 4 height 4
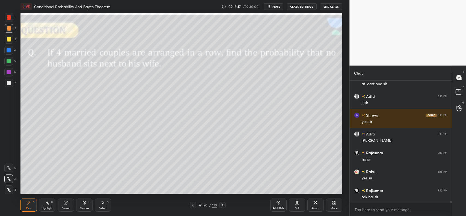
click at [195, 204] on icon at bounding box center [193, 205] width 4 height 4
click at [222, 204] on icon at bounding box center [222, 205] width 4 height 4
click at [221, 207] on icon at bounding box center [222, 205] width 4 height 4
click at [222, 202] on div at bounding box center [222, 205] width 7 height 7
click at [220, 202] on div at bounding box center [222, 205] width 7 height 7
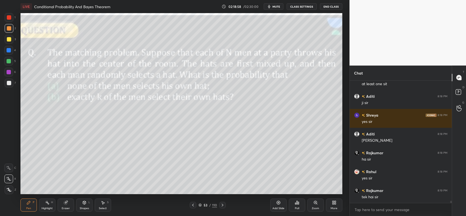
click at [223, 204] on icon at bounding box center [223, 205] width 2 height 3
click at [223, 202] on div at bounding box center [222, 205] width 7 height 7
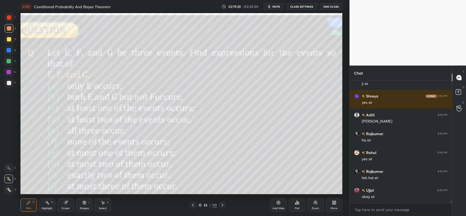
scroll to position [6920, 0]
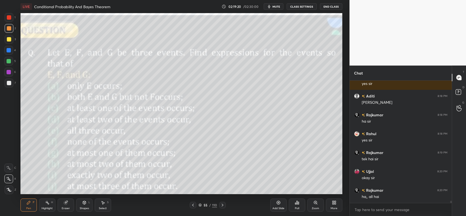
click at [67, 202] on icon at bounding box center [66, 202] width 3 height 3
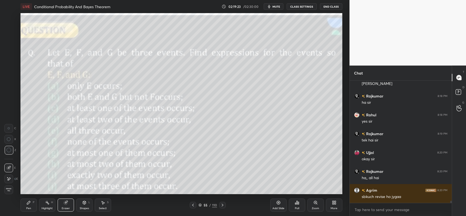
click at [85, 205] on div "Shapes L" at bounding box center [84, 205] width 16 height 13
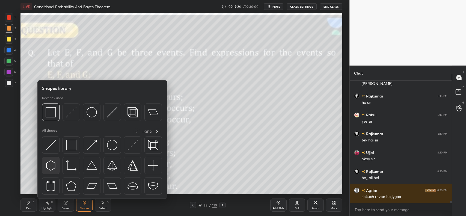
scroll to position [6957, 0]
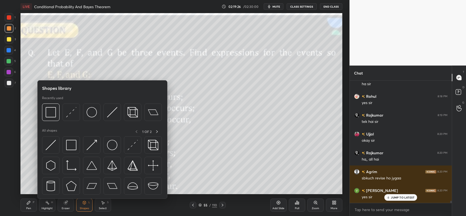
click at [29, 204] on icon at bounding box center [29, 203] width 4 height 4
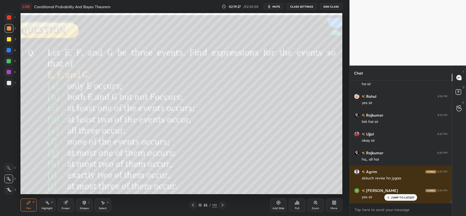
scroll to position [6976, 0]
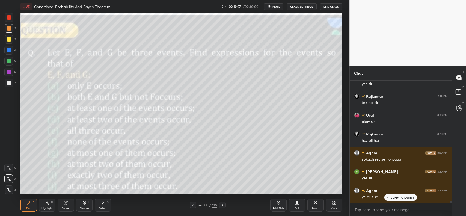
click at [219, 204] on div at bounding box center [222, 205] width 7 height 7
click at [195, 204] on icon at bounding box center [193, 205] width 4 height 4
click at [193, 204] on icon at bounding box center [193, 205] width 4 height 4
click at [223, 204] on icon at bounding box center [222, 205] width 4 height 4
click at [221, 205] on icon at bounding box center [222, 205] width 4 height 4
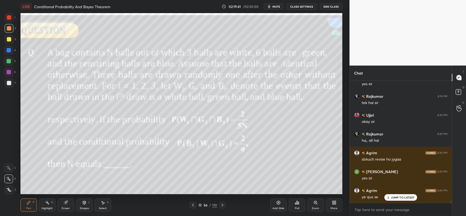
click at [222, 204] on icon at bounding box center [222, 205] width 4 height 4
click at [222, 203] on icon at bounding box center [222, 205] width 4 height 4
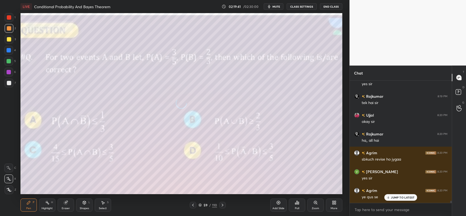
click at [222, 203] on icon at bounding box center [222, 205] width 4 height 4
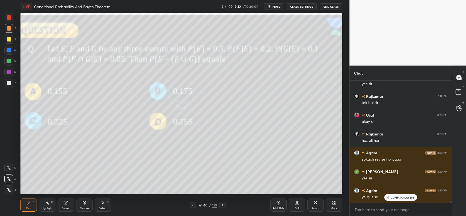
click at [222, 203] on icon at bounding box center [222, 205] width 4 height 4
click at [221, 203] on icon at bounding box center [222, 205] width 4 height 4
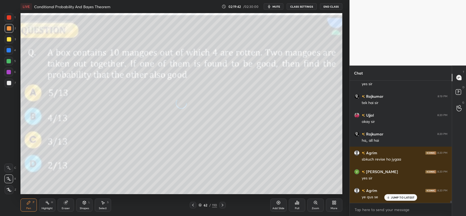
click at [221, 203] on icon at bounding box center [222, 205] width 4 height 4
click at [220, 203] on icon at bounding box center [222, 205] width 4 height 4
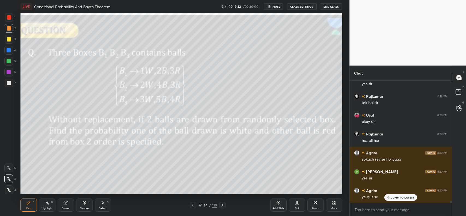
click at [220, 203] on icon at bounding box center [222, 205] width 4 height 4
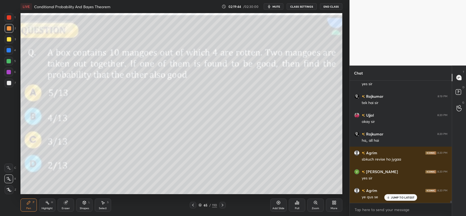
click at [223, 204] on icon at bounding box center [222, 205] width 4 height 4
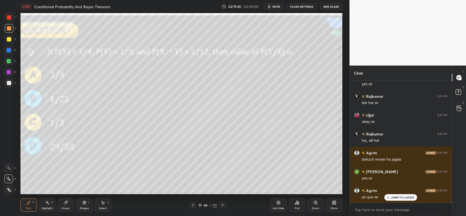
click at [223, 204] on icon at bounding box center [222, 205] width 4 height 4
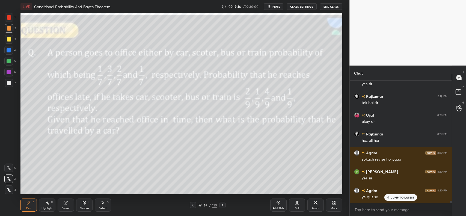
click at [223, 204] on icon at bounding box center [222, 205] width 4 height 4
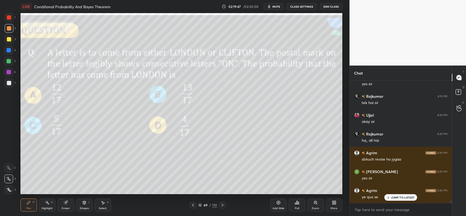
click at [224, 204] on icon at bounding box center [222, 205] width 4 height 4
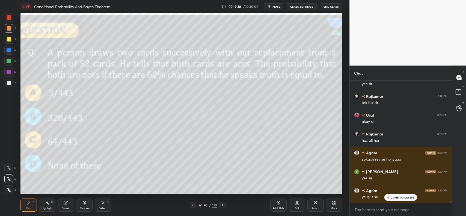
click at [224, 204] on icon at bounding box center [222, 205] width 4 height 4
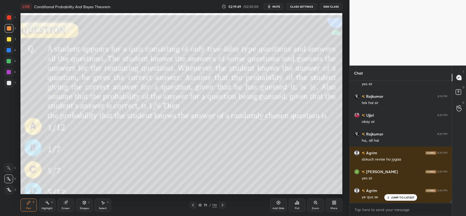
click at [223, 204] on icon at bounding box center [222, 205] width 4 height 4
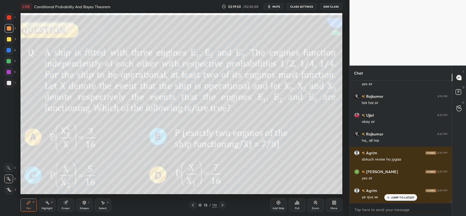
click at [223, 205] on icon at bounding box center [223, 205] width 2 height 3
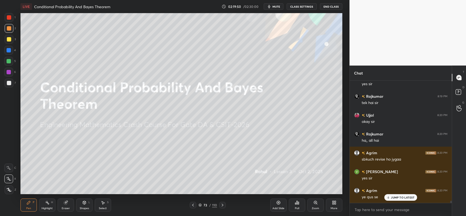
click at [223, 205] on icon at bounding box center [222, 205] width 4 height 4
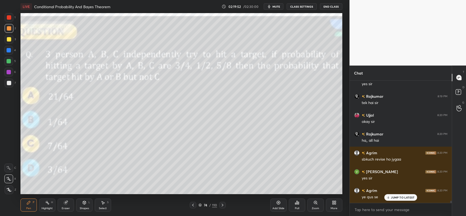
click at [195, 205] on icon at bounding box center [193, 205] width 4 height 4
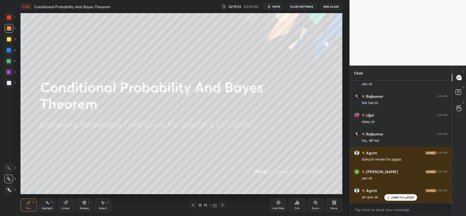
click at [192, 207] on icon at bounding box center [193, 205] width 4 height 4
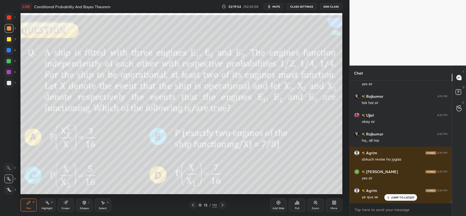
click at [280, 205] on icon at bounding box center [279, 203] width 4 height 4
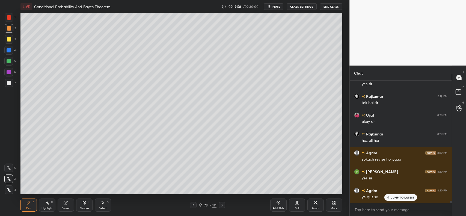
click at [8, 82] on div at bounding box center [9, 83] width 4 height 4
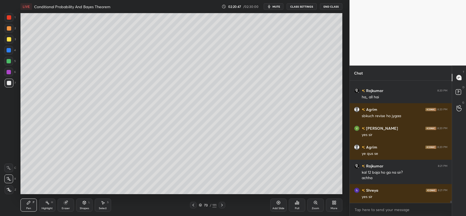
scroll to position [7038, 0]
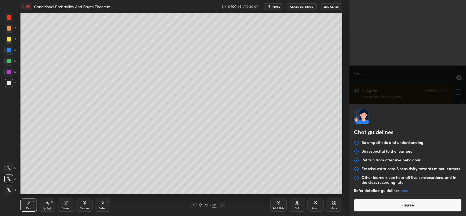
click at [372, 212] on body "1 2 3 4 5 6 7 C X Z C X Z E E Erase all H H LIVE Conditional Probability And Ba…" at bounding box center [233, 108] width 466 height 216
click at [378, 202] on button "I agree" at bounding box center [408, 205] width 108 height 13
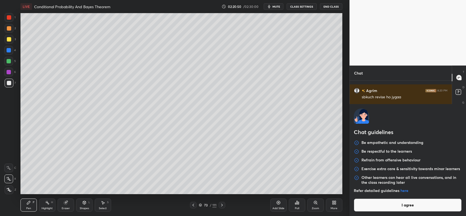
type textarea "x"
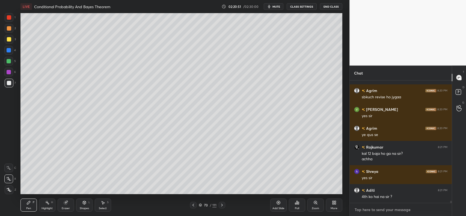
click at [380, 208] on textarea at bounding box center [400, 209] width 93 height 9
paste textarea "[URL][DOMAIN_NAME]"
type textarea "[URL][DOMAIN_NAME]"
type textarea "x"
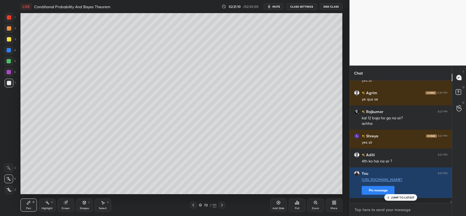
scroll to position [7092, 0]
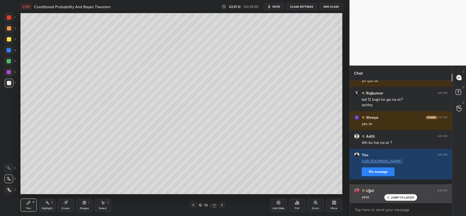
click at [397, 195] on div "JUMP TO LATEST" at bounding box center [401, 197] width 33 height 7
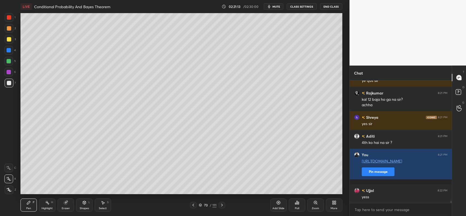
click at [60, 205] on div "Eraser" at bounding box center [66, 205] width 16 height 13
click at [8, 188] on span "Erase all" at bounding box center [9, 190] width 8 height 4
click at [8, 39] on div at bounding box center [9, 39] width 4 height 4
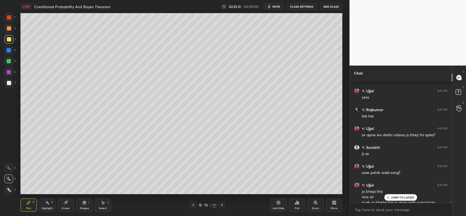
scroll to position [7198, 0]
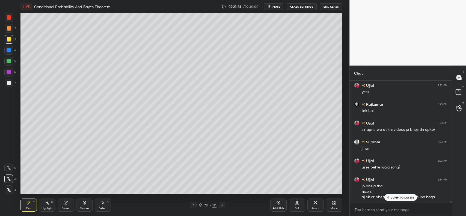
click at [404, 198] on p "JUMP TO LATEST" at bounding box center [402, 197] width 23 height 3
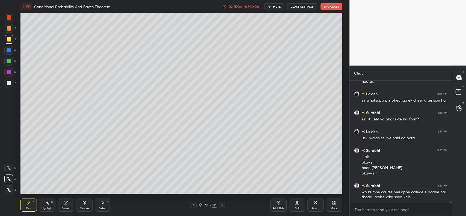
scroll to position [7394, 0]
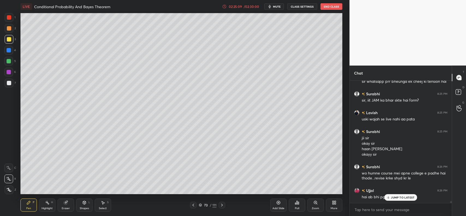
click at [393, 197] on p "JUMP TO LATEST" at bounding box center [402, 197] width 23 height 3
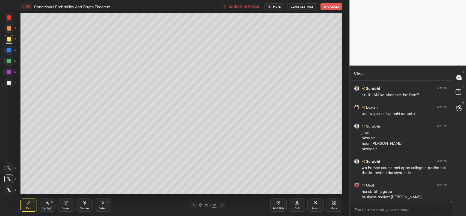
click at [84, 203] on icon at bounding box center [84, 202] width 3 height 3
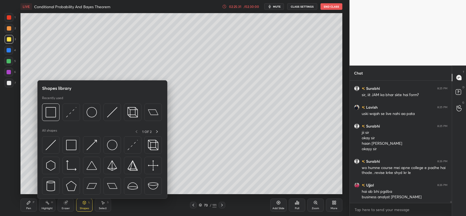
click at [99, 202] on div "Select S" at bounding box center [103, 205] width 16 height 13
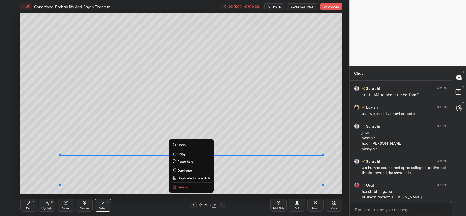
click at [181, 186] on p "Delete" at bounding box center [183, 187] width 10 height 4
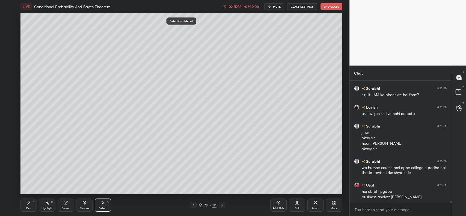
click at [101, 202] on icon at bounding box center [103, 203] width 4 height 4
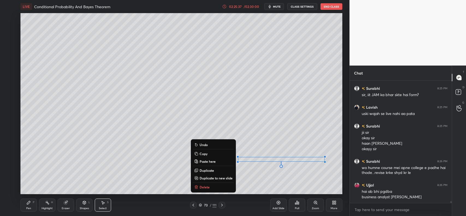
click at [205, 187] on p "Delete" at bounding box center [205, 187] width 10 height 4
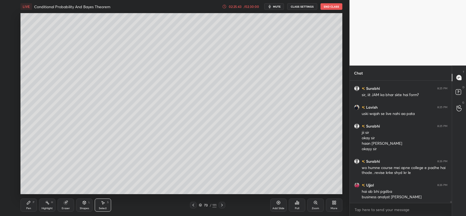
scroll to position [7419, 0]
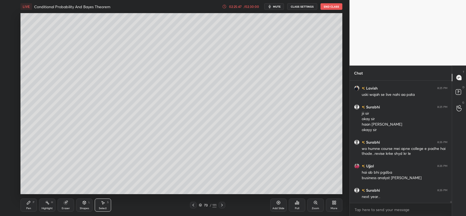
click at [33, 204] on div "P" at bounding box center [34, 202] width 2 height 3
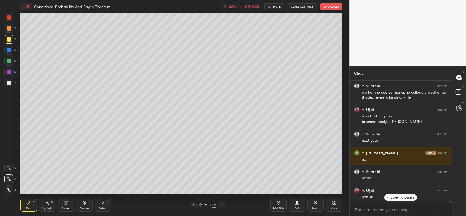
scroll to position [7494, 0]
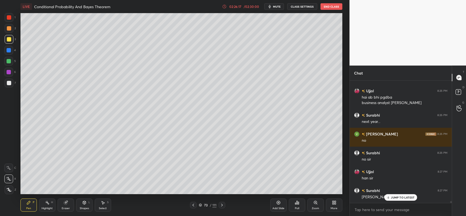
click at [394, 196] on p "JUMP TO LATEST" at bounding box center [402, 197] width 23 height 3
click at [33, 202] on div "P" at bounding box center [34, 202] width 2 height 3
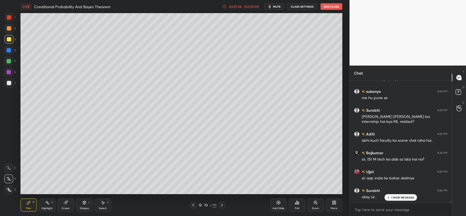
scroll to position [7650, 0]
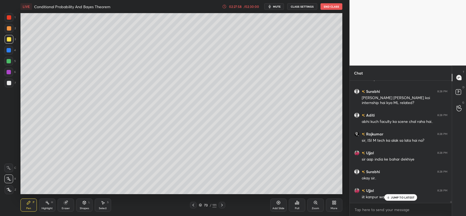
click at [395, 198] on p "JUMP TO LATEST" at bounding box center [402, 197] width 23 height 3
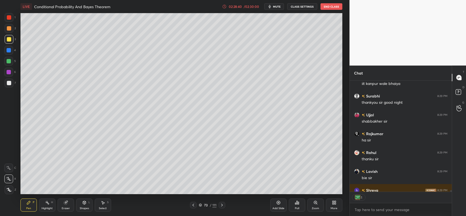
scroll to position [1, 2]
click at [336, 6] on button "End Class" at bounding box center [332, 6] width 22 height 7
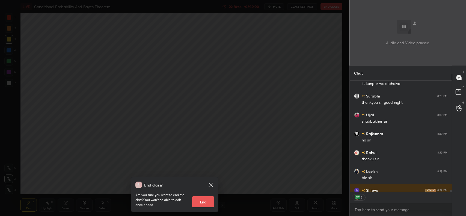
click at [207, 202] on button "End" at bounding box center [203, 201] width 22 height 11
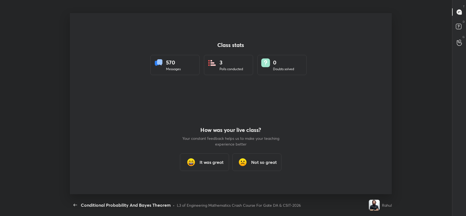
scroll to position [27141, 26860]
click at [199, 159] on div "It was great" at bounding box center [204, 162] width 49 height 17
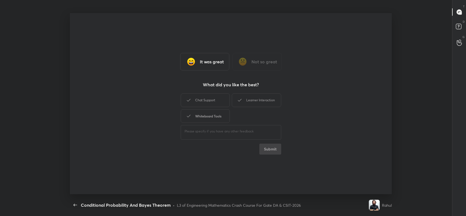
click at [214, 101] on div "Chat Support" at bounding box center [205, 100] width 49 height 14
click at [212, 113] on div "Whiteboard Tools" at bounding box center [205, 116] width 49 height 14
click at [249, 98] on div "Learner Interaction" at bounding box center [256, 100] width 49 height 14
click at [269, 148] on button "Submit" at bounding box center [271, 149] width 22 height 11
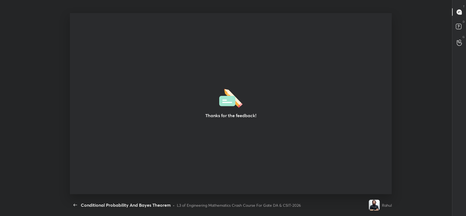
type textarea "x"
